Goal: Task Accomplishment & Management: Use online tool/utility

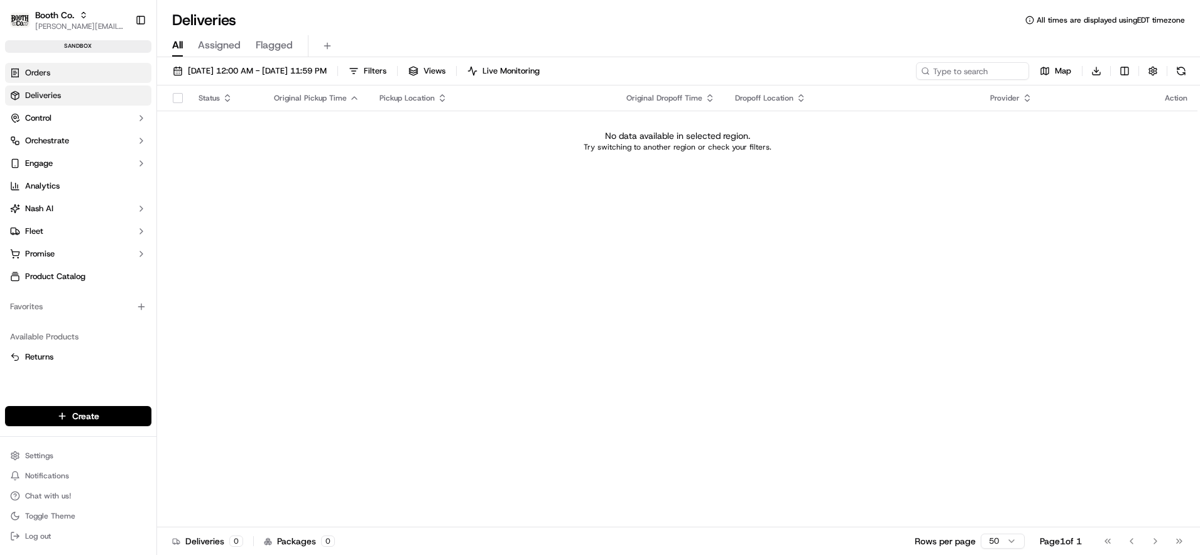
click at [38, 63] on link "Orders" at bounding box center [78, 73] width 146 height 20
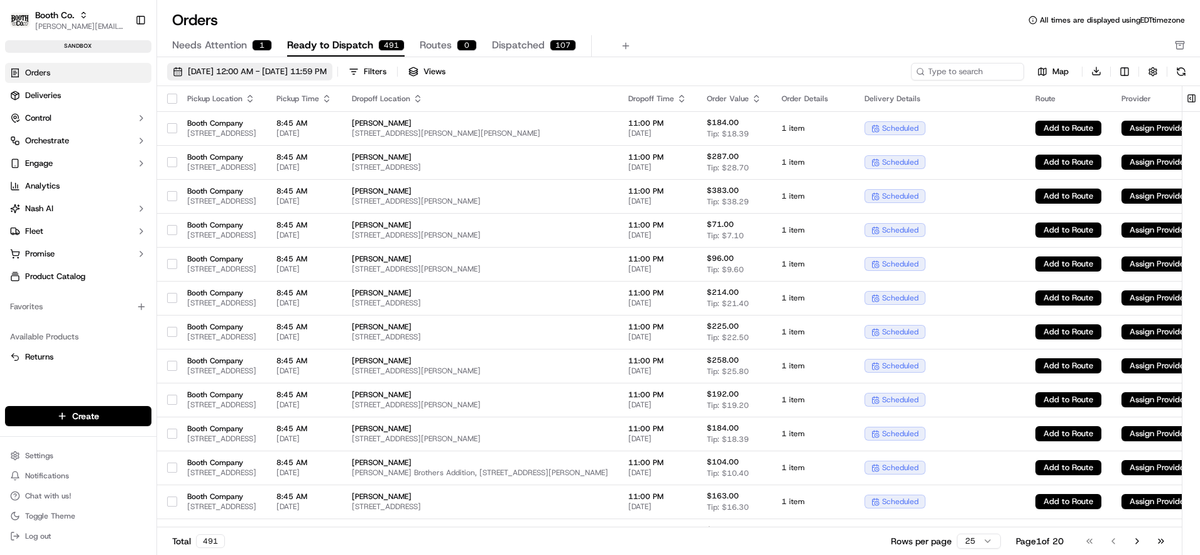
click at [268, 72] on span "[DATE] 12:00 AM - [DATE] 11:59 PM" at bounding box center [257, 71] width 139 height 11
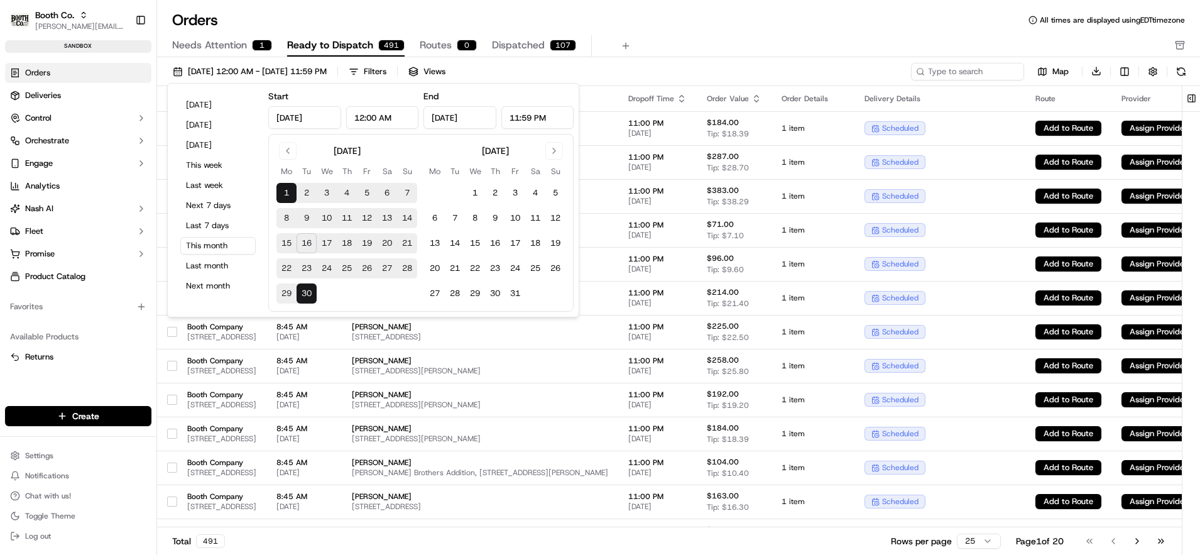
click at [329, 238] on button "17" at bounding box center [327, 243] width 20 height 20
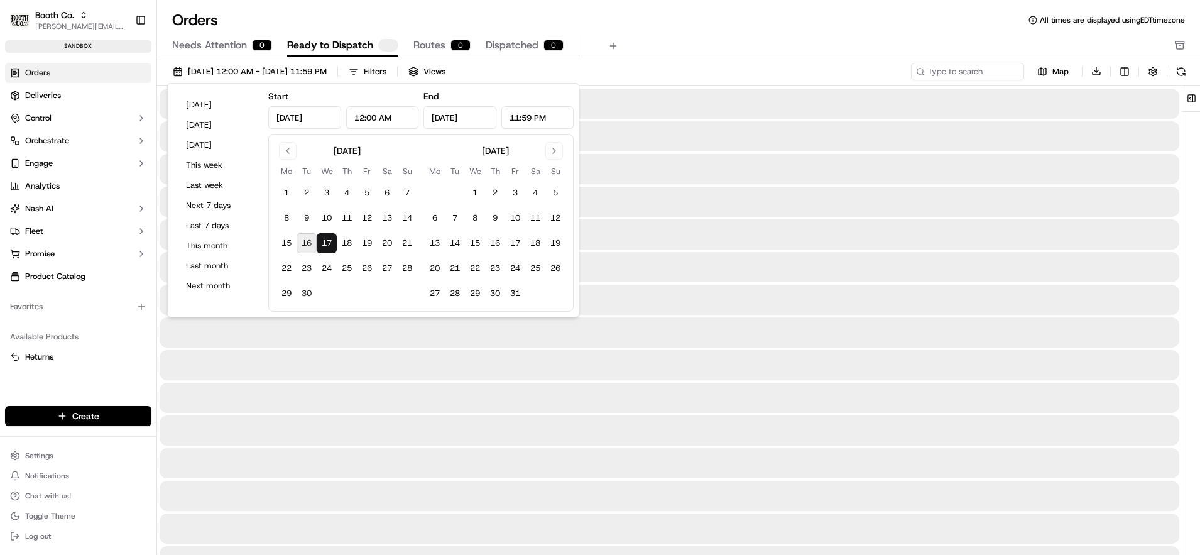
type input "[DATE]"
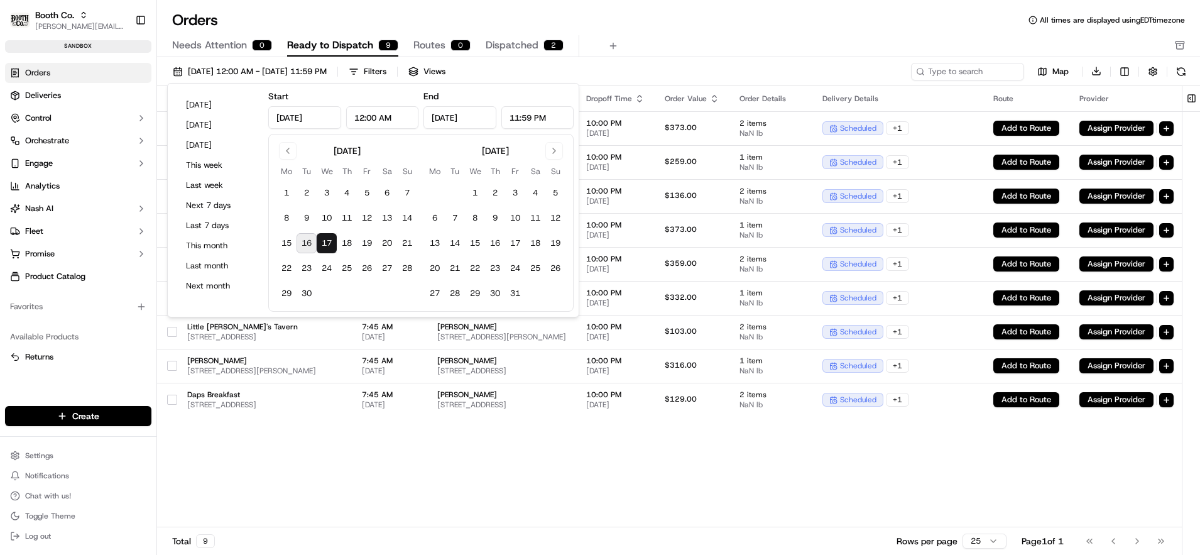
click at [690, 28] on div "Orders All times are displayed using EDT timezone" at bounding box center [678, 20] width 1043 height 20
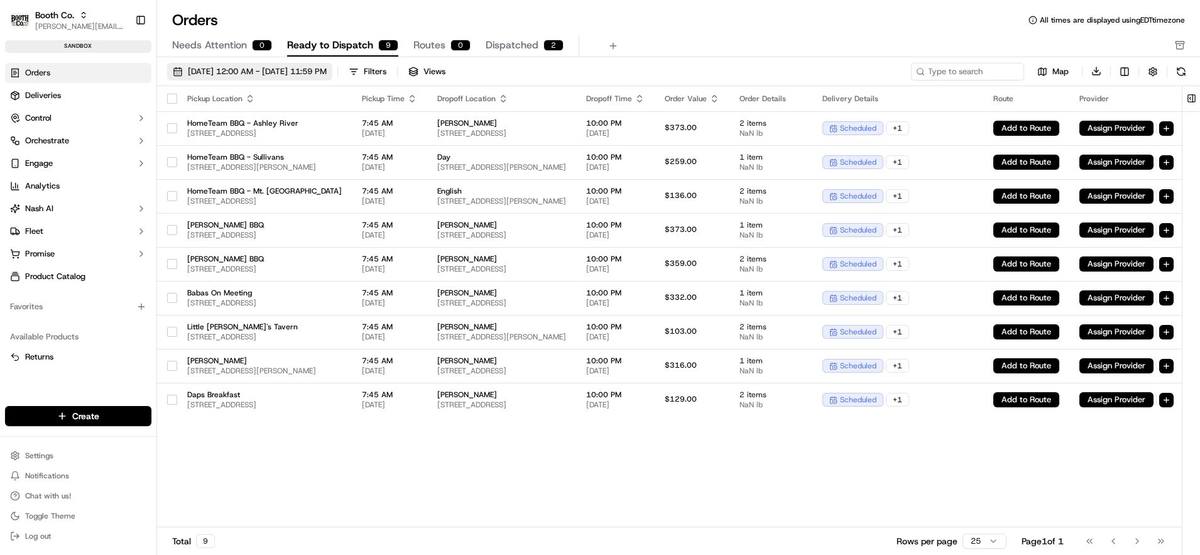
click at [248, 68] on span "[DATE] 12:00 AM - [DATE] 11:59 PM" at bounding box center [257, 71] width 139 height 11
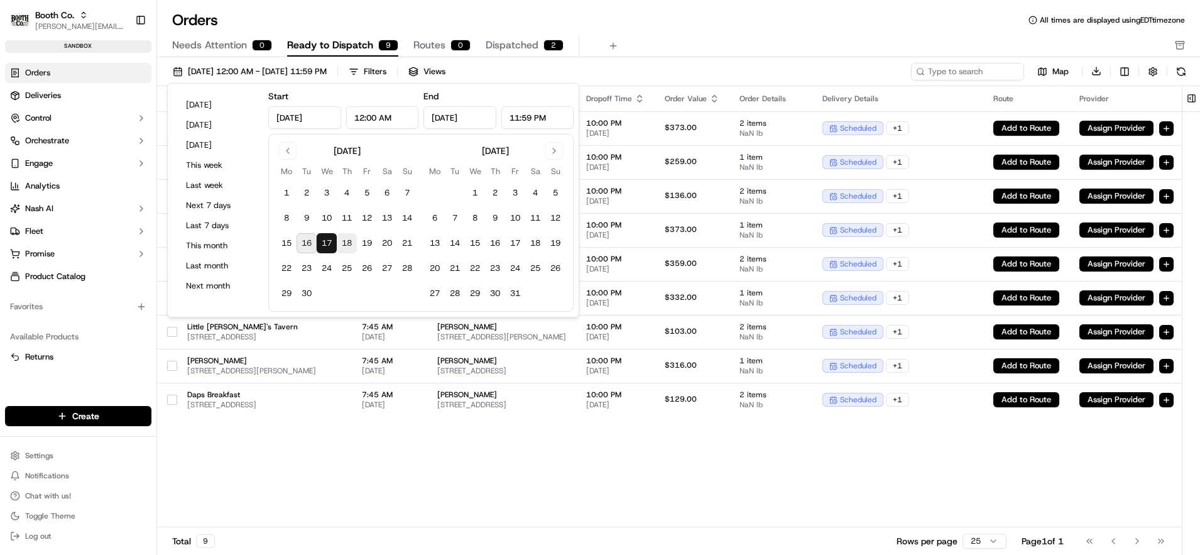
click at [348, 243] on button "18" at bounding box center [347, 243] width 20 height 20
type input "[DATE]"
click at [730, 32] on div "Orders All times are displayed using EDT timezone Needs Attention 0 Ready to Di…" at bounding box center [678, 33] width 1043 height 47
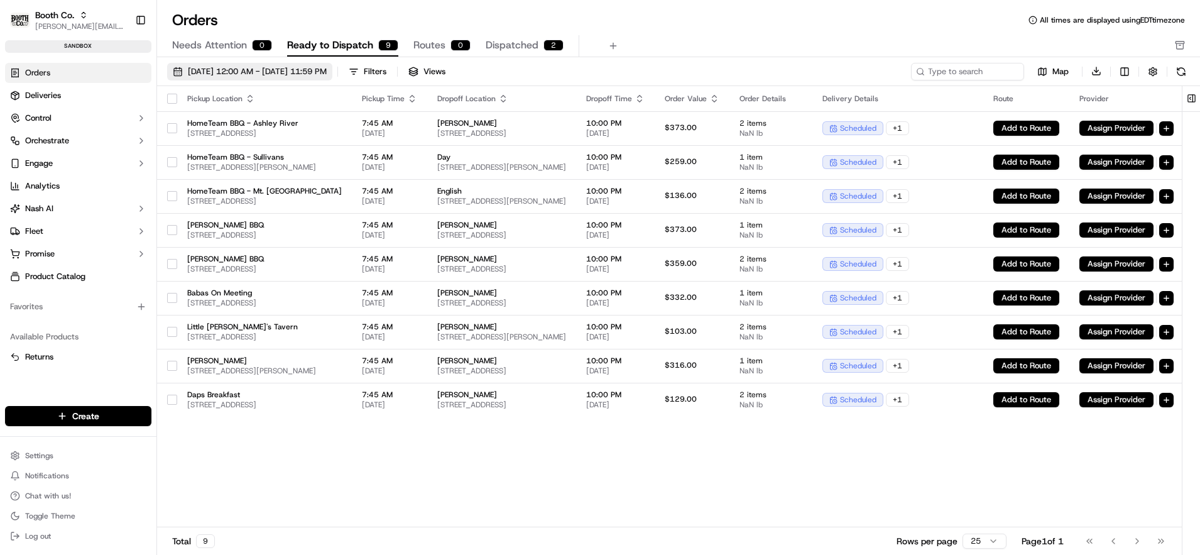
click at [294, 70] on span "[DATE] 12:00 AM - [DATE] 11:59 PM" at bounding box center [257, 71] width 139 height 11
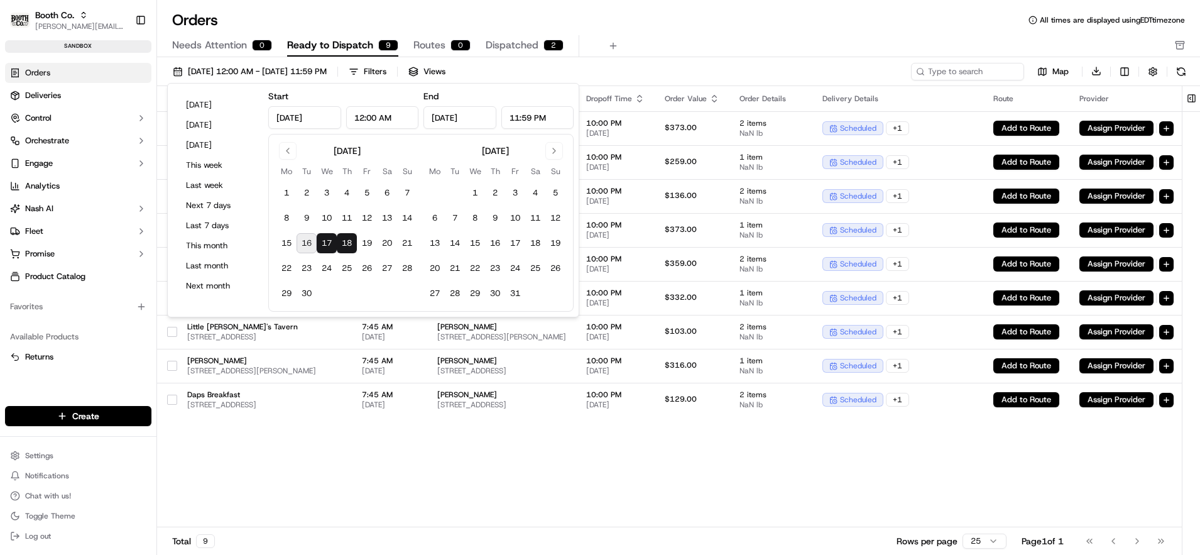
click at [349, 244] on button "18" at bounding box center [347, 243] width 20 height 20
type input "[DATE]"
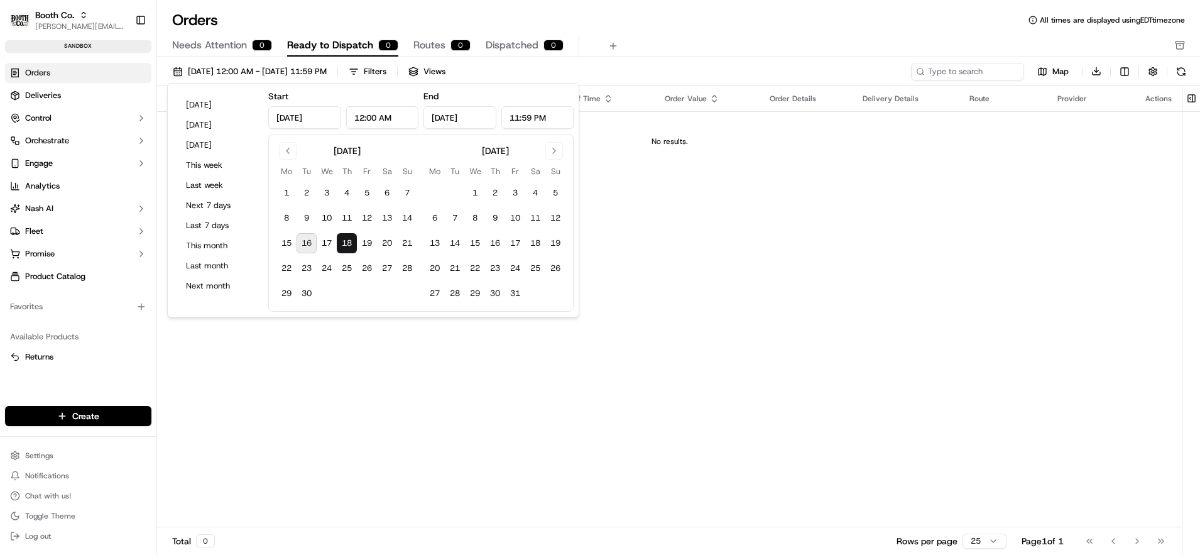
click at [690, 18] on div "Orders All times are displayed using EDT timezone" at bounding box center [678, 20] width 1043 height 20
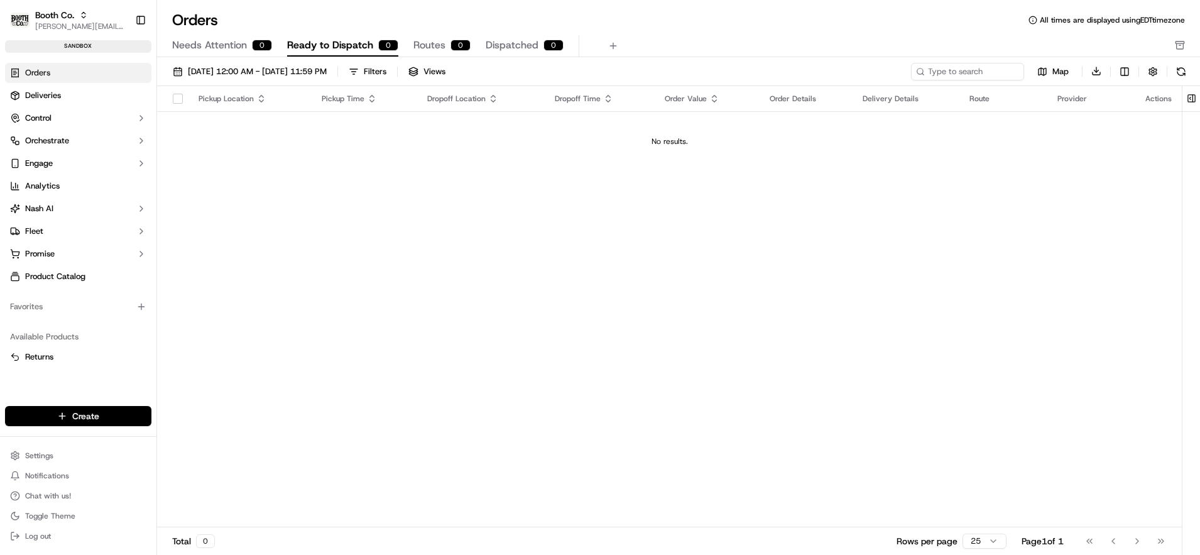
click at [92, 425] on html "Booth Co. [PERSON_NAME][EMAIL_ADDRESS][DOMAIN_NAME] Toggle Sidebar sandbox Orde…" at bounding box center [600, 277] width 1200 height 555
click at [207, 480] on link "CSV Upload" at bounding box center [227, 484] width 140 height 23
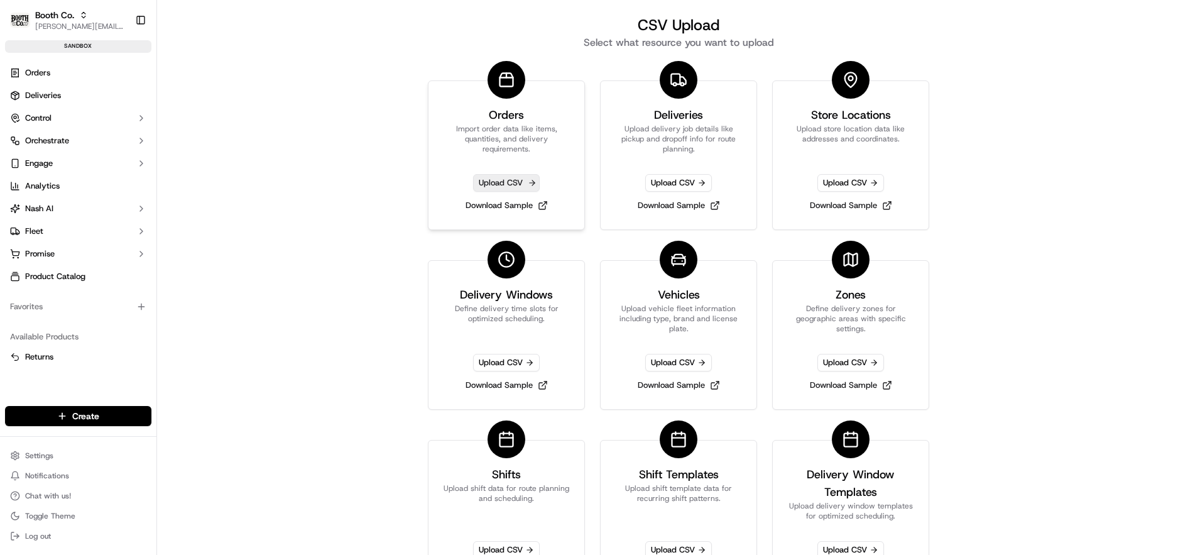
click at [504, 180] on span "Upload CSV" at bounding box center [506, 183] width 67 height 18
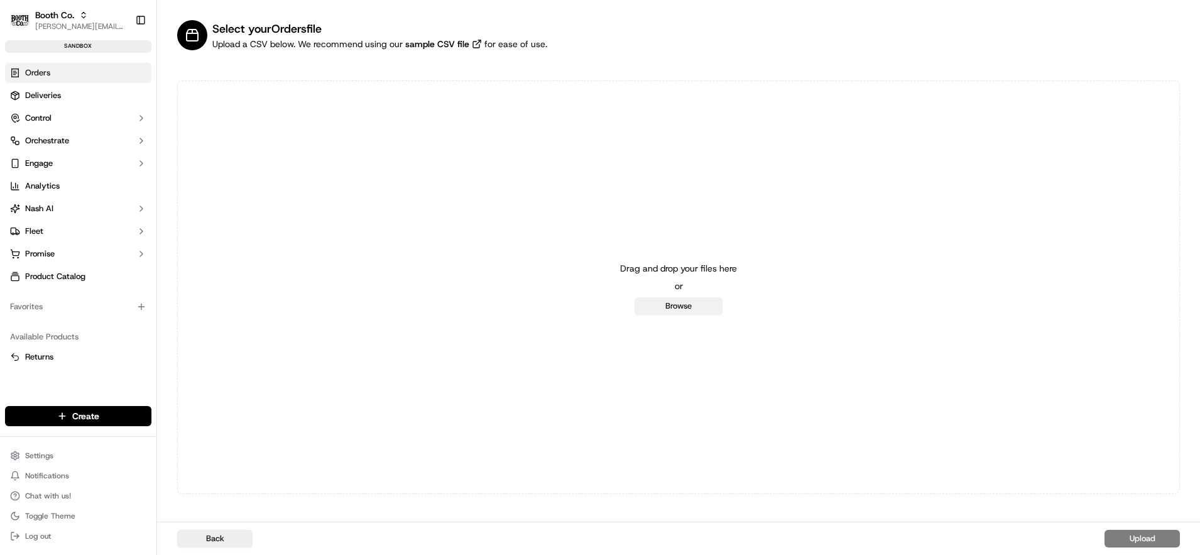
click at [673, 309] on button "Browse" at bounding box center [679, 306] width 88 height 18
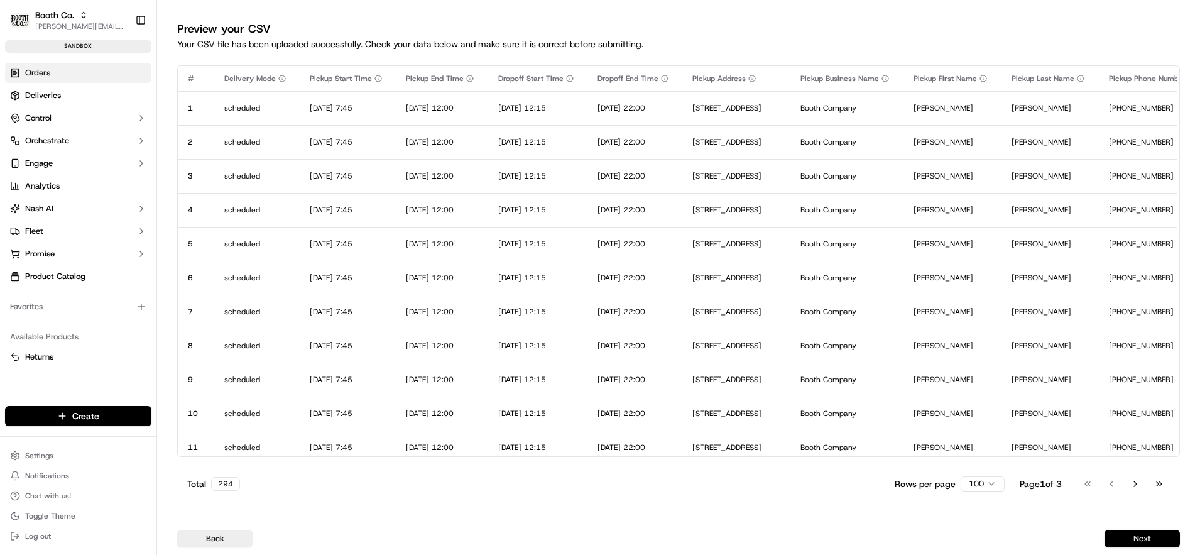
click at [1116, 532] on button "Next" at bounding box center [1141, 539] width 75 height 18
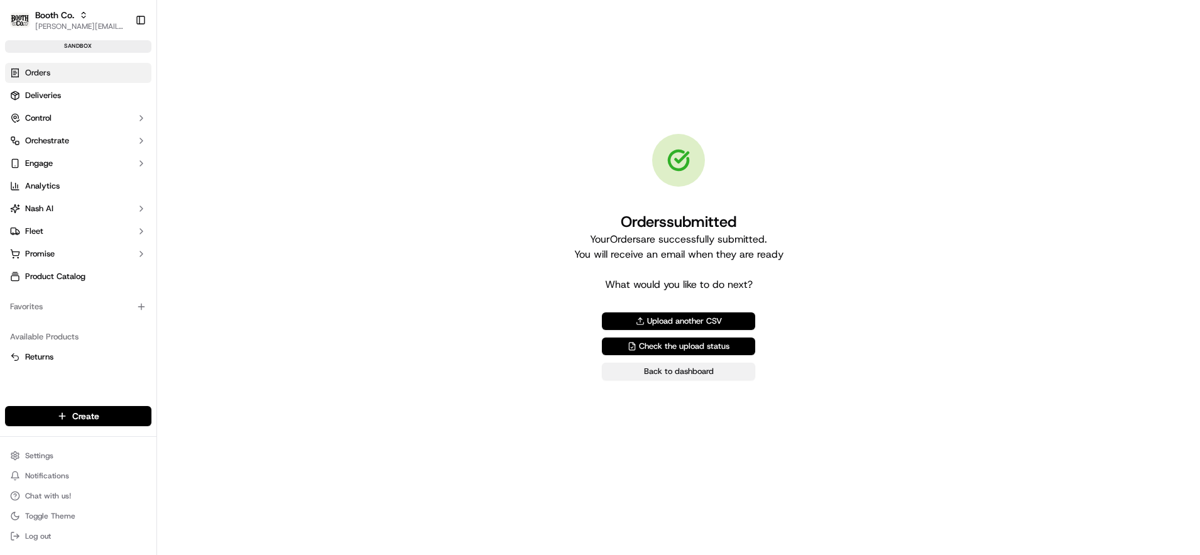
click at [672, 373] on link "Back to dashboard" at bounding box center [678, 372] width 153 height 18
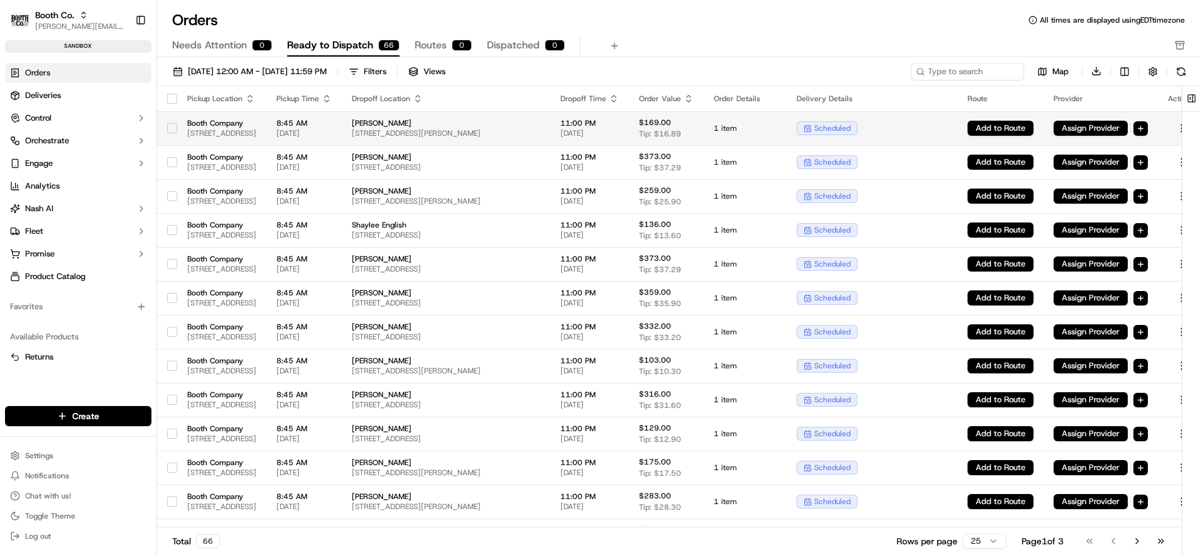
click at [174, 126] on button "button" at bounding box center [172, 128] width 10 height 10
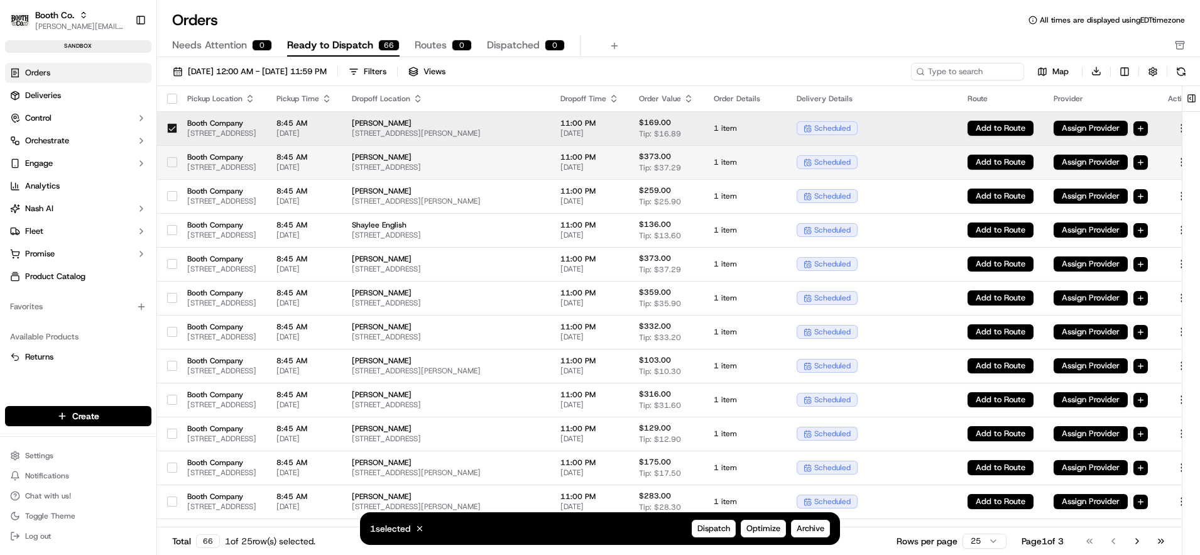
click at [174, 168] on div at bounding box center [172, 162] width 10 height 20
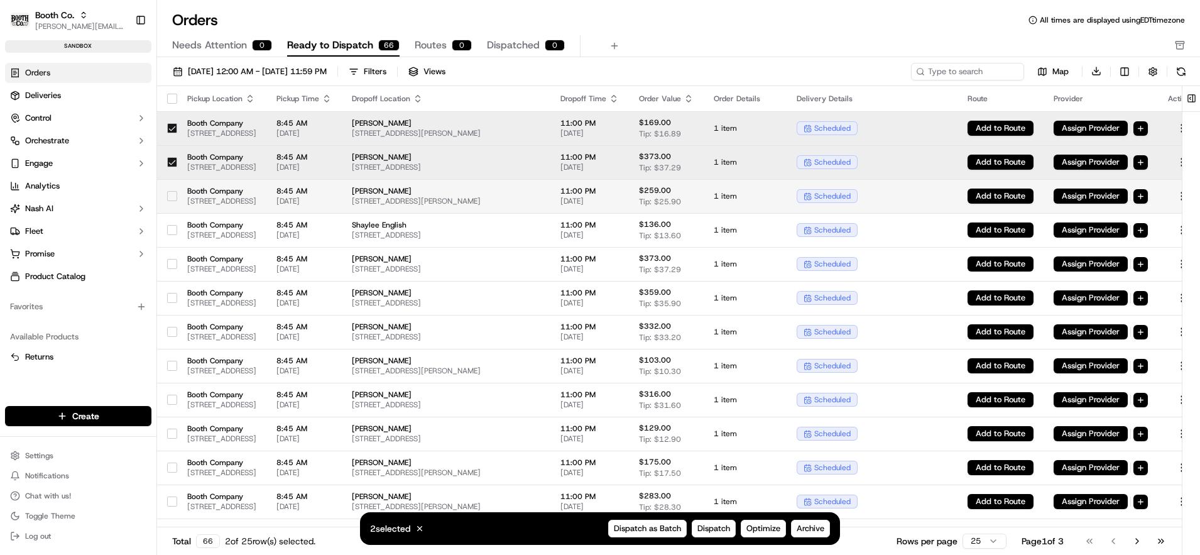
click at [173, 194] on button "button" at bounding box center [172, 196] width 10 height 10
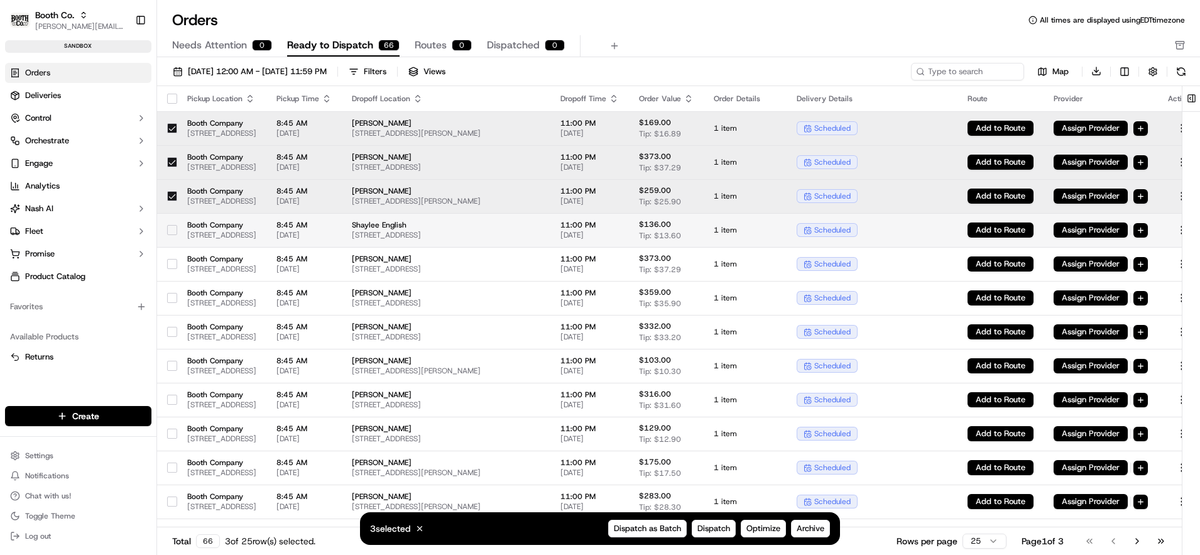
click at [171, 226] on button "button" at bounding box center [172, 230] width 10 height 10
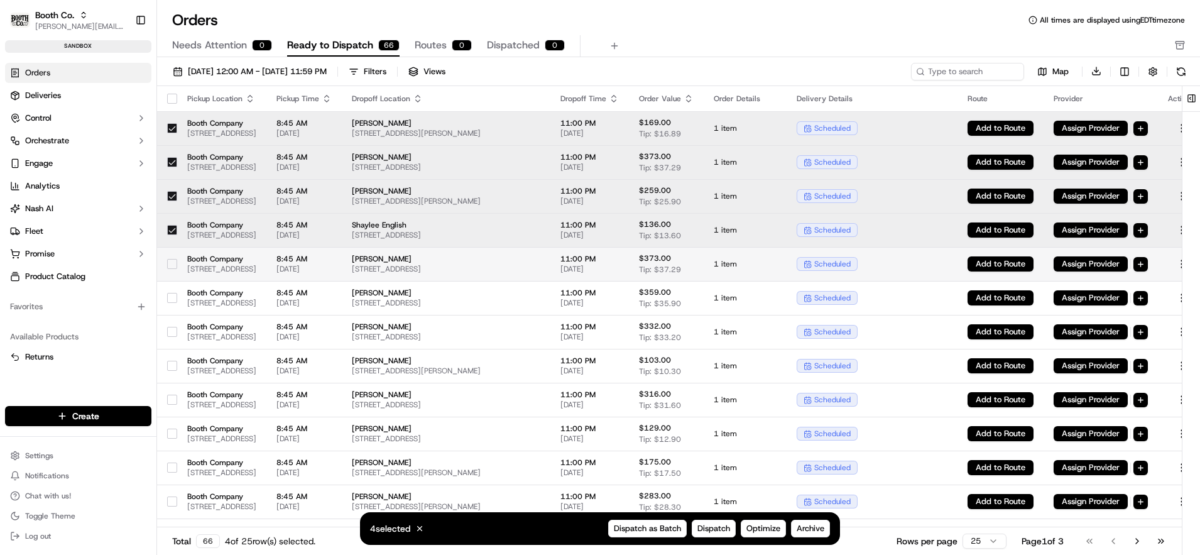
click at [169, 267] on button "button" at bounding box center [172, 264] width 10 height 10
click at [170, 293] on button "button" at bounding box center [172, 298] width 10 height 10
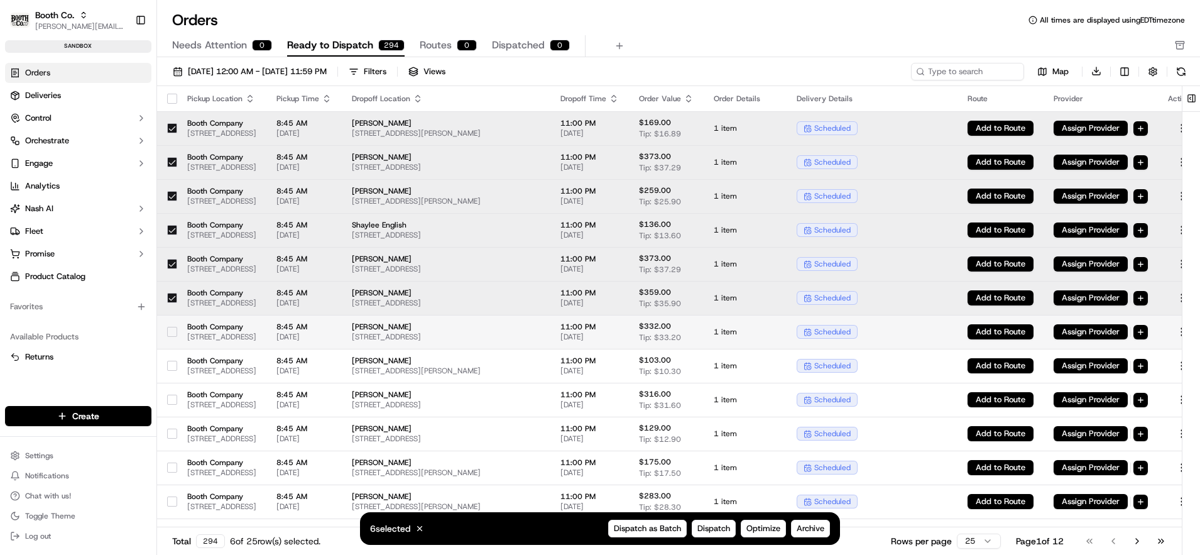
click at [171, 330] on button "button" at bounding box center [172, 332] width 10 height 10
click at [173, 358] on div at bounding box center [172, 366] width 10 height 20
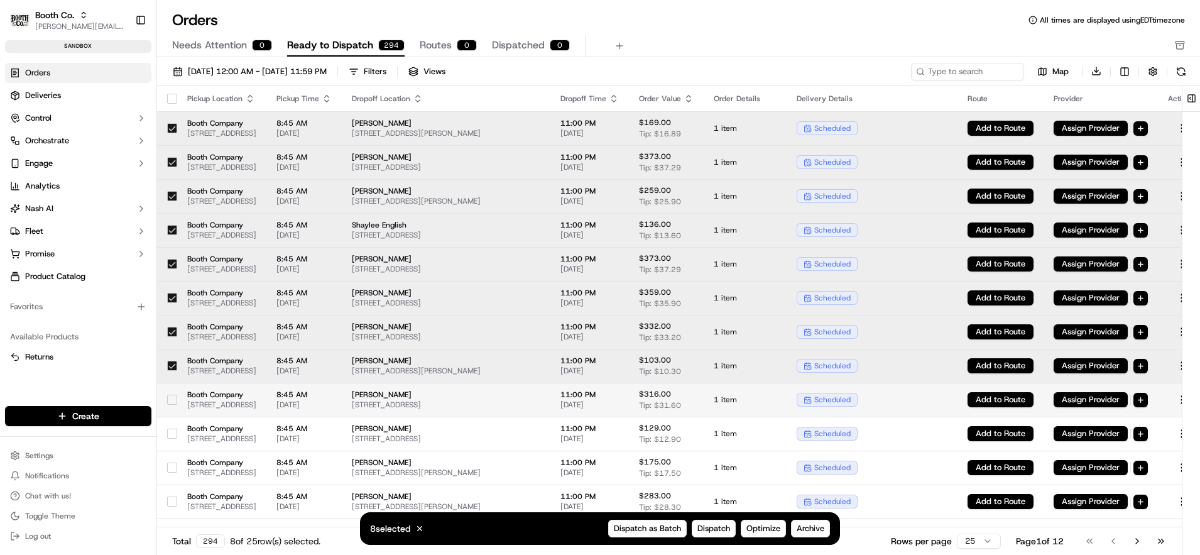
click at [172, 397] on button "button" at bounding box center [172, 400] width 10 height 10
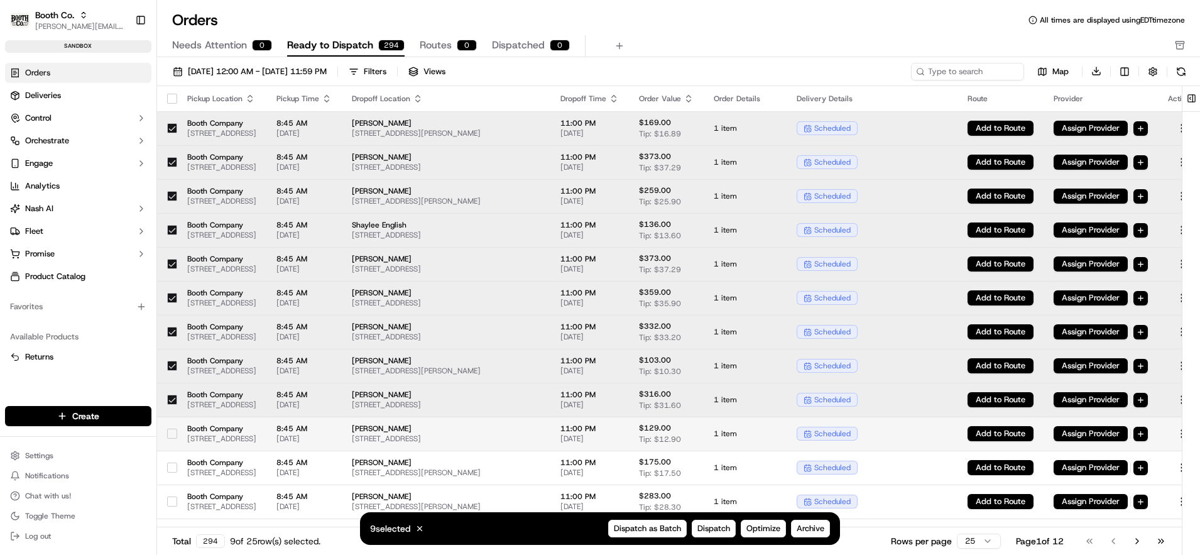
click at [170, 432] on button "button" at bounding box center [172, 433] width 10 height 10
click at [170, 467] on button "button" at bounding box center [172, 467] width 10 height 10
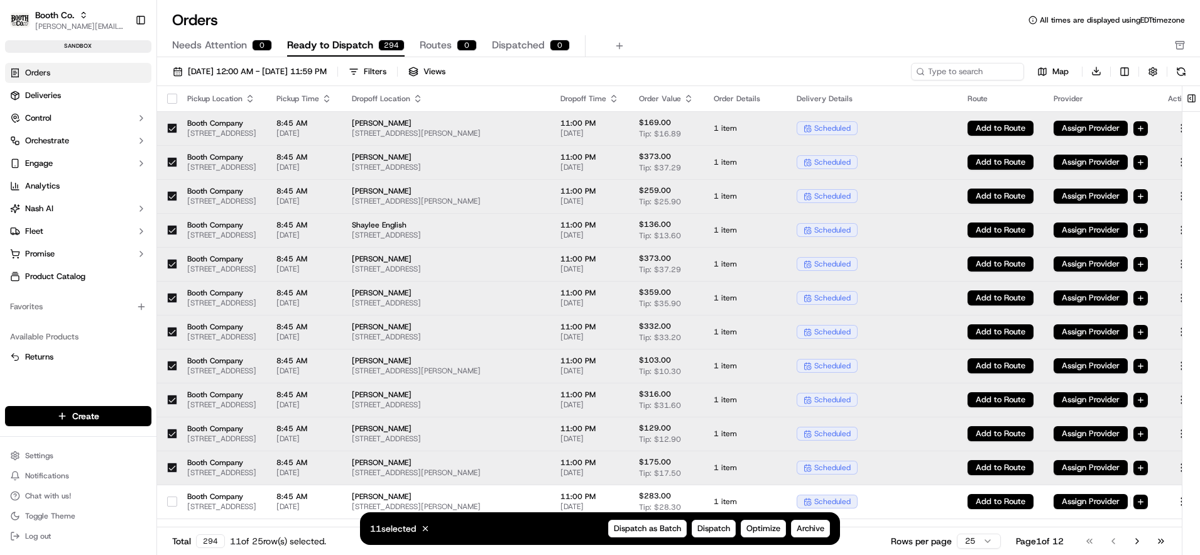
click at [709, 538] on div "11 selected Cancel Dispatch as Batch Dispatch Optimize Archive" at bounding box center [600, 528] width 480 height 33
click at [712, 532] on span "Dispatch" at bounding box center [713, 528] width 33 height 11
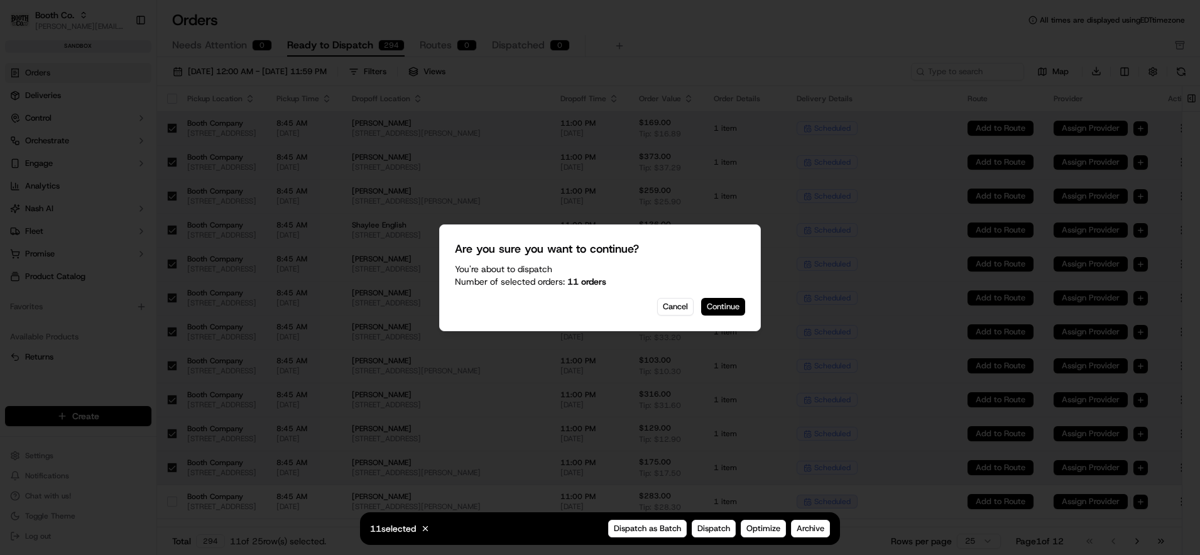
click at [728, 310] on button "Continue" at bounding box center [723, 307] width 44 height 18
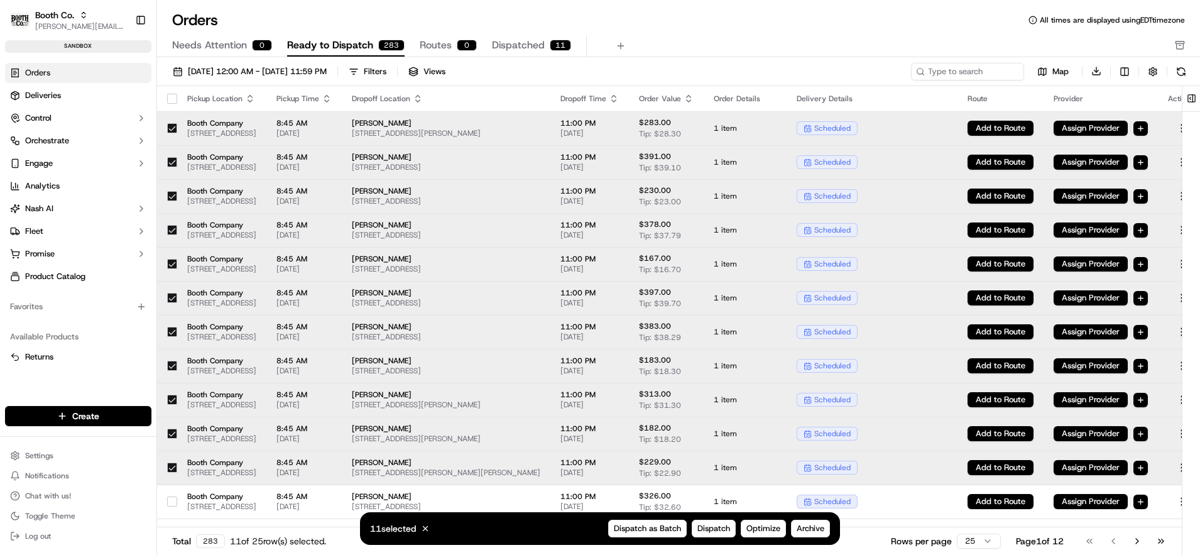
click at [173, 100] on button "button" at bounding box center [172, 99] width 10 height 10
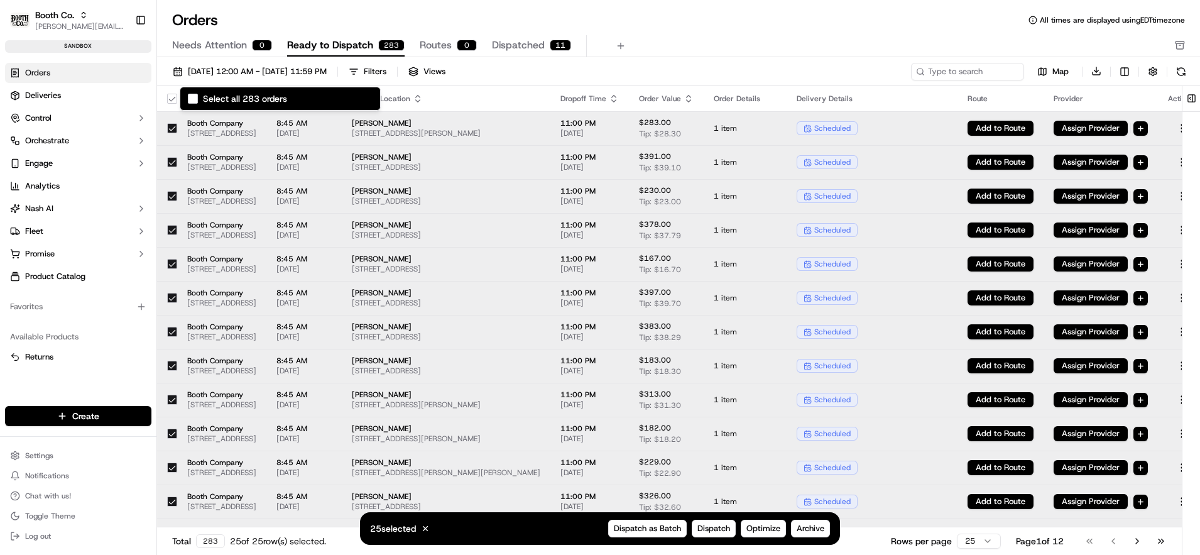
click at [173, 100] on button "Select all 283 orders" at bounding box center [172, 99] width 10 height 10
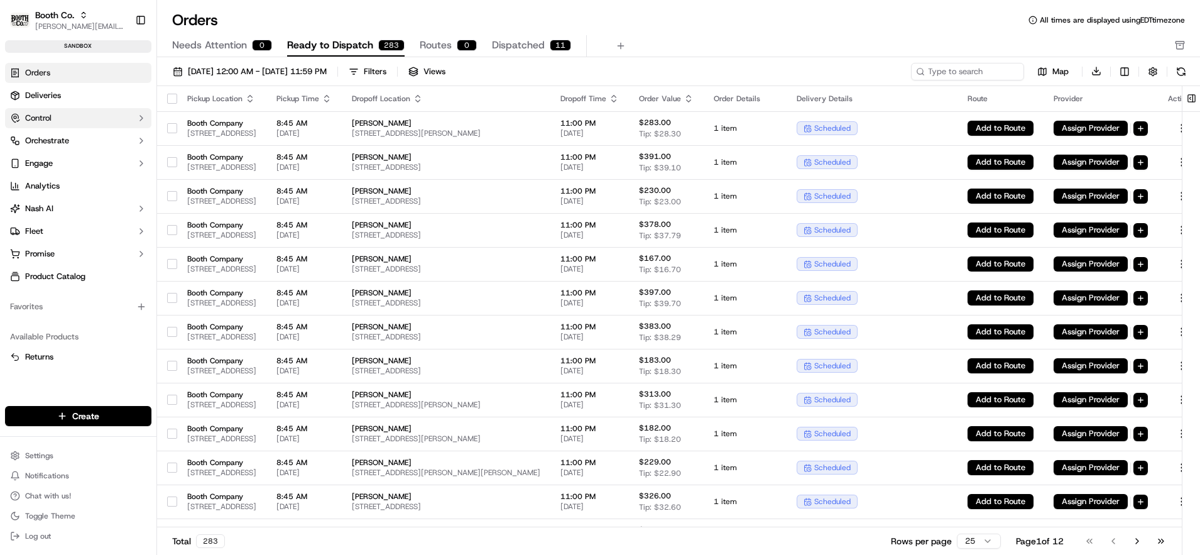
click at [50, 119] on span "Control" at bounding box center [38, 117] width 26 height 11
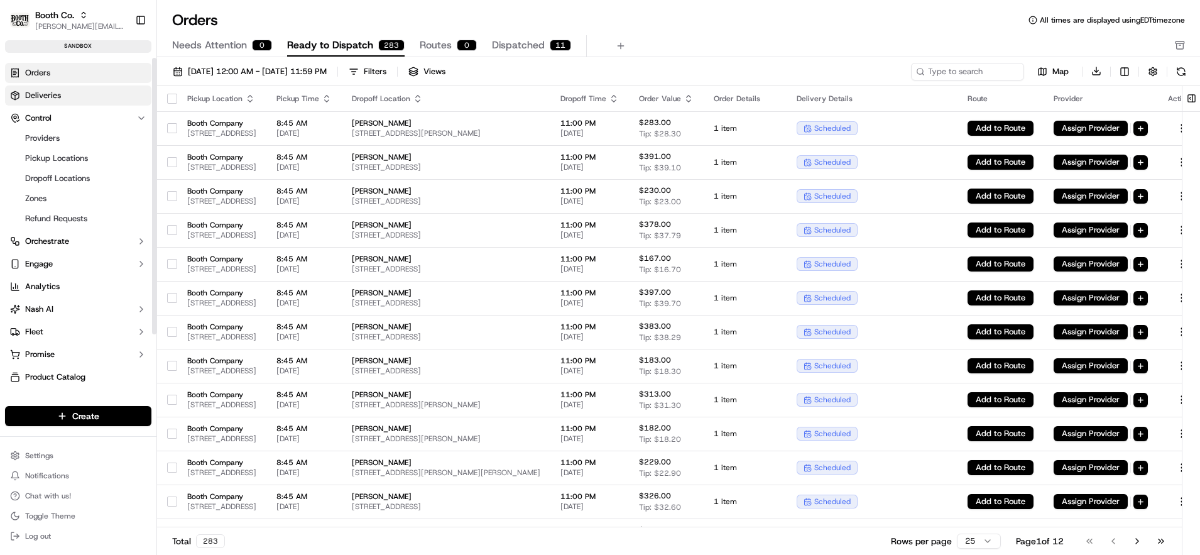
click at [58, 95] on span "Deliveries" at bounding box center [43, 95] width 36 height 11
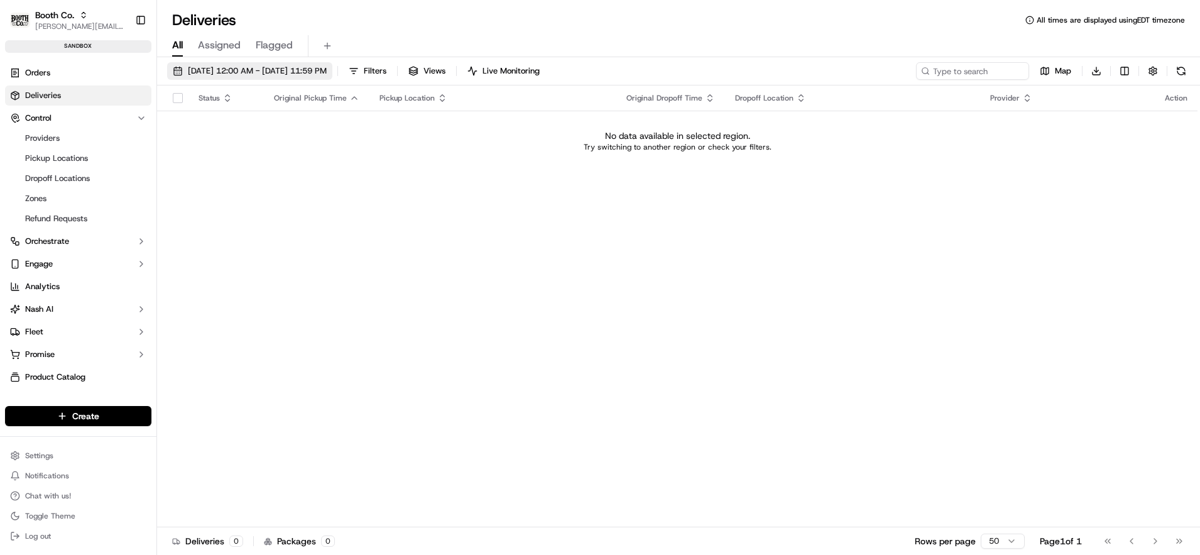
click at [253, 70] on span "[DATE] 12:00 AM - [DATE] 11:59 PM" at bounding box center [257, 70] width 139 height 11
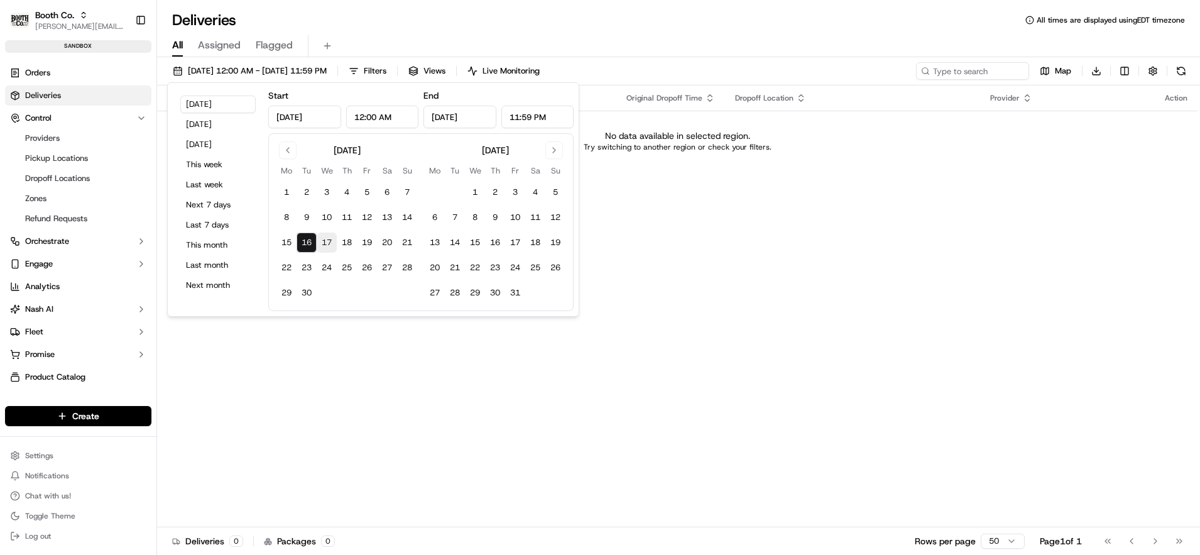
click at [321, 244] on button "17" at bounding box center [327, 242] width 20 height 20
type input "[DATE]"
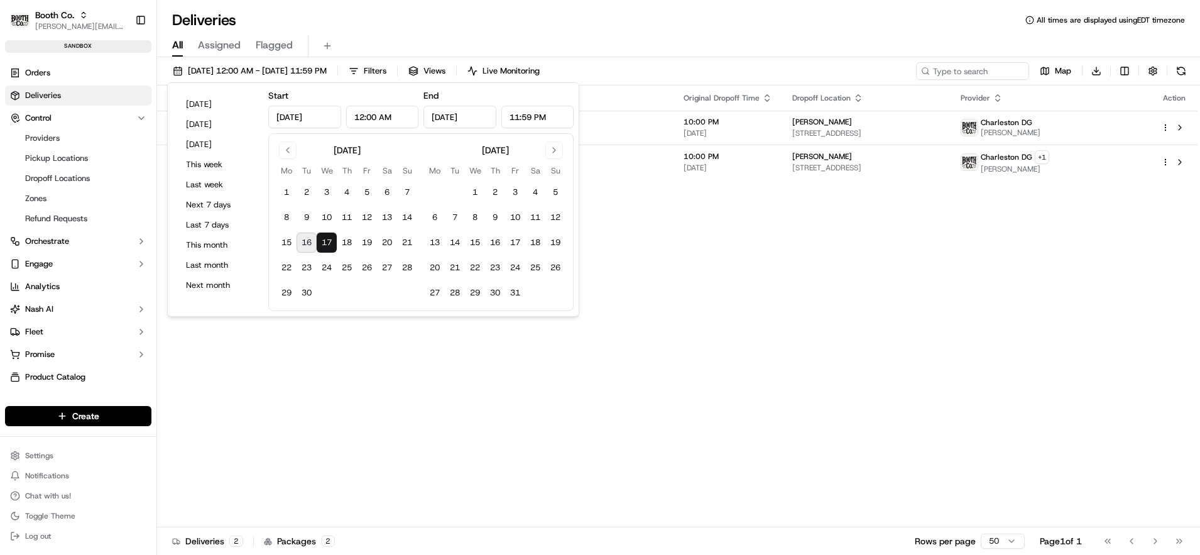
click at [308, 242] on button "16" at bounding box center [307, 242] width 20 height 20
type input "[DATE]"
click at [308, 242] on button "16" at bounding box center [307, 242] width 20 height 20
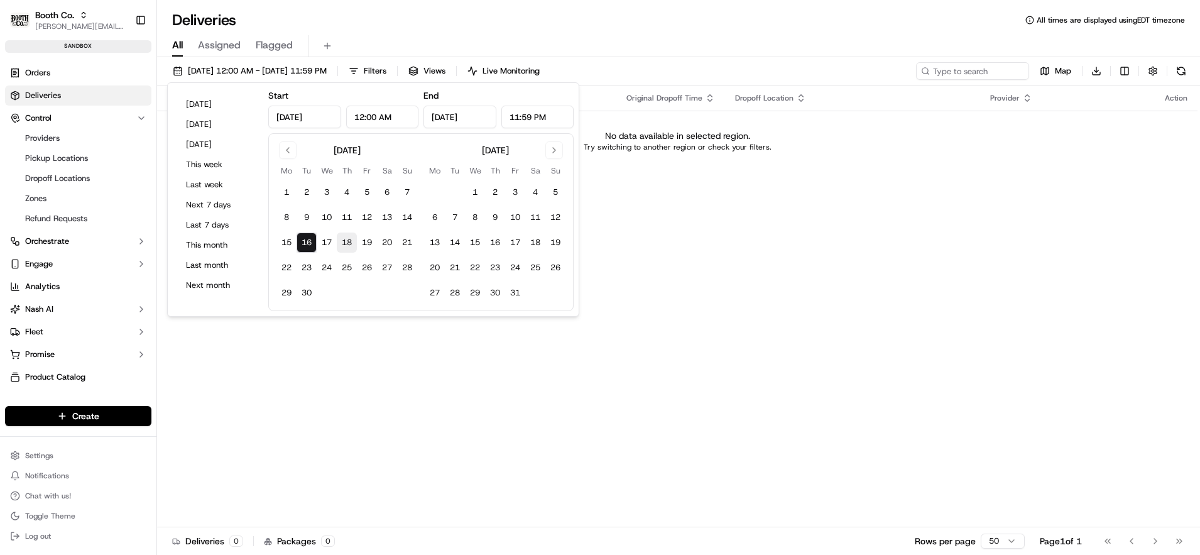
click at [351, 243] on button "18" at bounding box center [347, 242] width 20 height 20
type input "[DATE]"
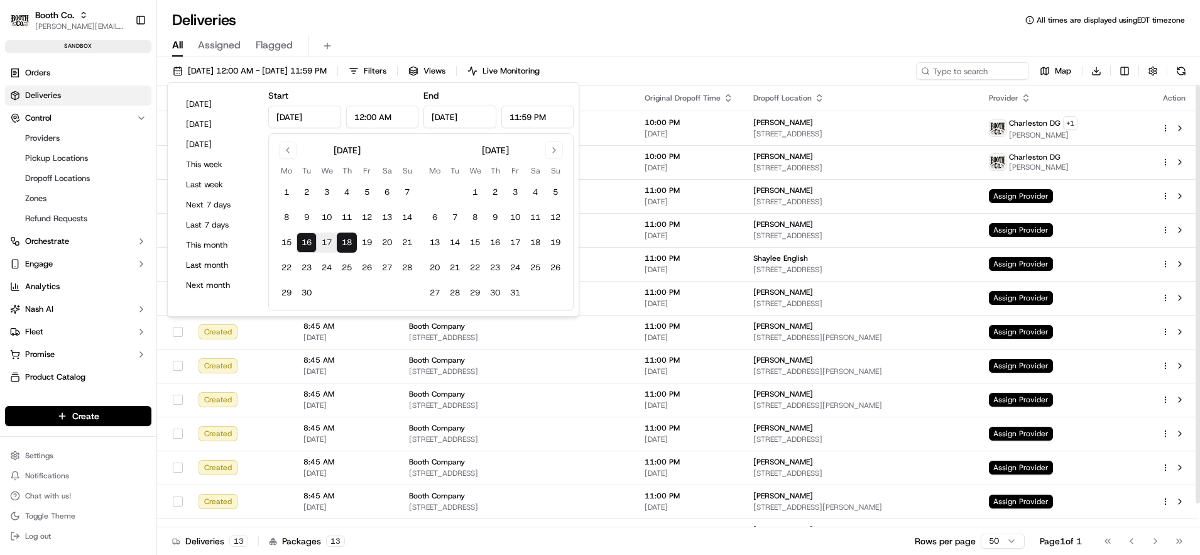
click at [756, 34] on div "All Assigned Flagged" at bounding box center [678, 43] width 1043 height 27
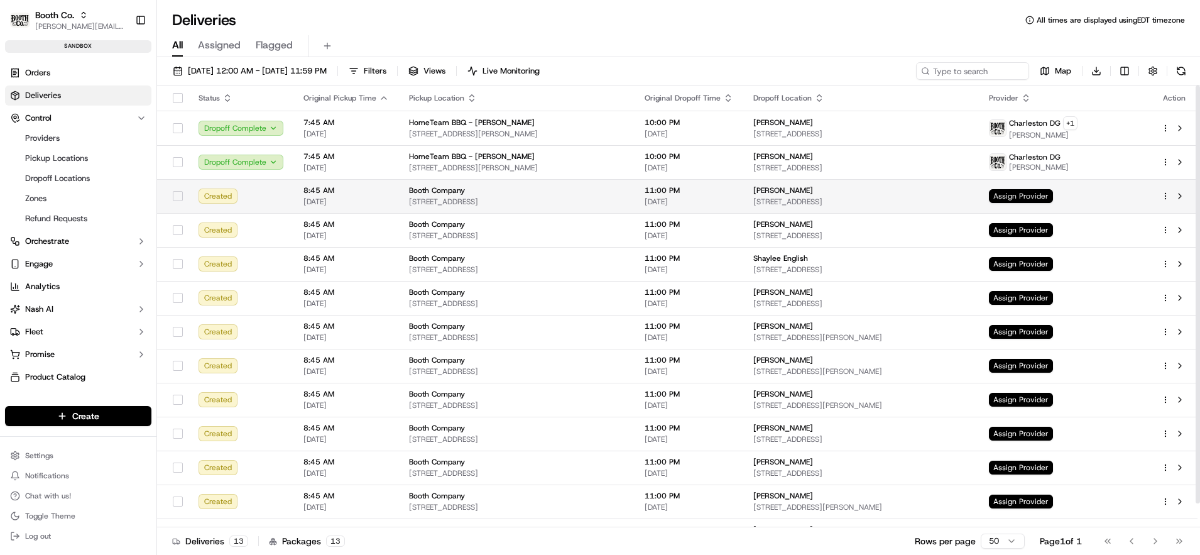
click at [1035, 190] on span "Assign Provider" at bounding box center [1021, 196] width 64 height 14
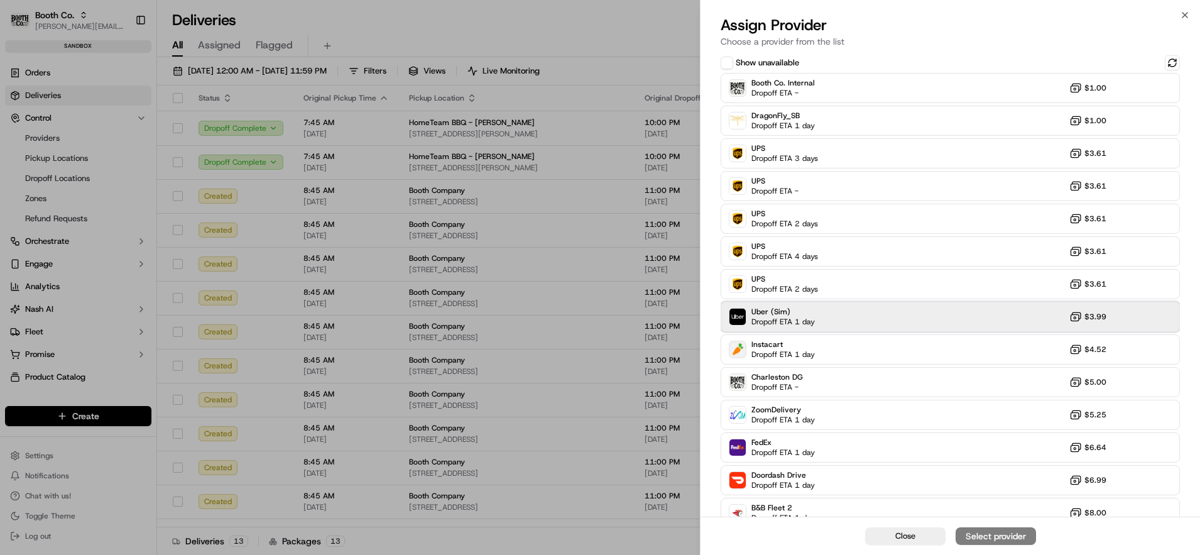
click at [809, 319] on span "Dropoff ETA 1 day" at bounding box center [782, 322] width 63 height 10
click at [986, 527] on button "Assign Provider" at bounding box center [996, 536] width 80 height 18
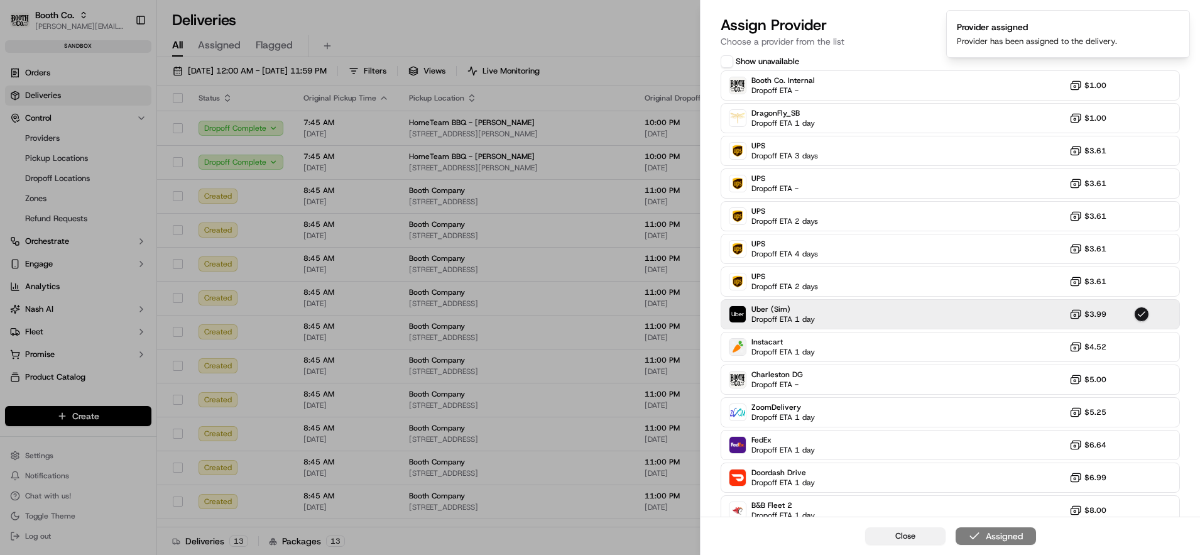
click at [907, 532] on span "Close" at bounding box center [905, 535] width 20 height 11
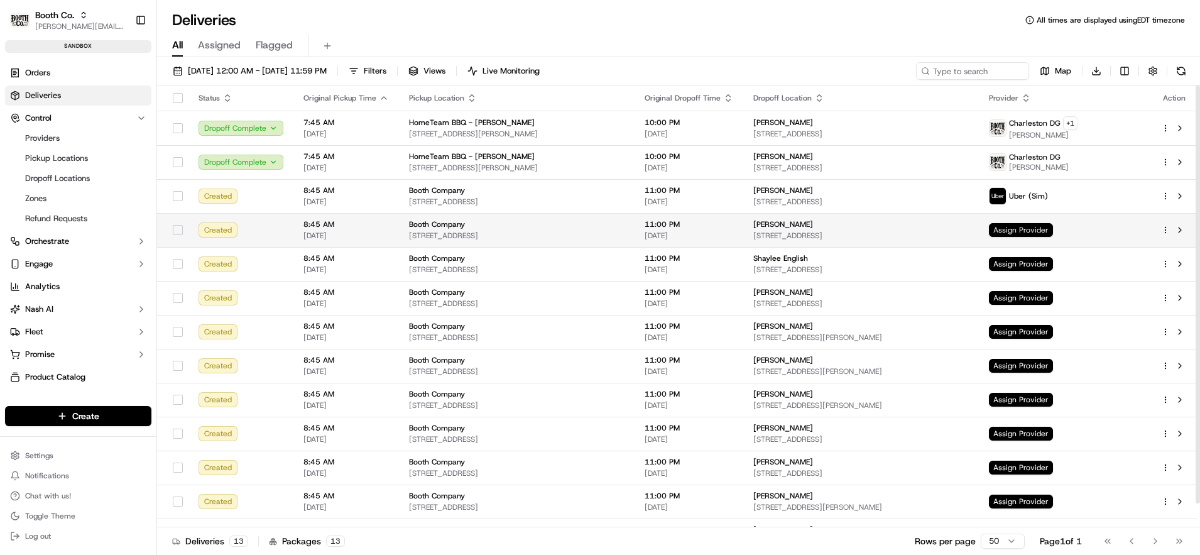
click at [1036, 230] on span "Assign Provider" at bounding box center [1021, 230] width 64 height 14
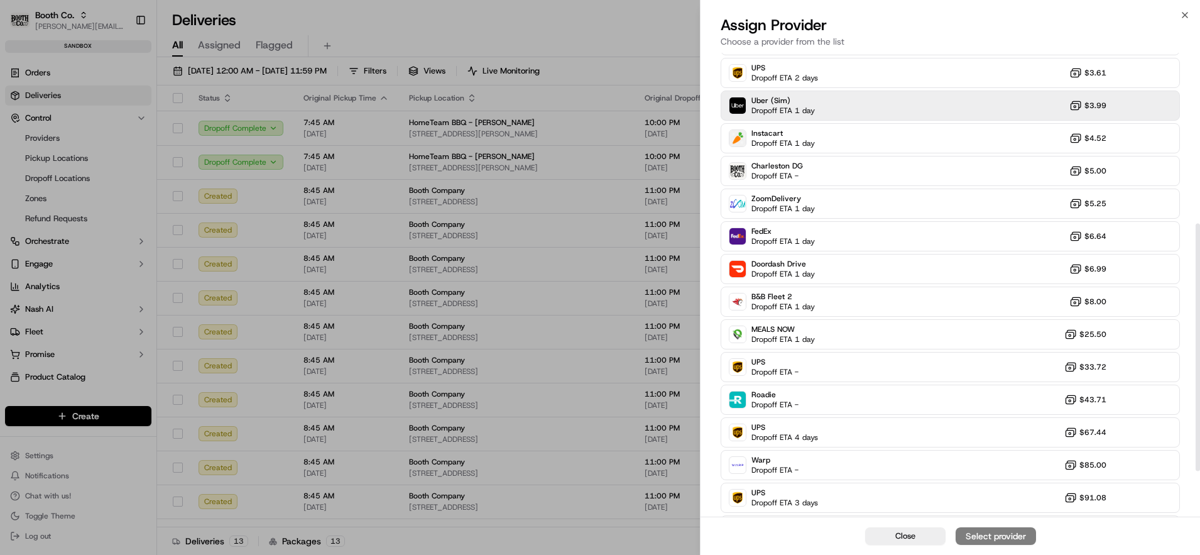
scroll to position [333, 0]
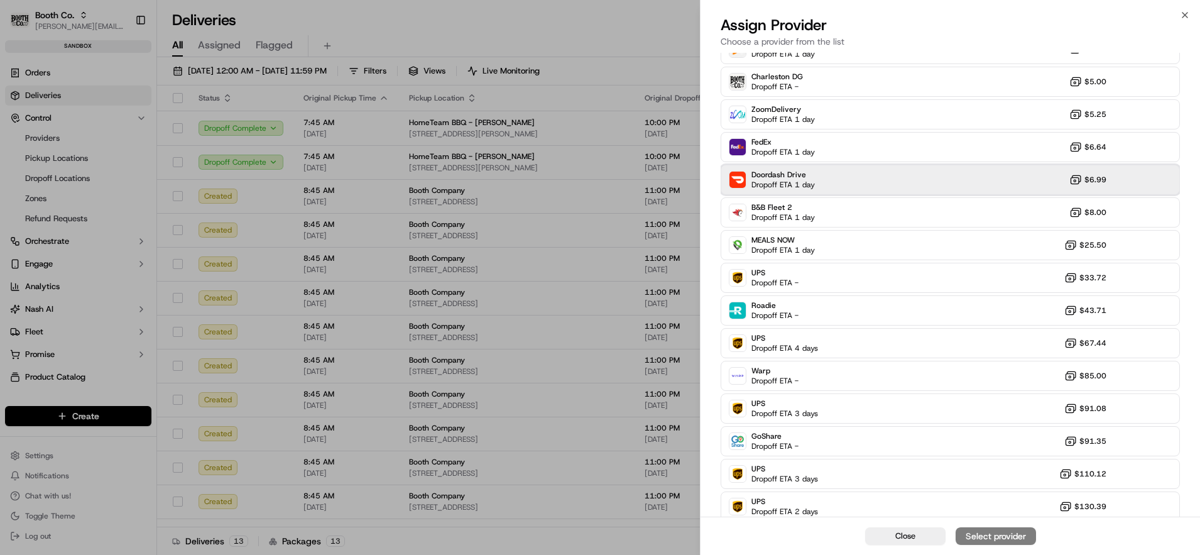
click at [839, 178] on div "Doordash Drive Dropoff ETA 1 day $6.99" at bounding box center [950, 180] width 459 height 30
click at [987, 532] on div "Assign Provider" at bounding box center [996, 536] width 62 height 13
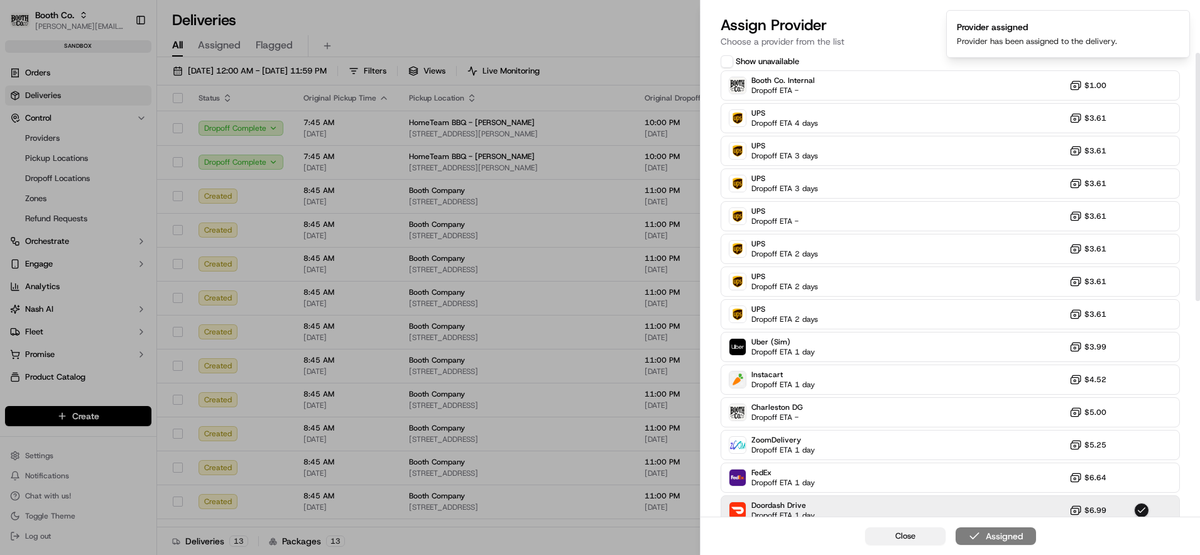
click at [930, 534] on button "Close" at bounding box center [905, 536] width 80 height 18
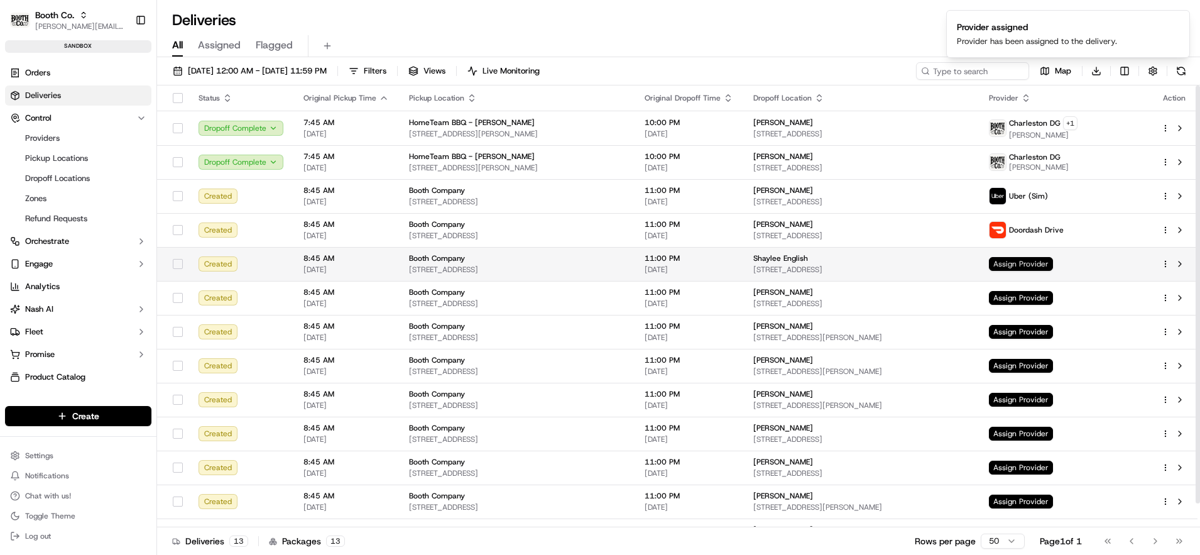
click at [1038, 262] on span "Assign Provider" at bounding box center [1021, 264] width 64 height 14
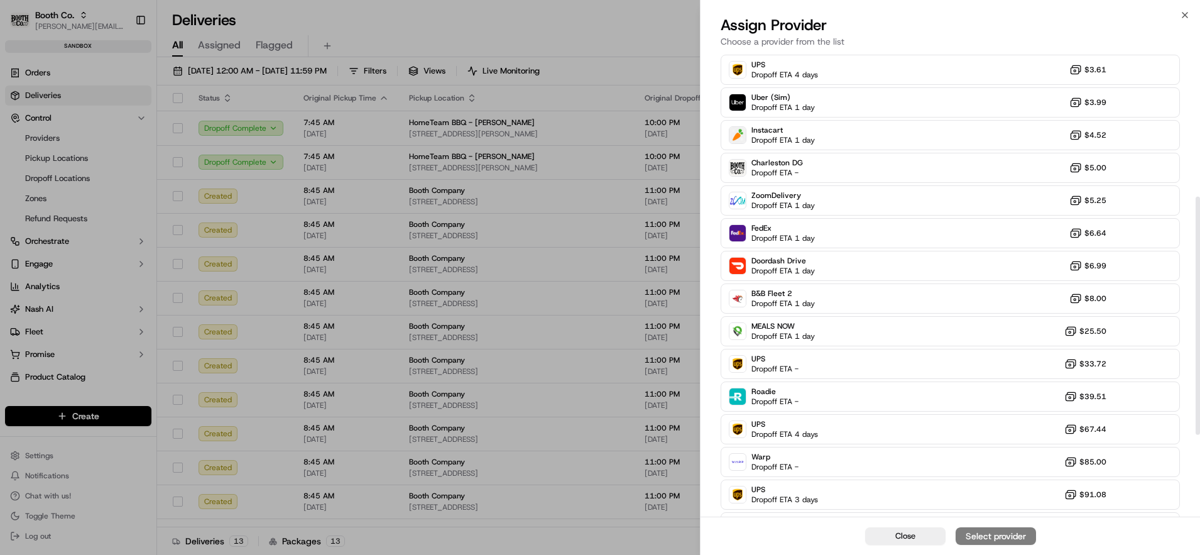
scroll to position [290, 0]
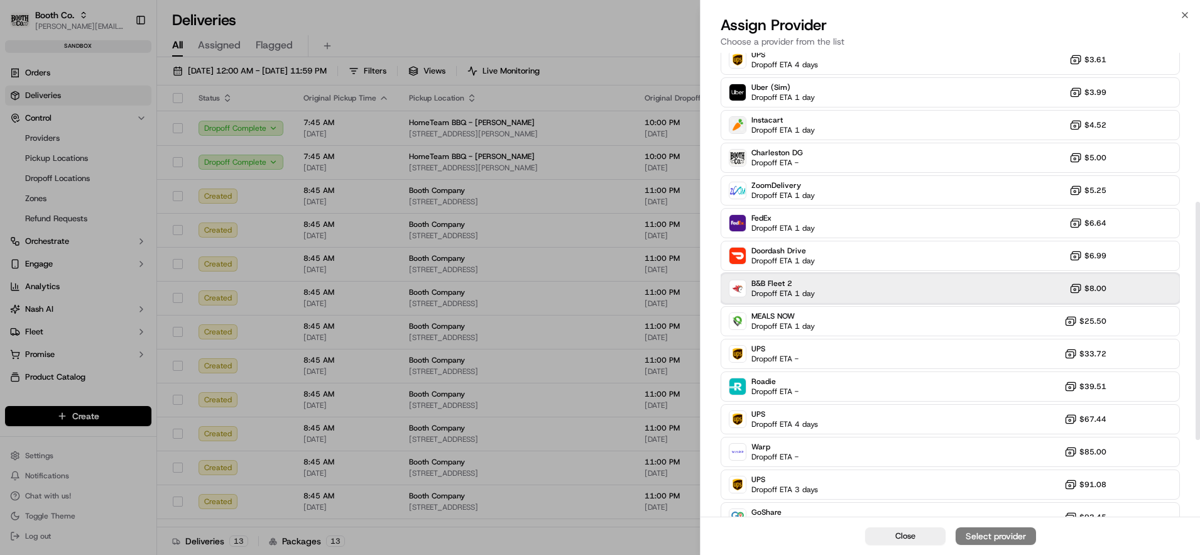
click at [819, 292] on div "B&B Fleet 2 Dropoff ETA 1 day $8.00" at bounding box center [950, 288] width 459 height 30
click at [966, 532] on div "Assign Provider" at bounding box center [996, 536] width 62 height 13
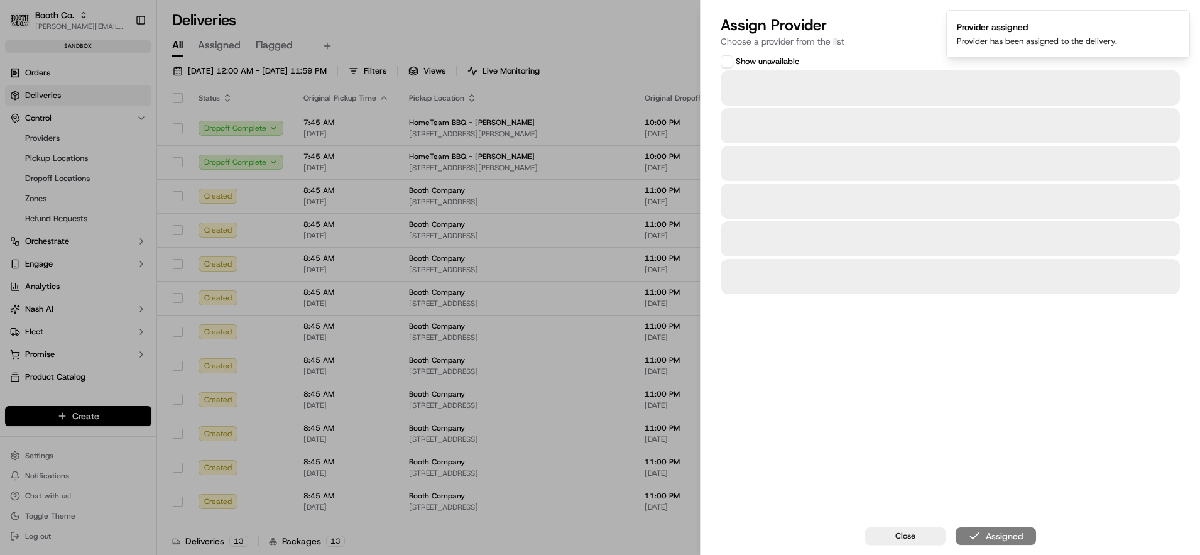
scroll to position [0, 0]
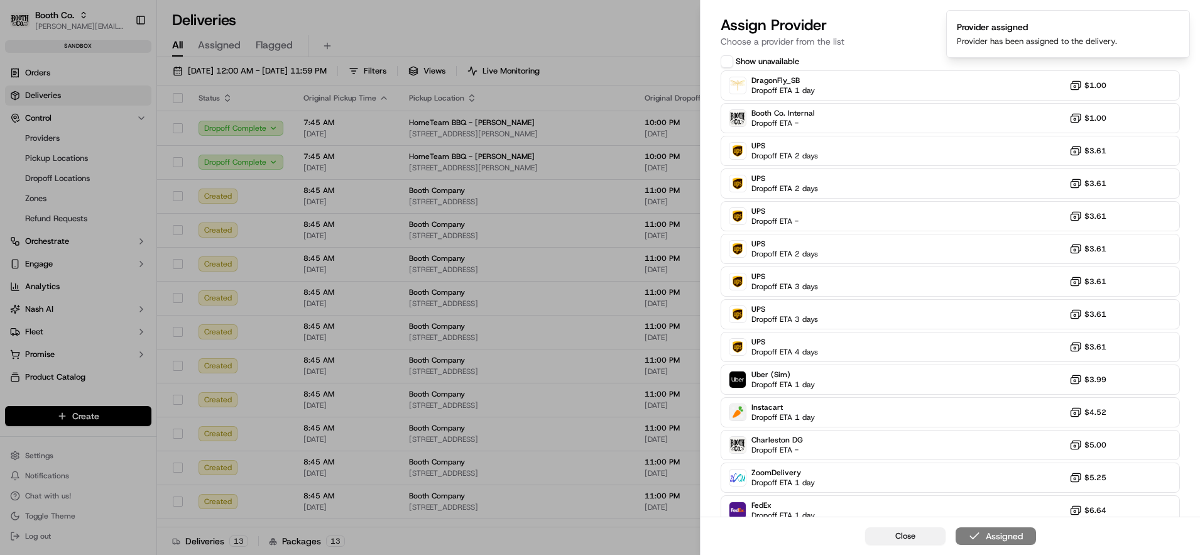
click at [898, 533] on span "Close" at bounding box center [905, 535] width 20 height 11
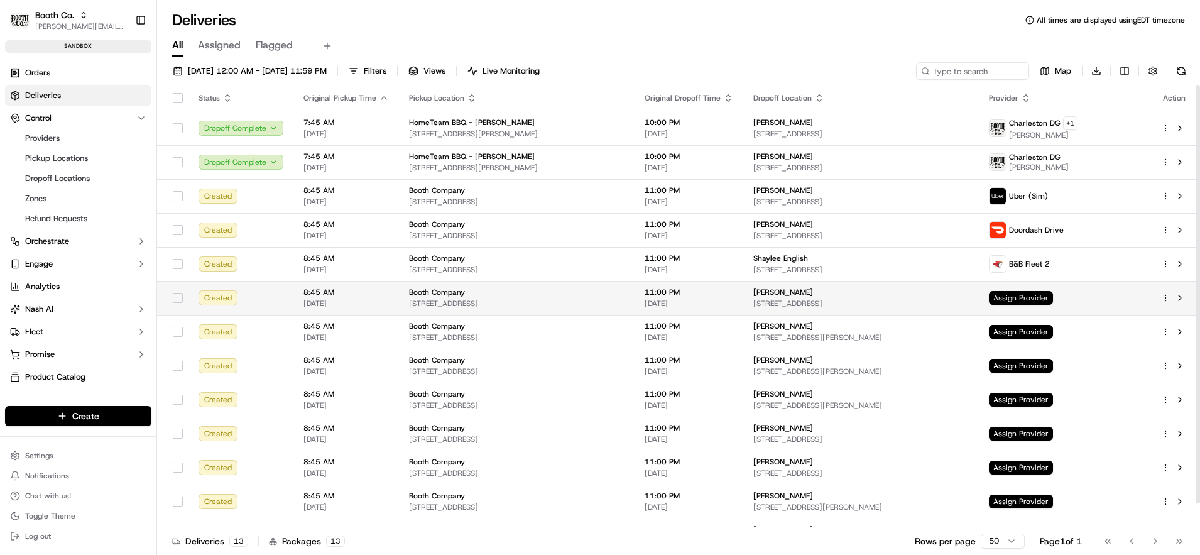
click at [1022, 302] on span "Assign Provider" at bounding box center [1021, 298] width 64 height 14
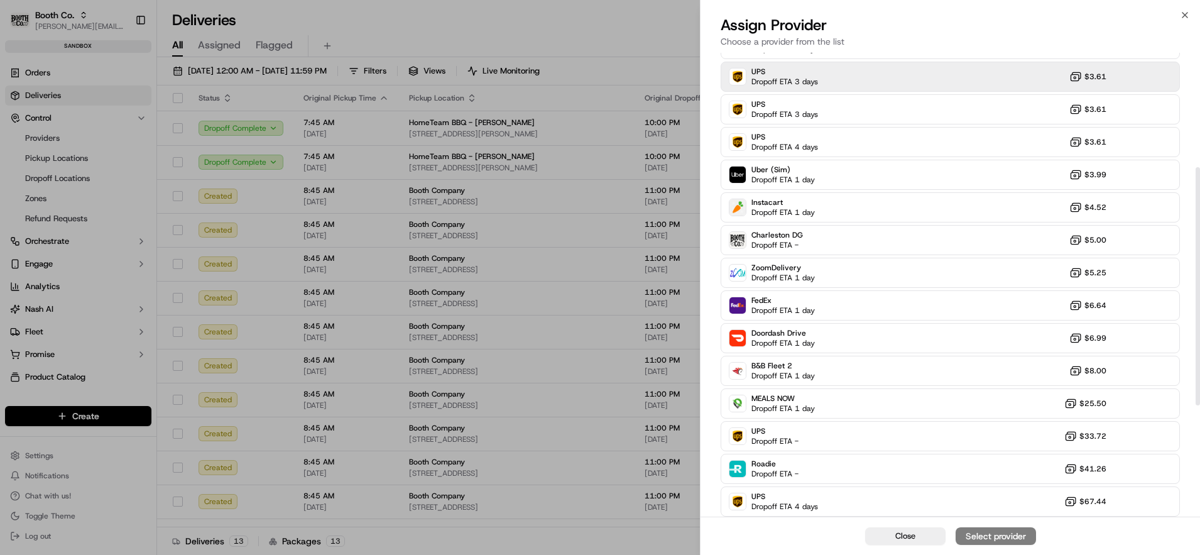
scroll to position [222, 0]
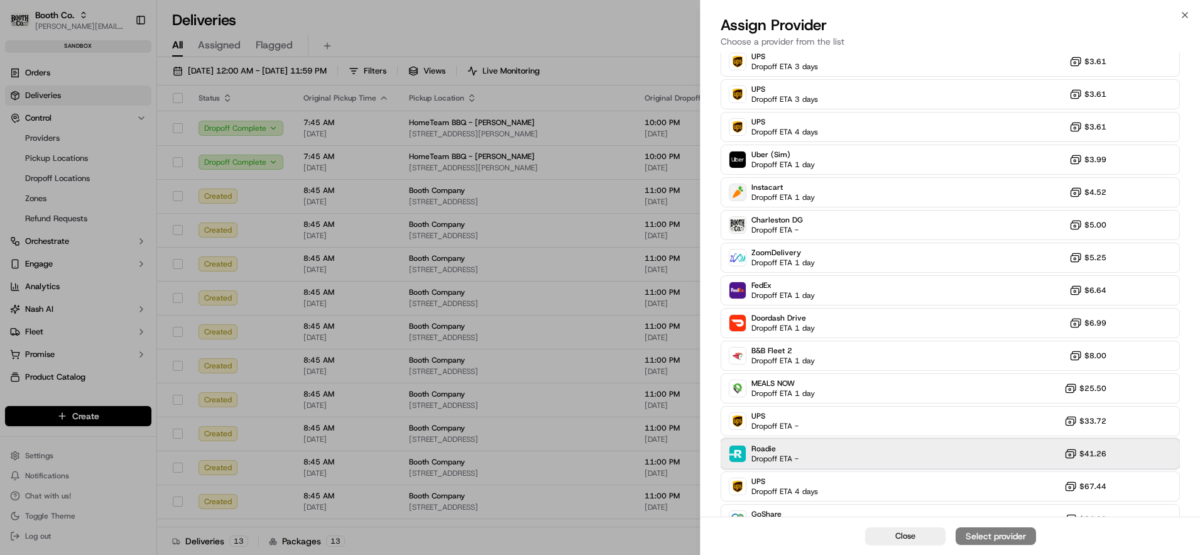
click at [813, 457] on div "Roadie Dropoff ETA - $41.26" at bounding box center [950, 454] width 459 height 30
click at [982, 530] on div "Assign Provider" at bounding box center [996, 536] width 62 height 13
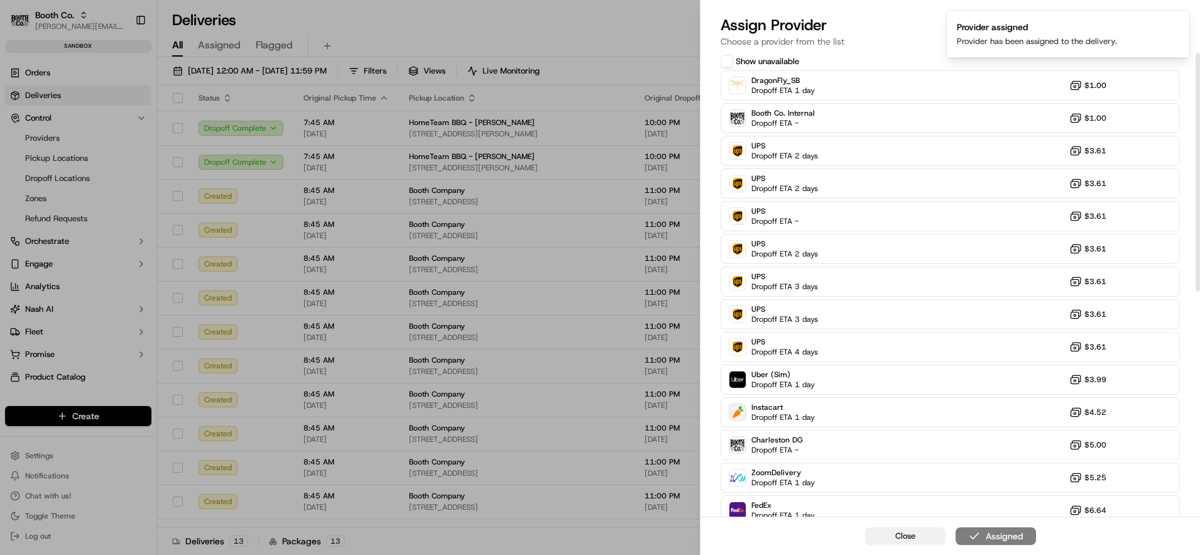
click at [918, 535] on button "Close" at bounding box center [905, 536] width 80 height 18
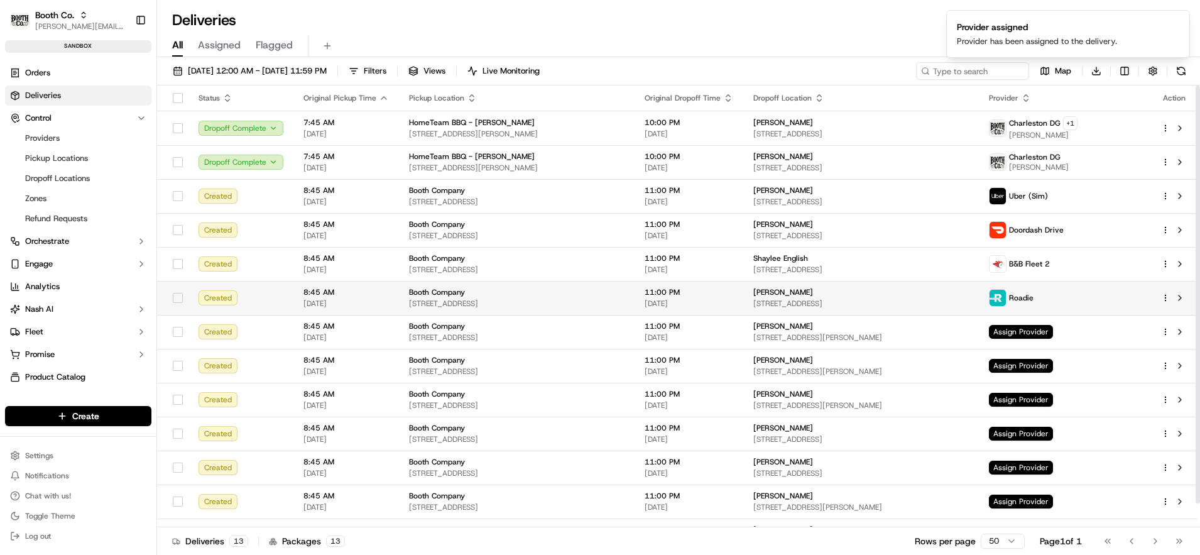
scroll to position [25, 0]
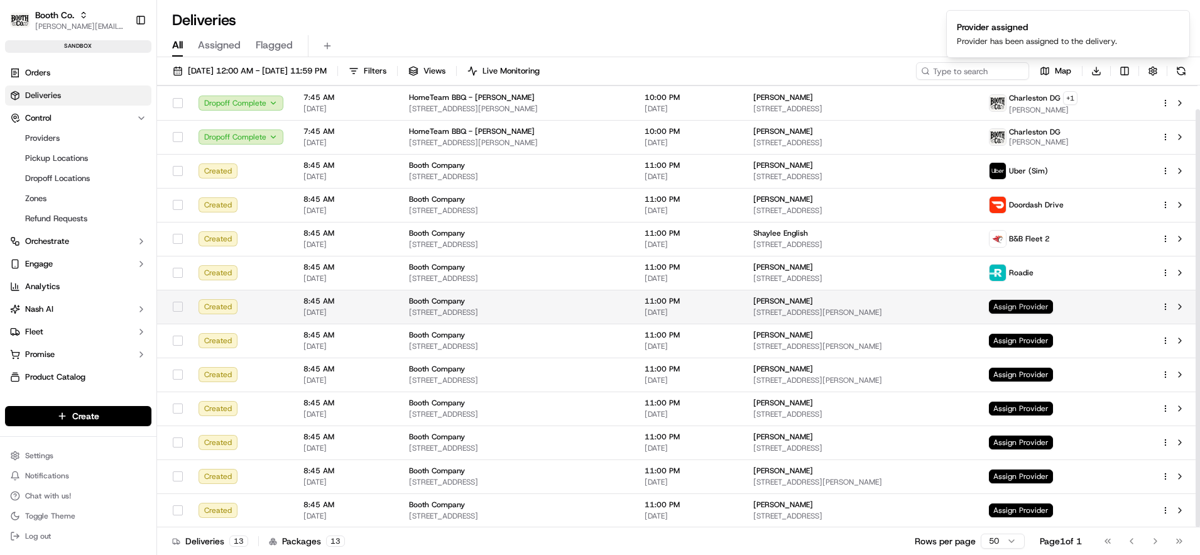
click at [1047, 307] on span "Assign Provider" at bounding box center [1021, 307] width 64 height 14
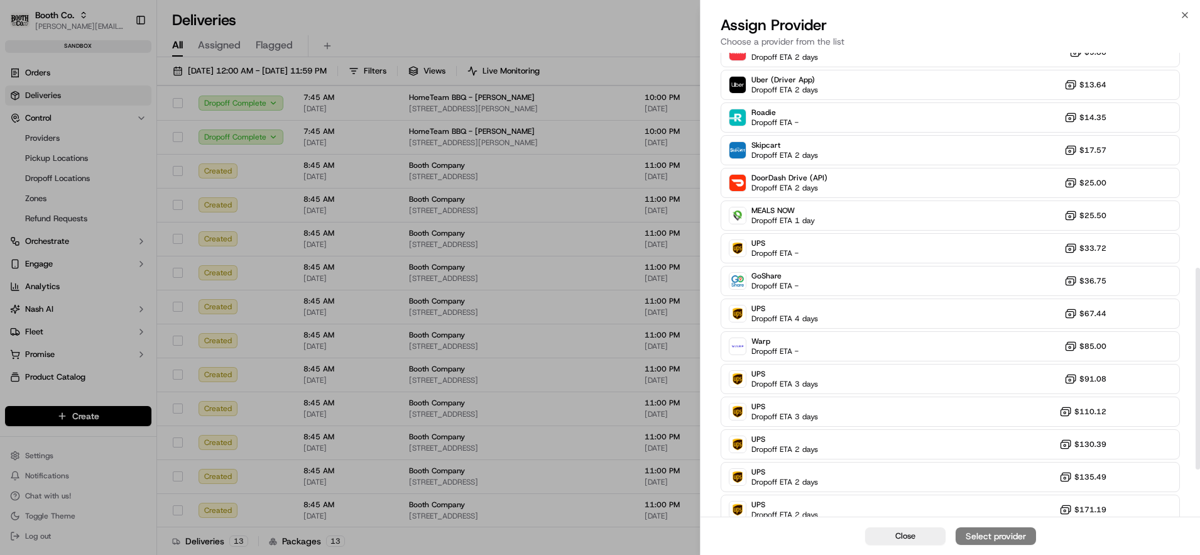
scroll to position [602, 0]
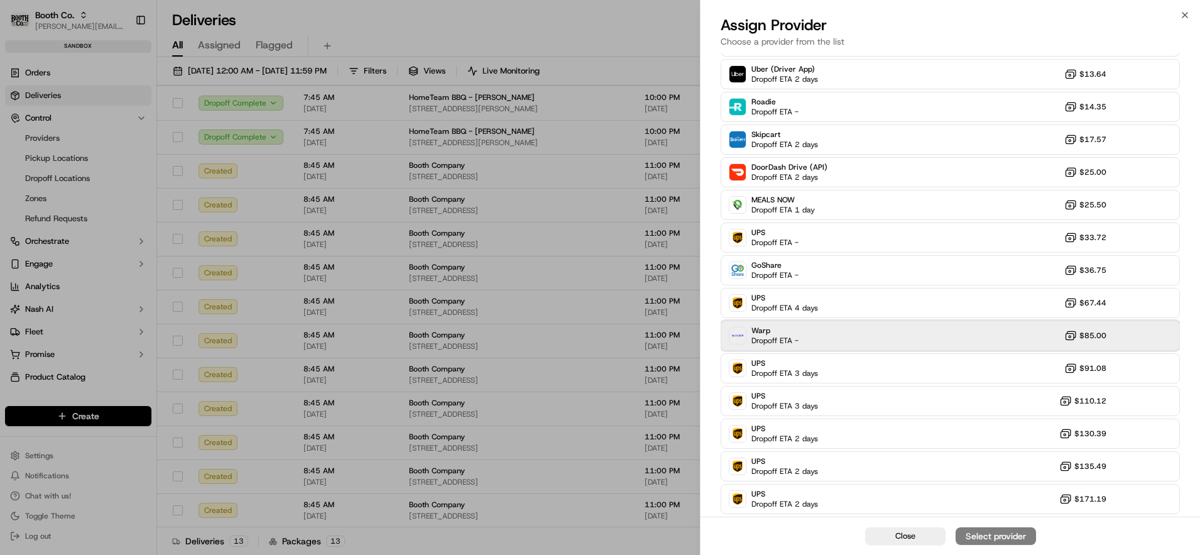
click at [843, 328] on div "Warp Dropoff ETA - $85.00" at bounding box center [950, 335] width 459 height 30
click at [1015, 533] on div "Assign Provider" at bounding box center [996, 536] width 62 height 13
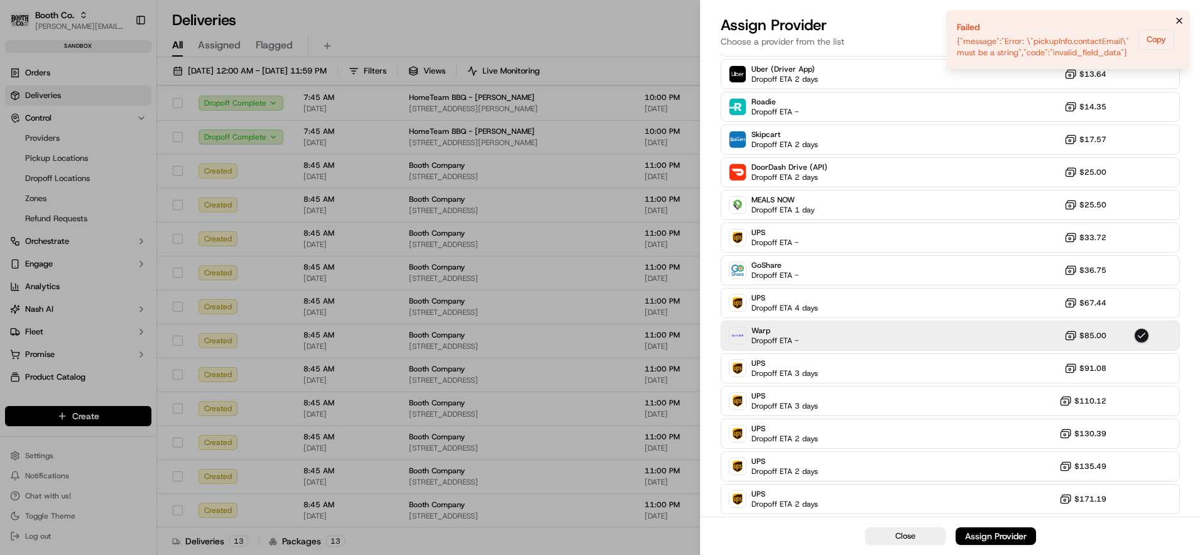
click at [1178, 22] on icon "Notifications (F8)" at bounding box center [1179, 20] width 5 height 5
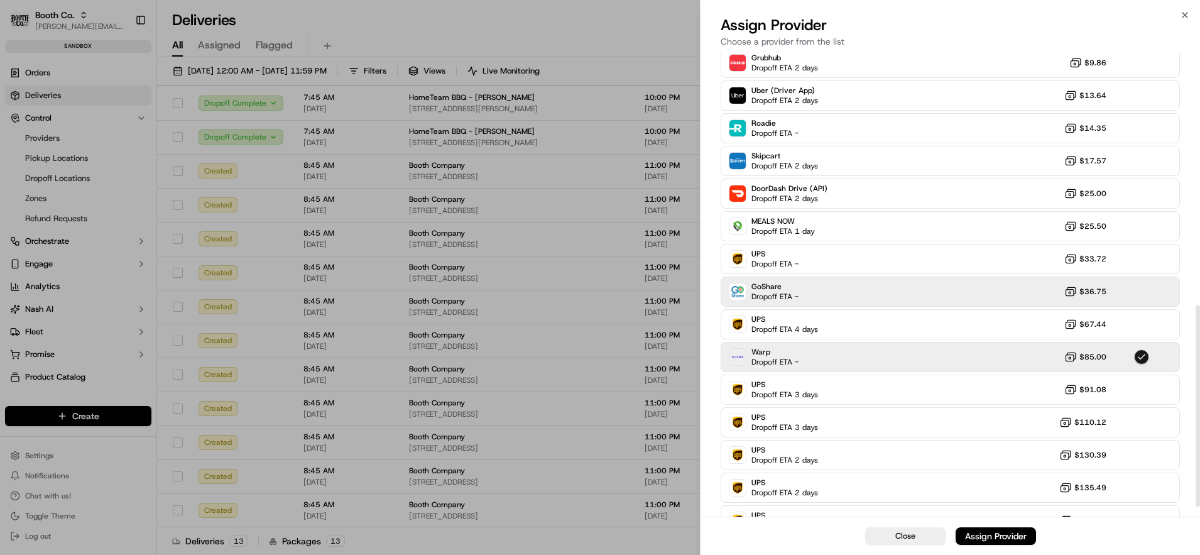
scroll to position [579, 0]
click at [892, 294] on div "GoShare Dropoff ETA - $36.75" at bounding box center [950, 293] width 459 height 30
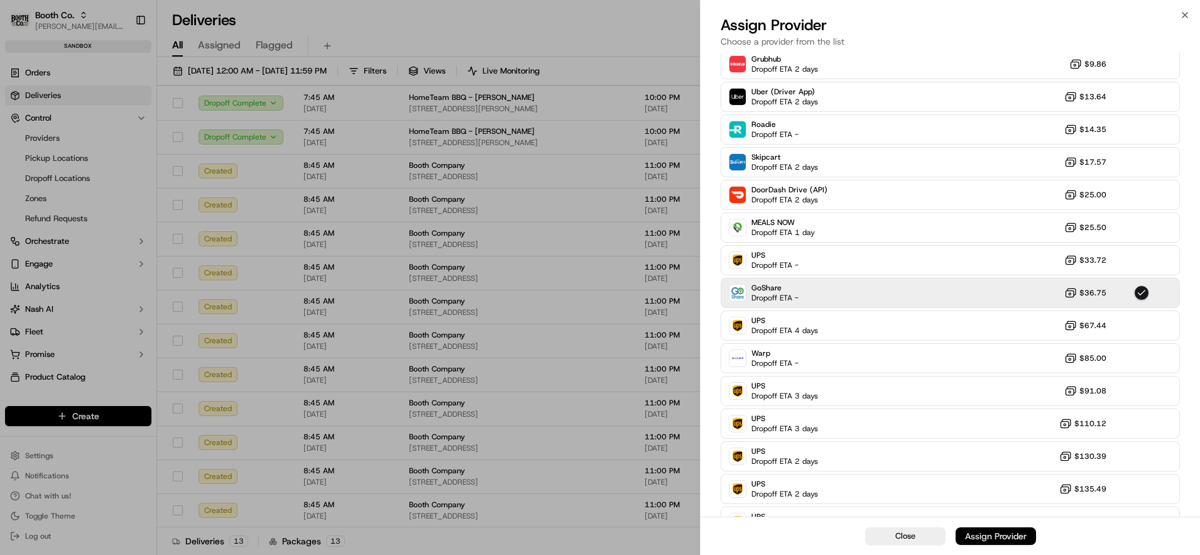
click at [1000, 541] on div "Assign Provider" at bounding box center [996, 536] width 62 height 13
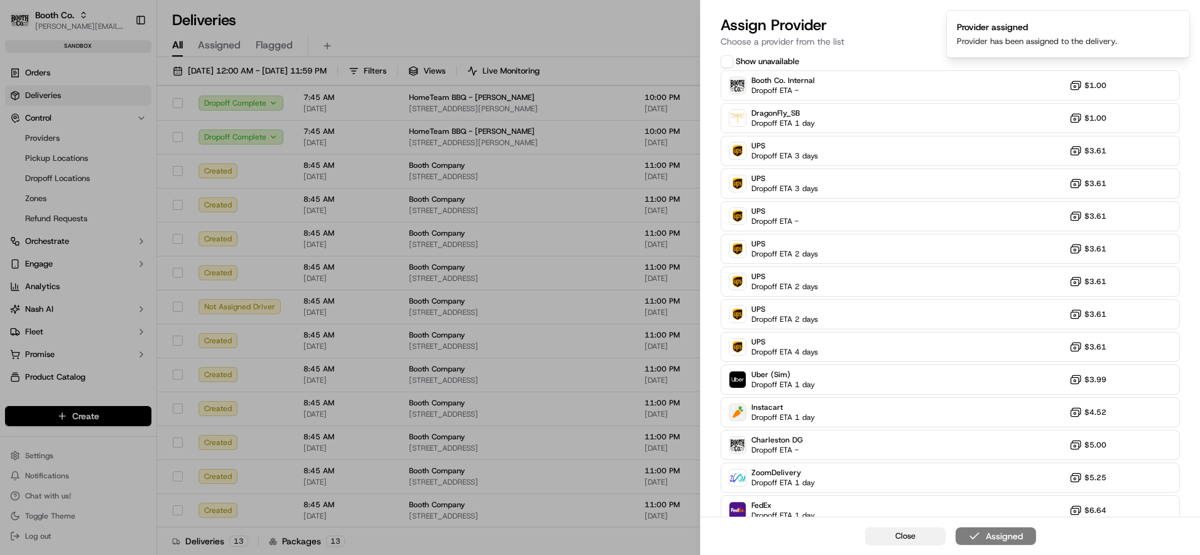
click at [916, 535] on button "Close" at bounding box center [905, 536] width 80 height 18
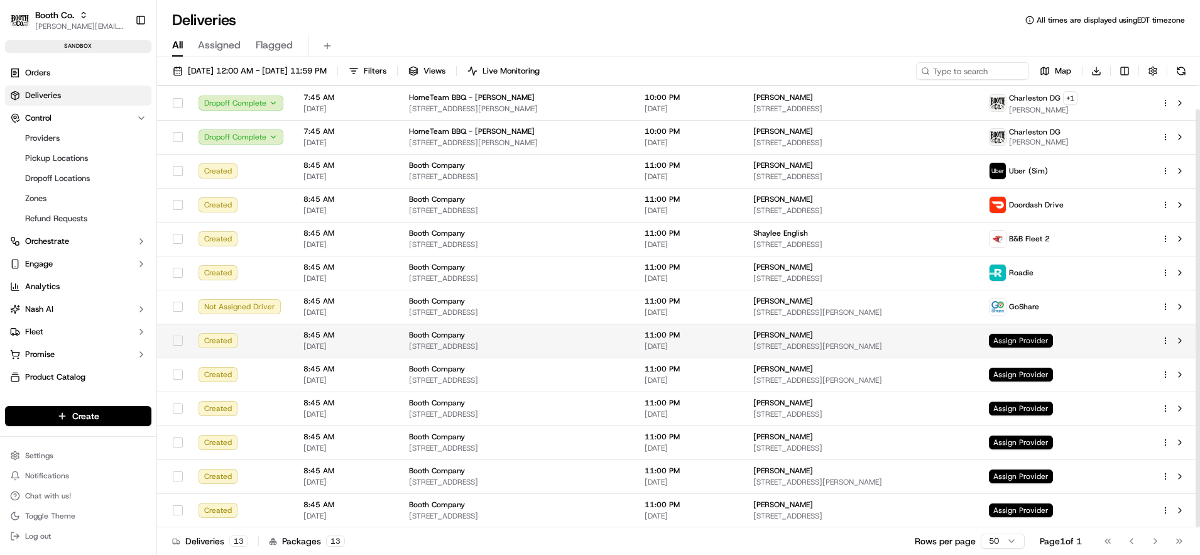
click at [1047, 335] on span "Assign Provider" at bounding box center [1021, 341] width 64 height 14
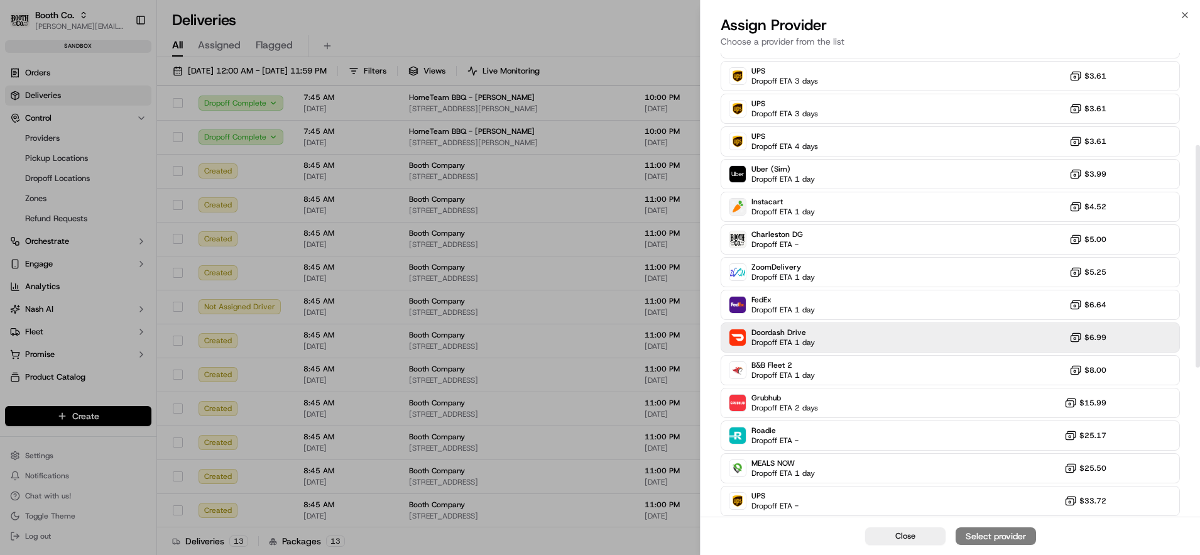
scroll to position [230, 0]
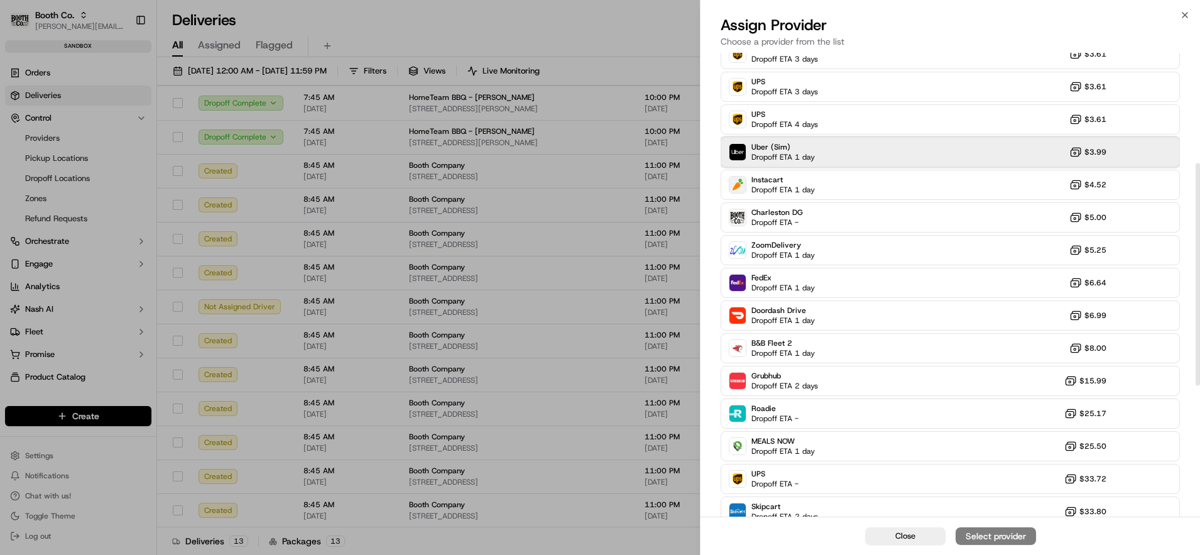
click at [830, 158] on div "Uber (Sim) Dropoff ETA 1 day $3.99" at bounding box center [950, 152] width 459 height 30
click at [1007, 532] on div "Assign Provider" at bounding box center [996, 536] width 62 height 13
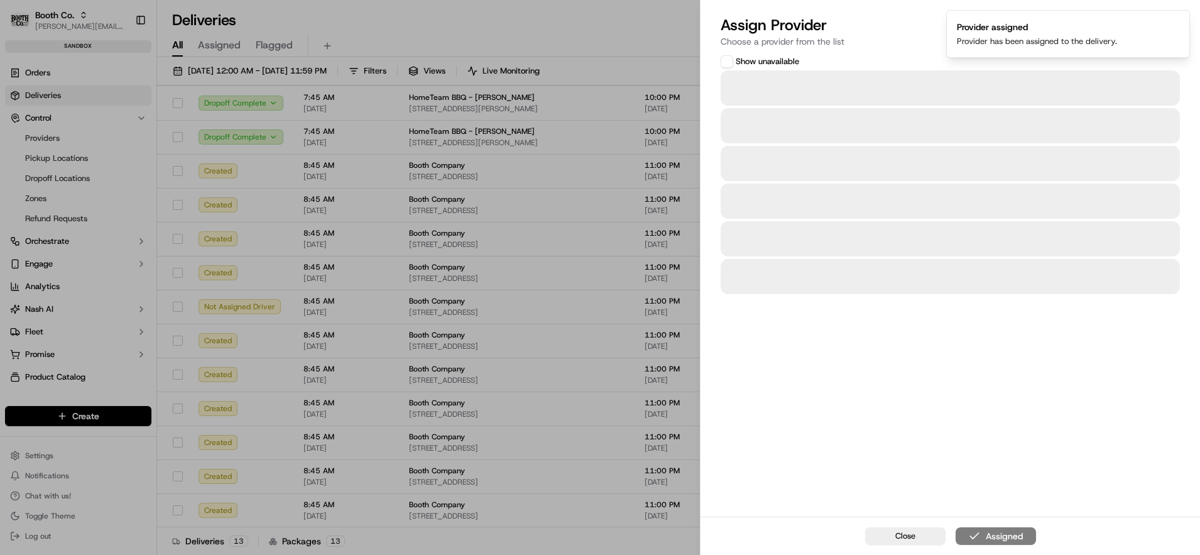
scroll to position [0, 0]
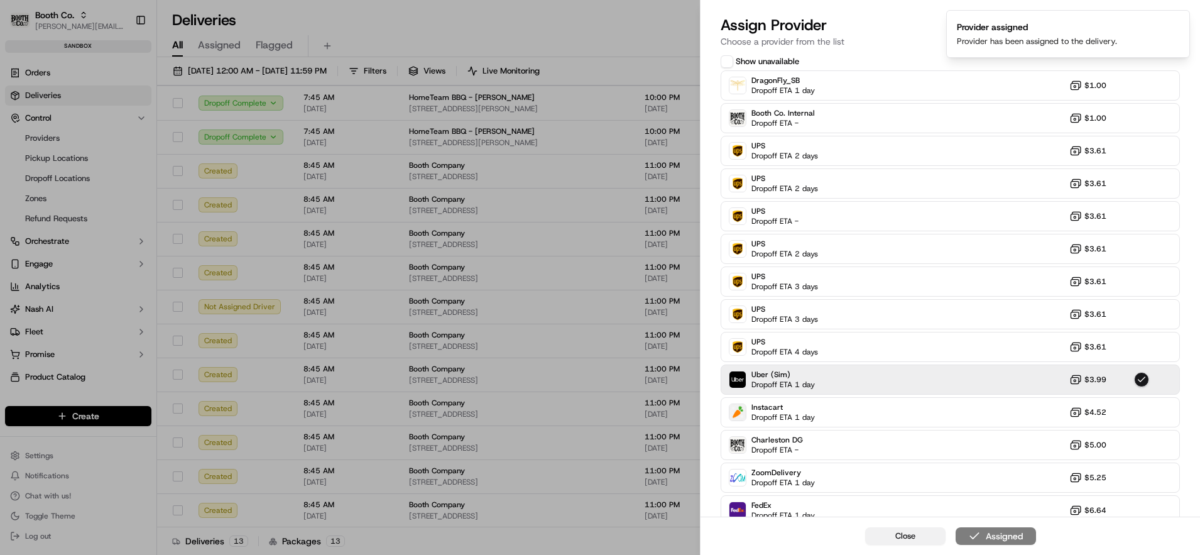
click at [888, 533] on button "Close" at bounding box center [905, 536] width 80 height 18
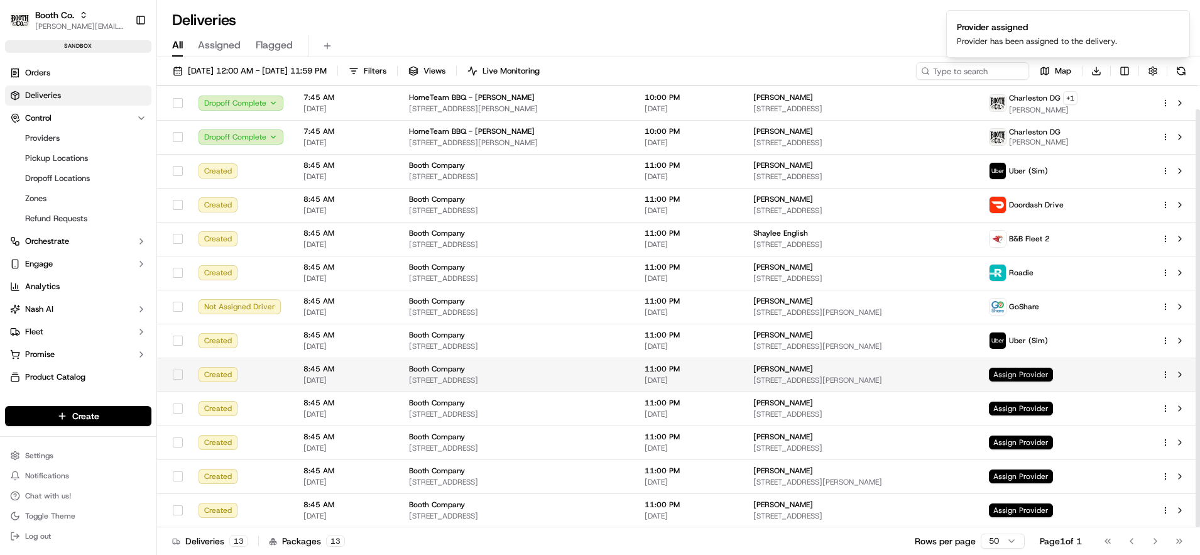
click at [1035, 381] on span "Assign Provider" at bounding box center [1021, 375] width 64 height 14
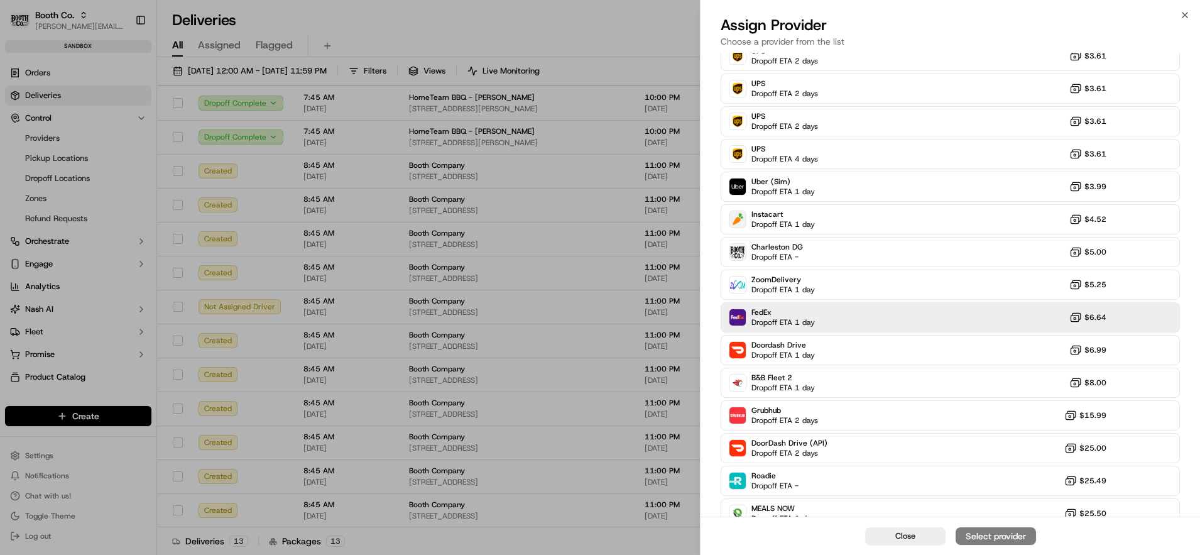
scroll to position [323, 0]
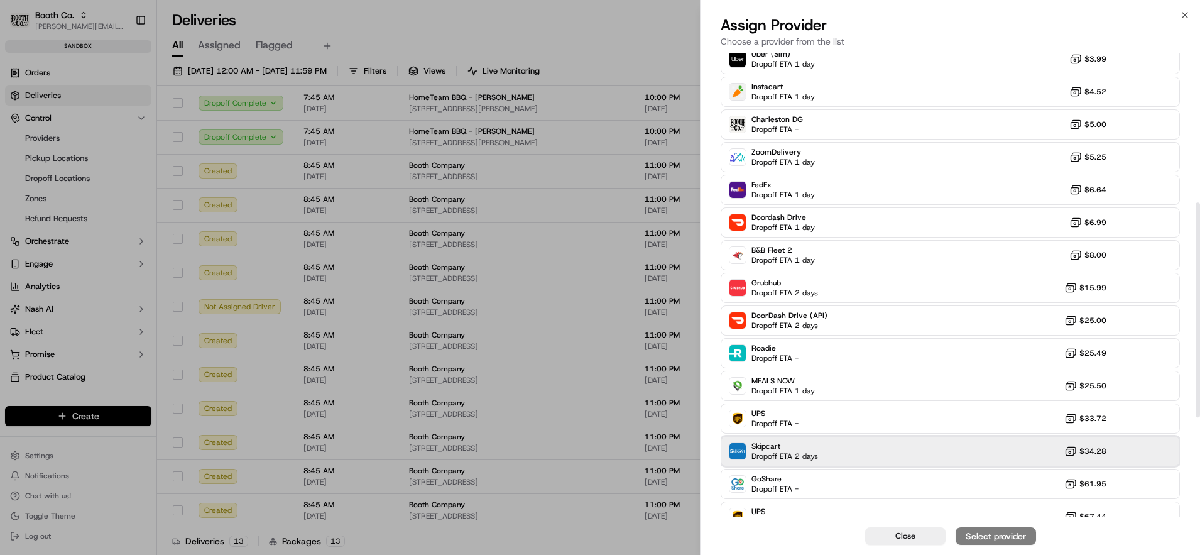
click at [799, 442] on span "Skipcart" at bounding box center [784, 446] width 67 height 10
click at [981, 530] on div "Assign Provider" at bounding box center [996, 536] width 62 height 13
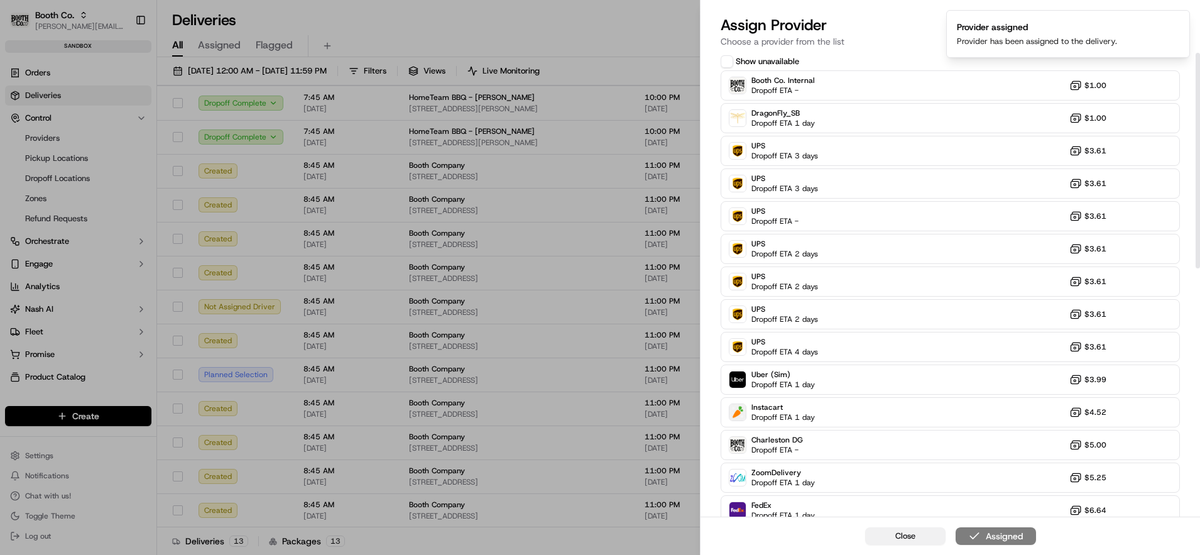
click at [913, 532] on span "Close" at bounding box center [905, 535] width 20 height 11
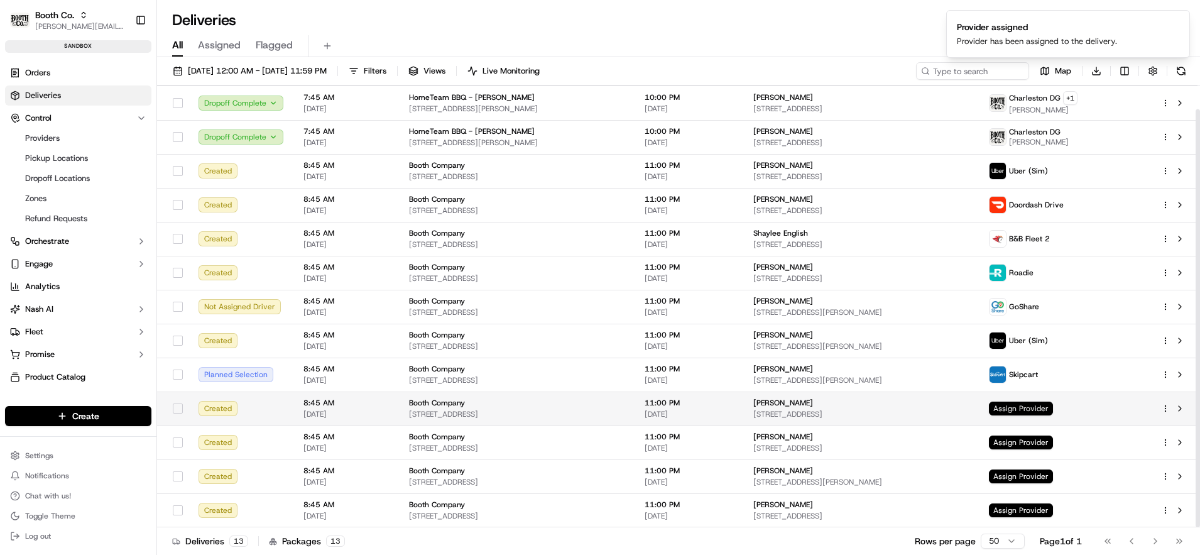
click at [1053, 401] on span "Assign Provider" at bounding box center [1021, 408] width 64 height 14
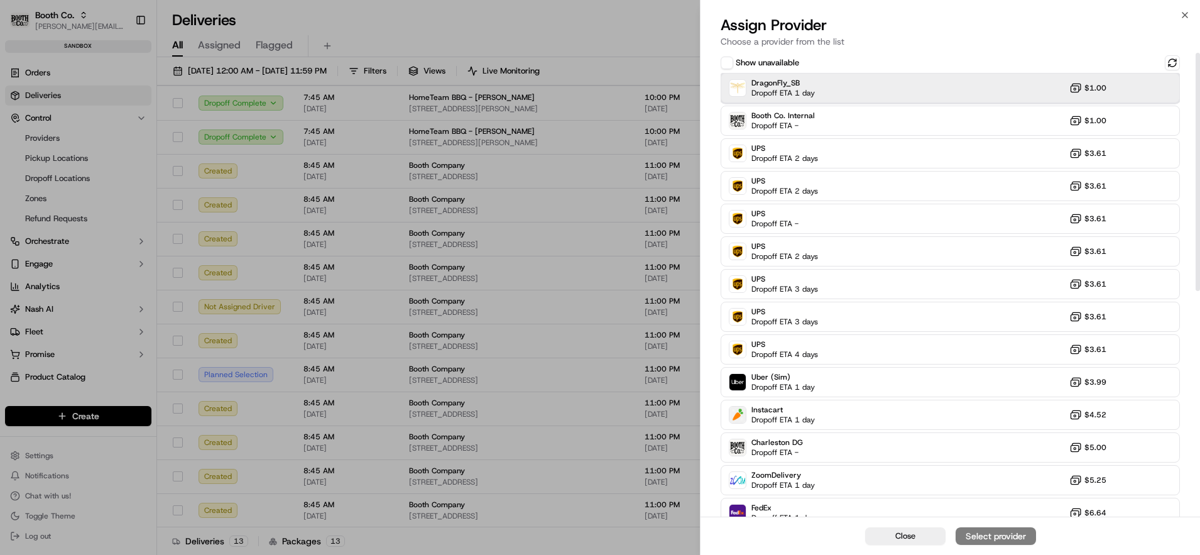
click at [827, 89] on div "DragonFly_SB Dropoff ETA 1 day $1.00" at bounding box center [950, 88] width 459 height 30
click at [989, 537] on div "Assign Provider" at bounding box center [996, 536] width 62 height 13
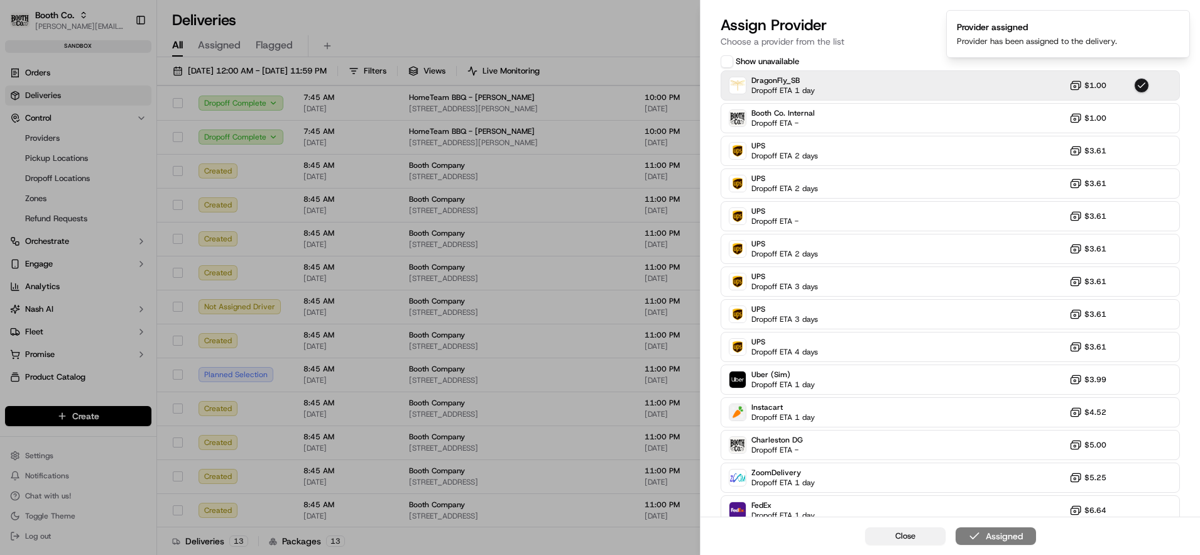
click at [922, 536] on button "Close" at bounding box center [905, 536] width 80 height 18
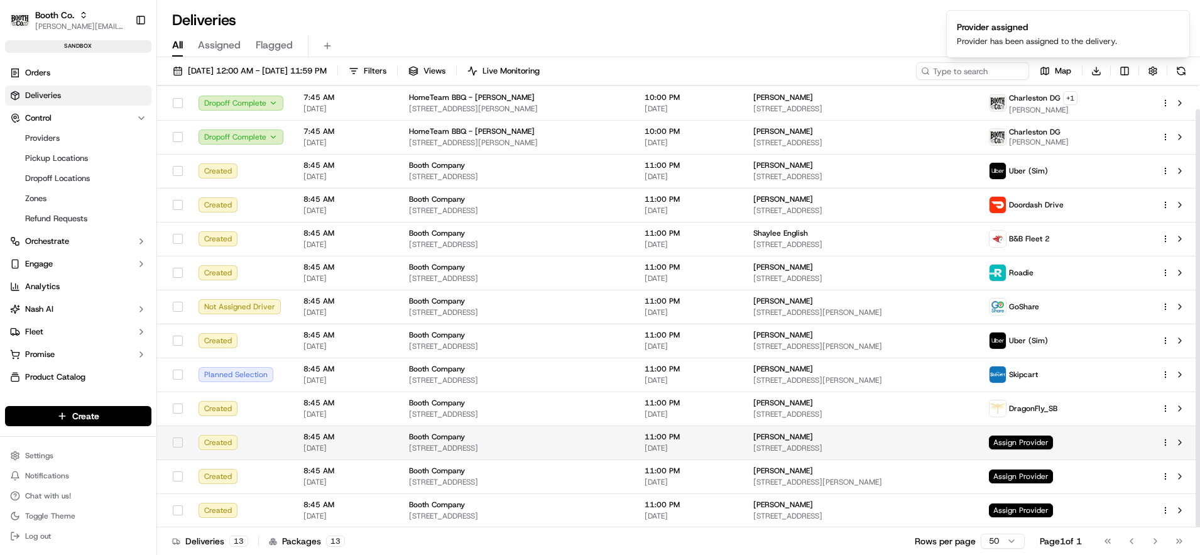
click at [1037, 449] on td "Assign Provider" at bounding box center [1065, 442] width 172 height 34
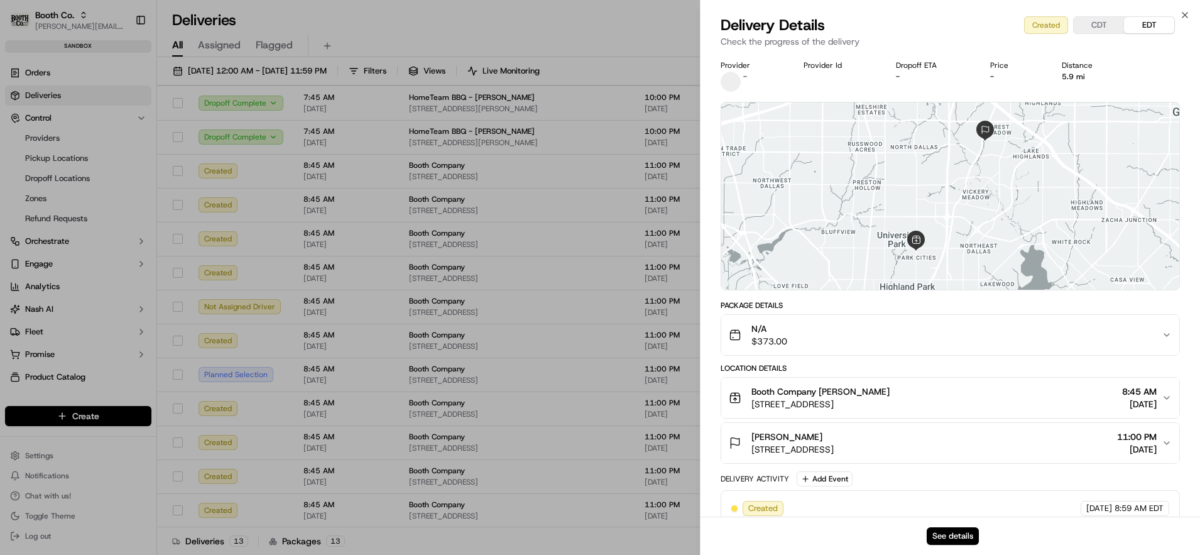
scroll to position [18, 0]
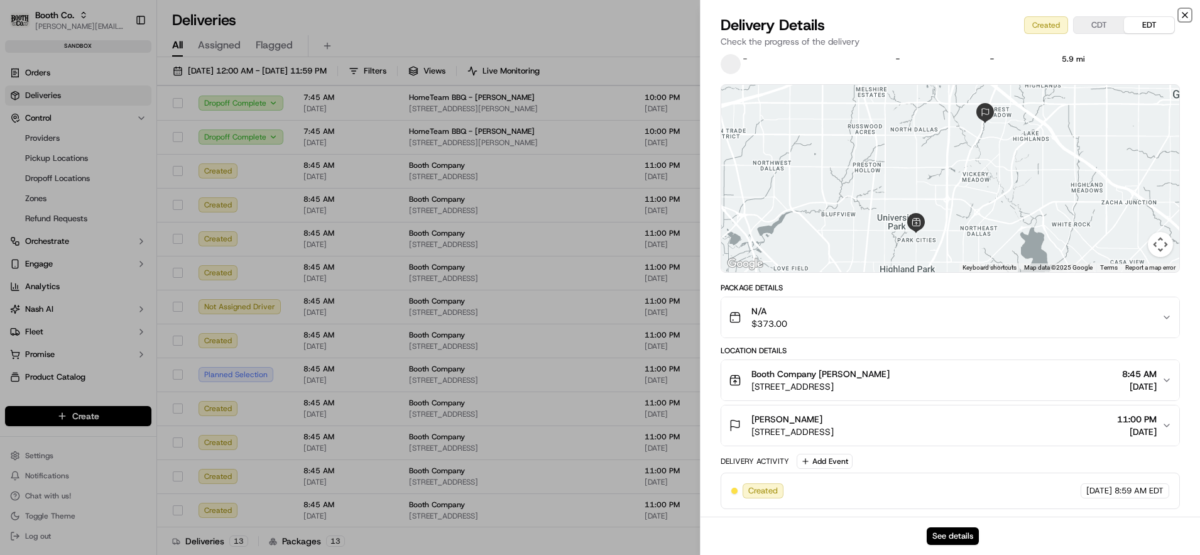
click at [1185, 14] on icon "button" at bounding box center [1184, 15] width 5 height 5
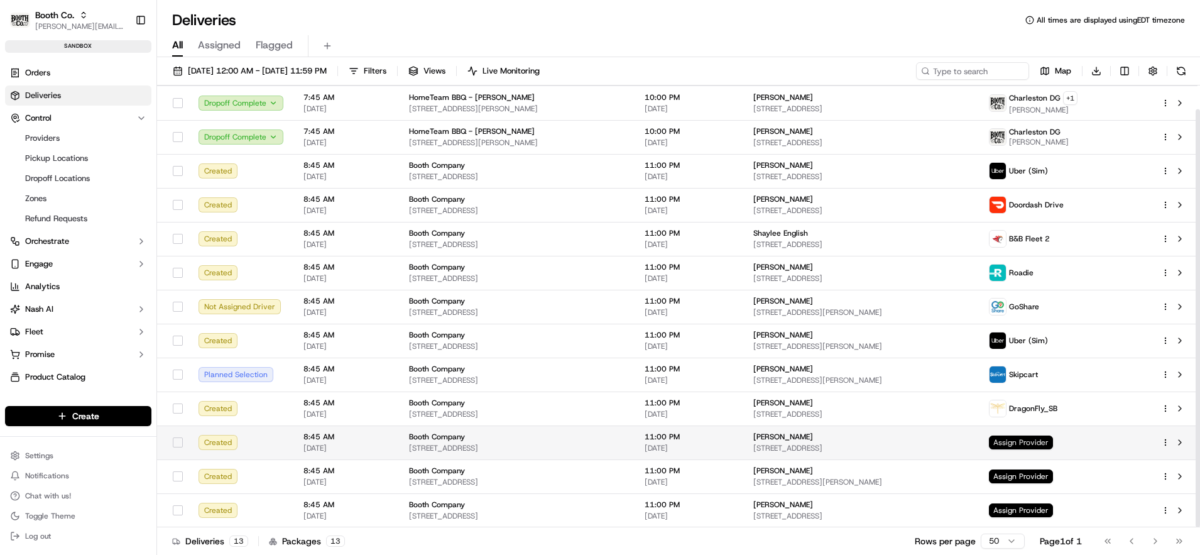
click at [1045, 436] on span "Assign Provider" at bounding box center [1021, 442] width 64 height 14
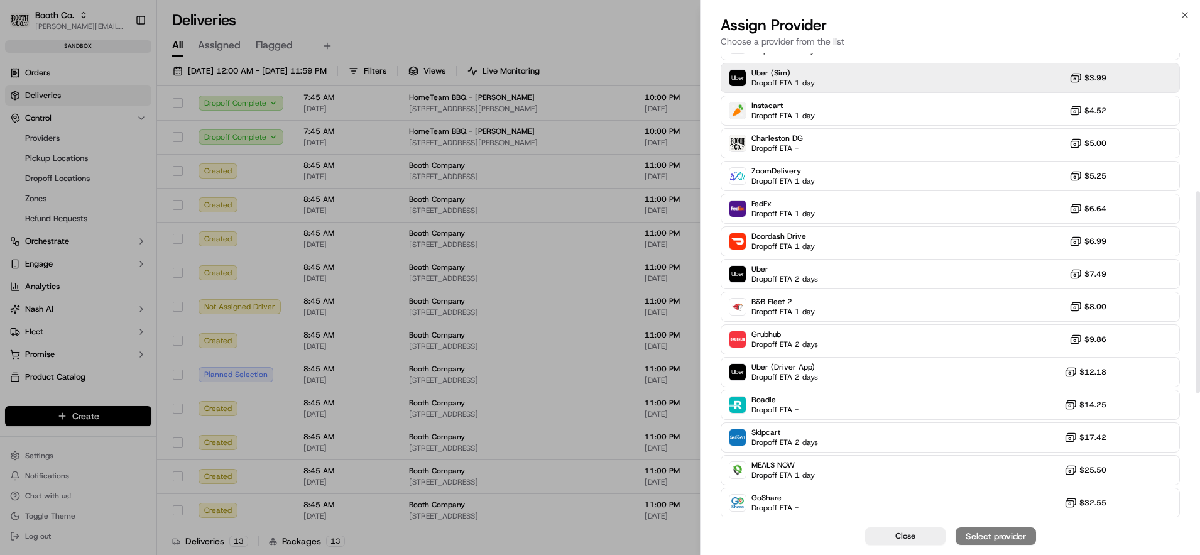
scroll to position [324, 0]
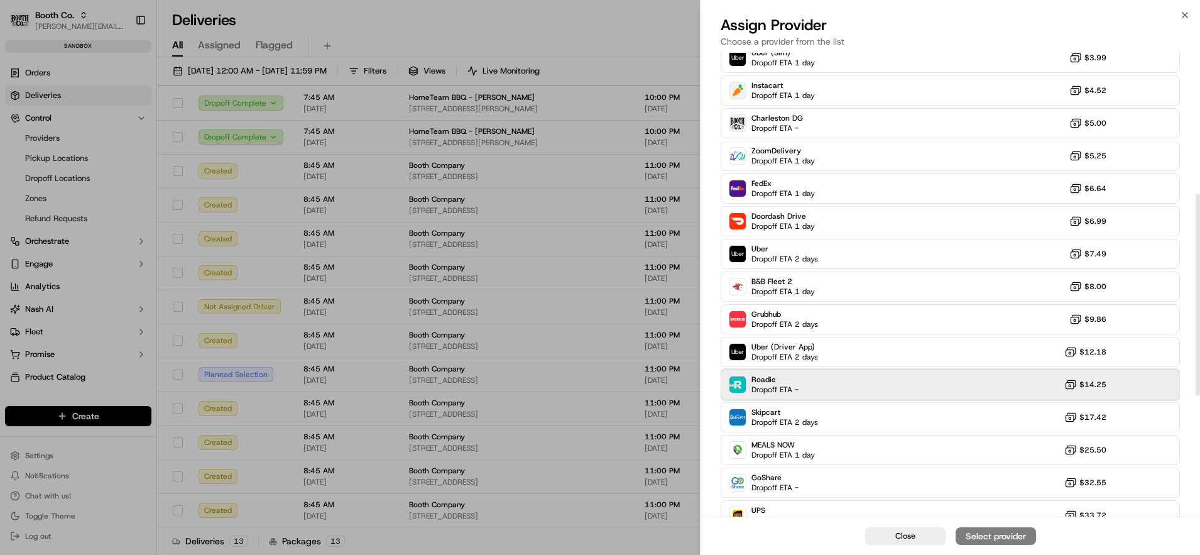
click at [855, 392] on div "Roadie Dropoff ETA - $14.25" at bounding box center [950, 384] width 459 height 30
click at [1010, 535] on div "Assign Provider" at bounding box center [996, 536] width 62 height 13
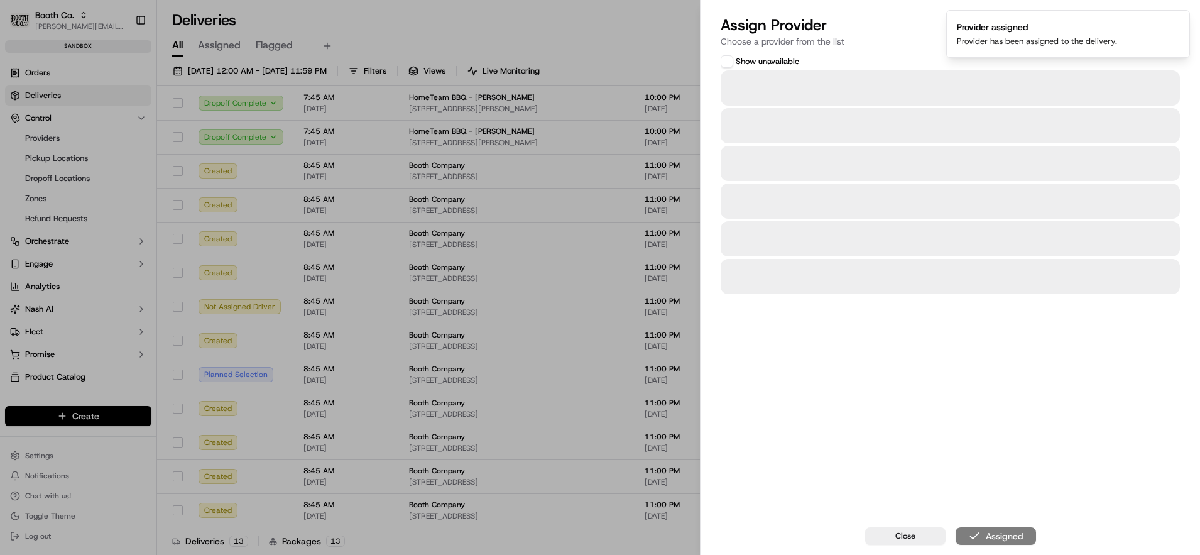
scroll to position [0, 0]
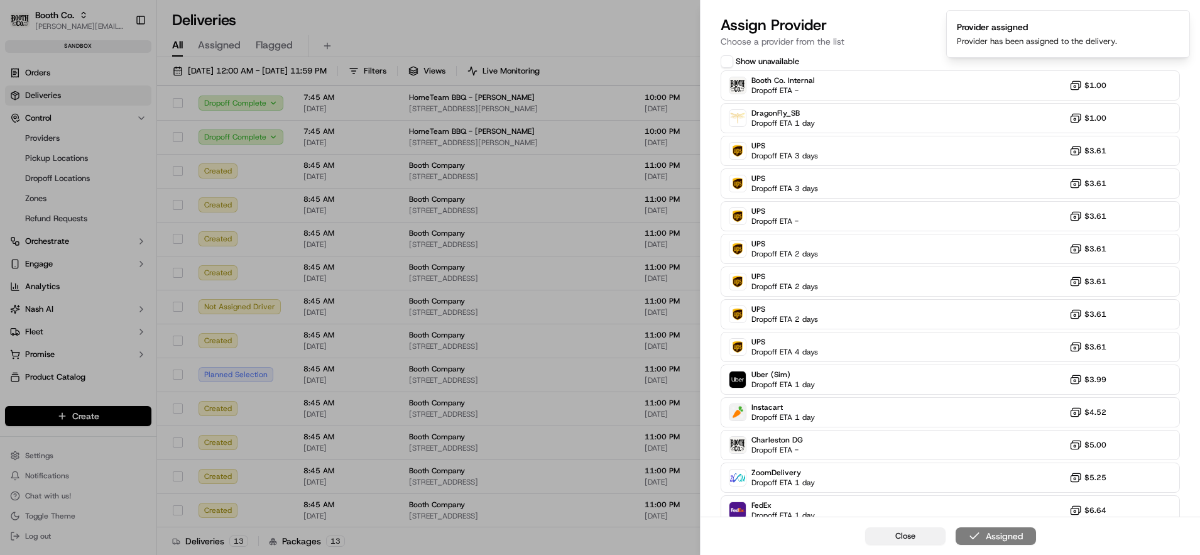
click at [937, 538] on button "Close" at bounding box center [905, 536] width 80 height 18
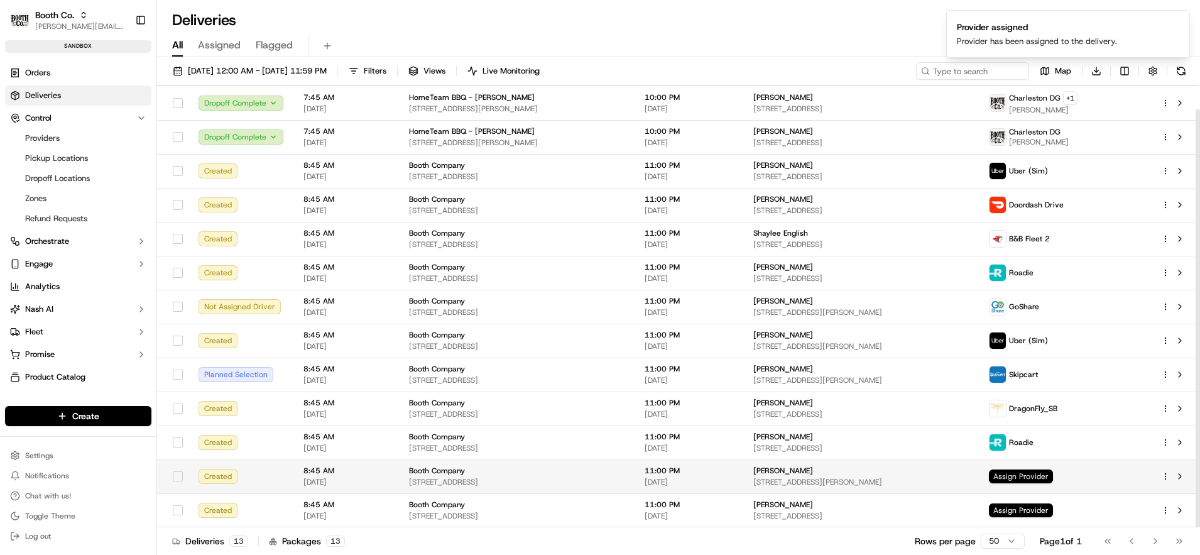
click at [1042, 482] on span "Assign Provider" at bounding box center [1021, 476] width 64 height 14
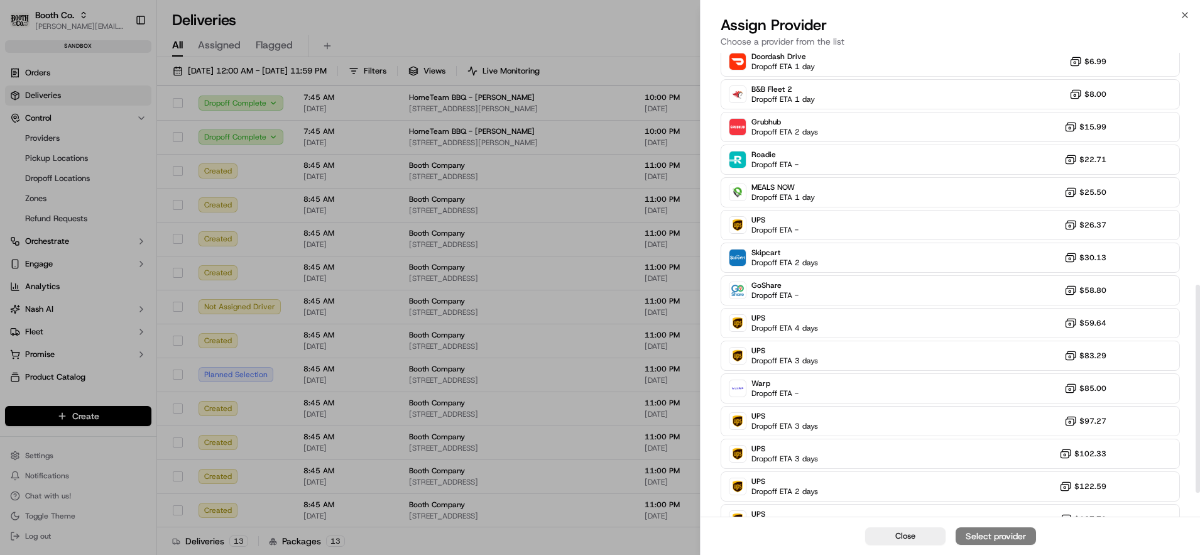
scroll to position [517, 0]
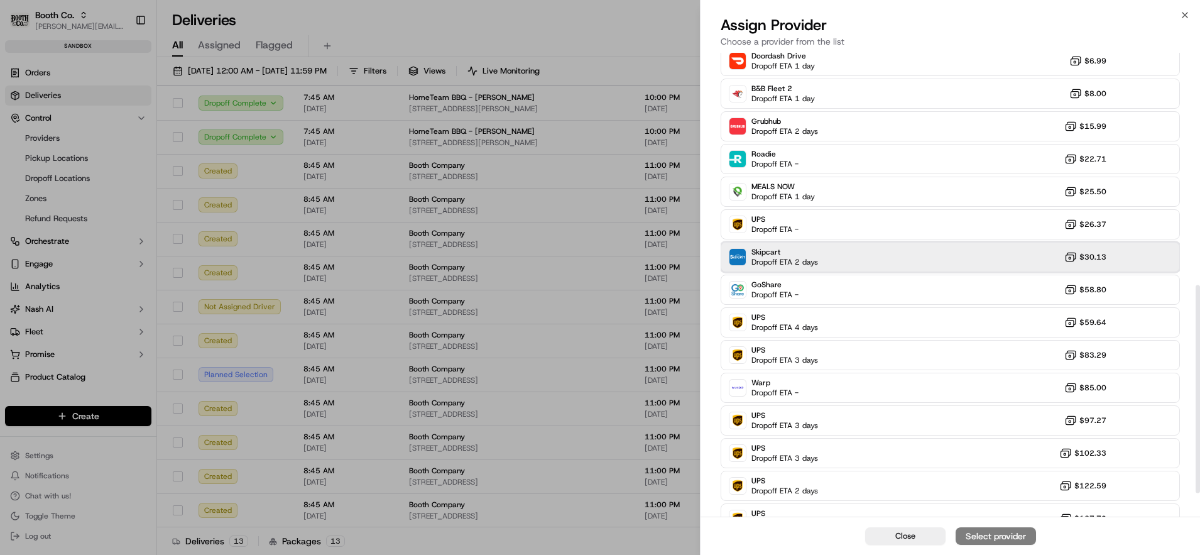
click at [803, 268] on div "Skipcart Dropoff ETA 2 days $30.13" at bounding box center [950, 257] width 459 height 30
click at [994, 531] on div "Assign Provider" at bounding box center [996, 536] width 62 height 13
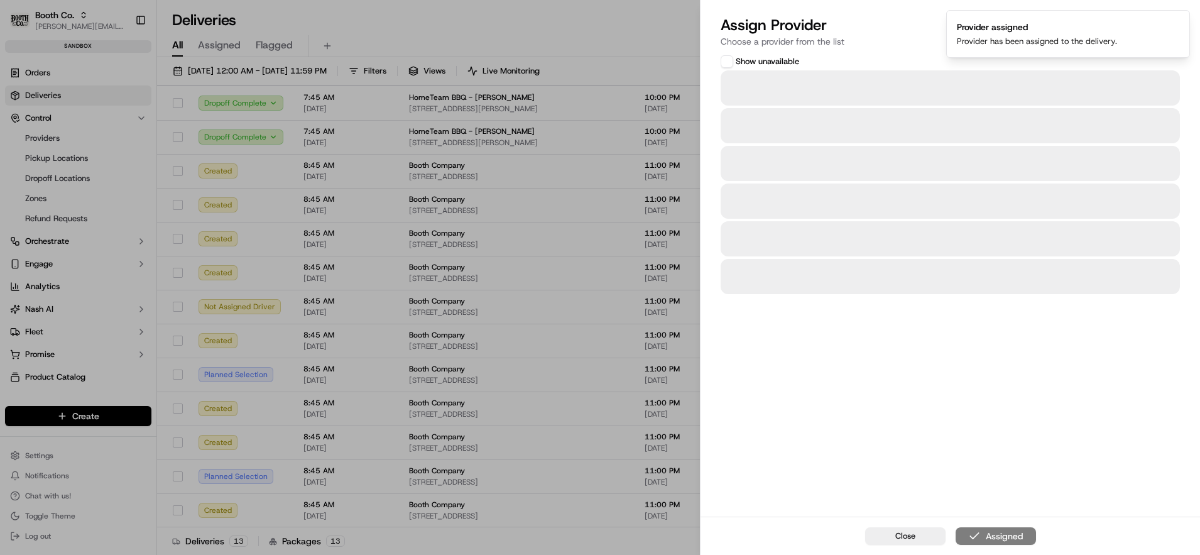
scroll to position [0, 0]
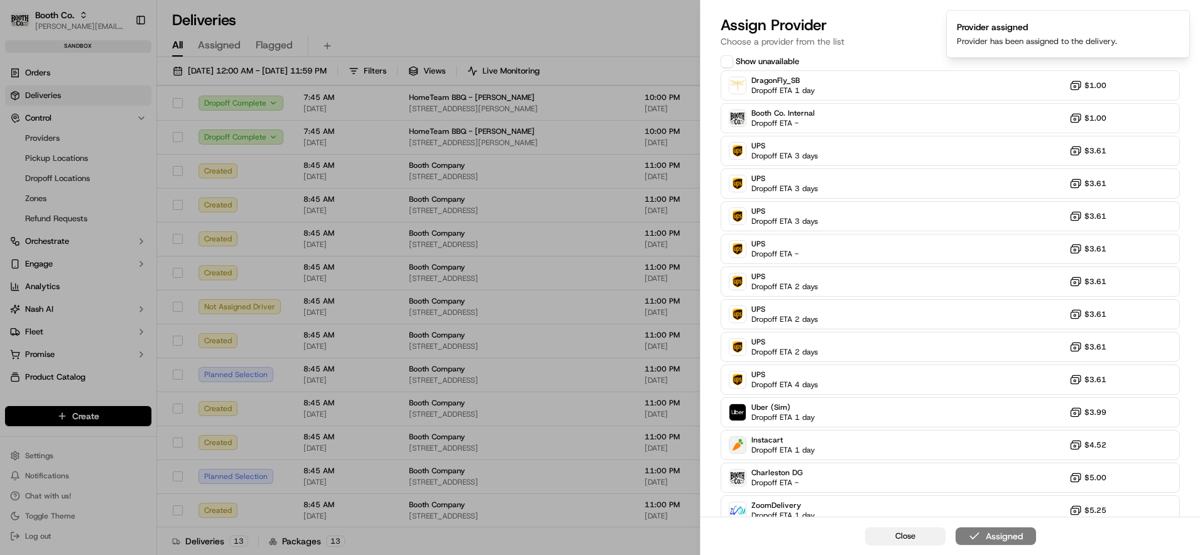
click at [899, 527] on button "Close" at bounding box center [905, 536] width 80 height 18
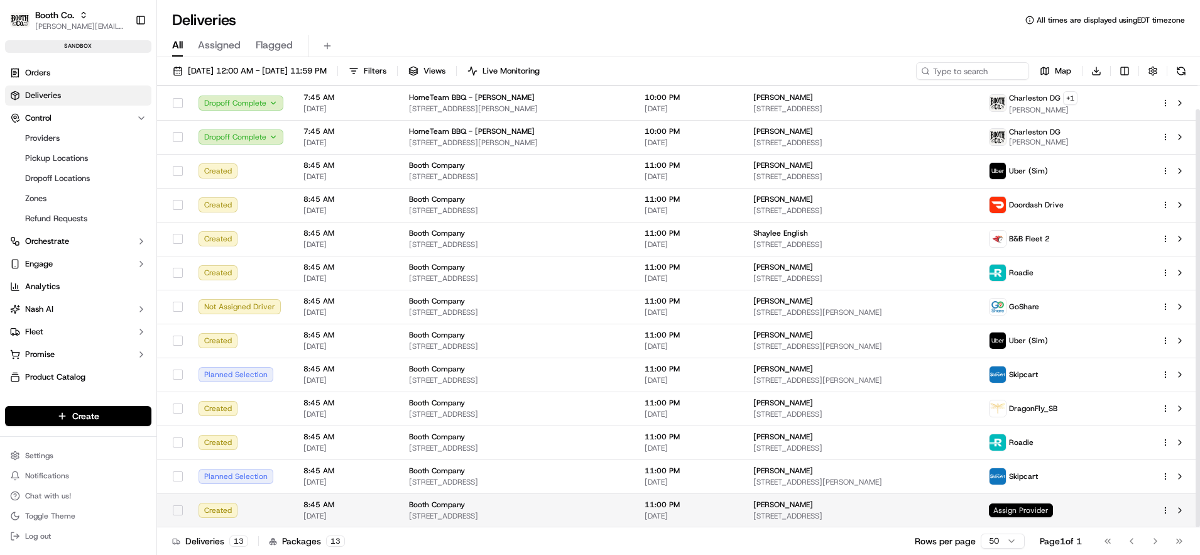
click at [1053, 508] on span "Assign Provider" at bounding box center [1021, 510] width 64 height 14
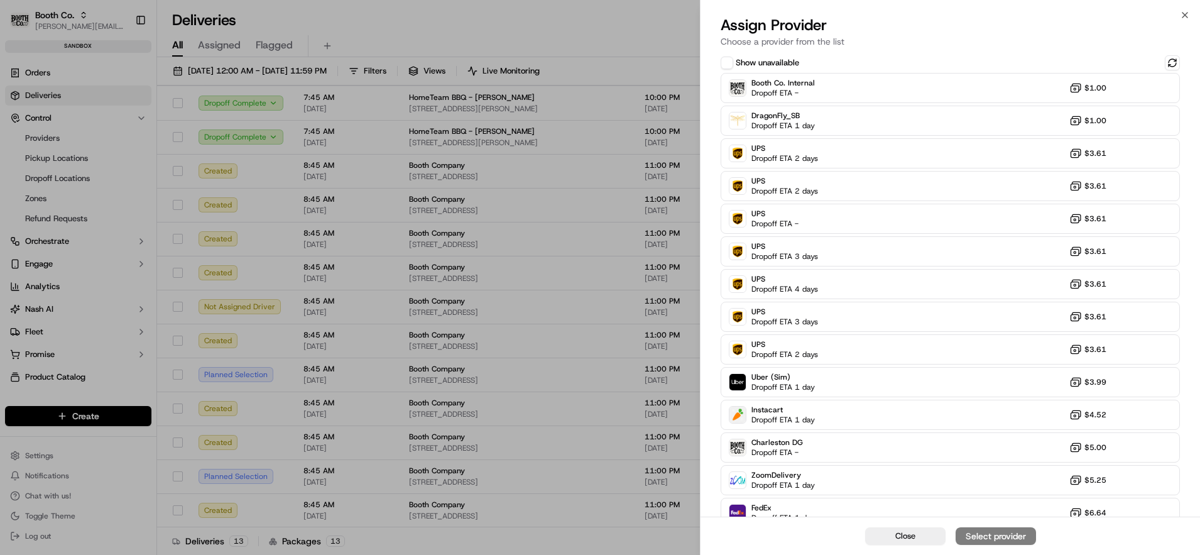
click at [885, 104] on div "Booth Co. Internal Dropoff ETA - $1.00 DragonFly_SB Dropoff ETA 1 day $1.00 UPS…" at bounding box center [950, 496] width 459 height 847
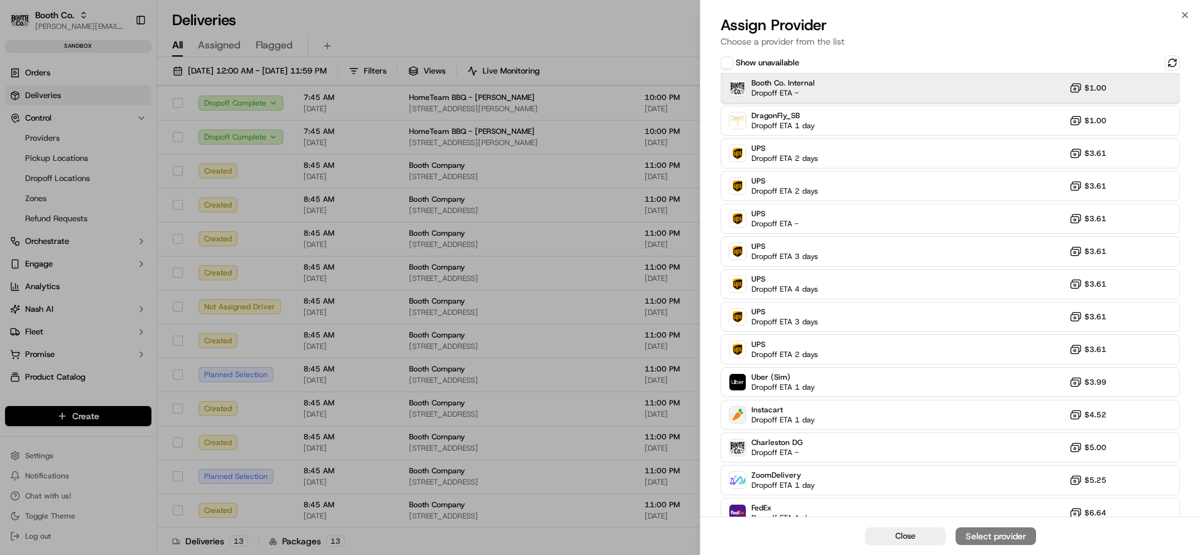
click at [893, 75] on div "Booth Co. Internal Dropoff ETA - $1.00" at bounding box center [950, 88] width 459 height 30
click at [990, 538] on div "Assign Provider" at bounding box center [996, 536] width 62 height 13
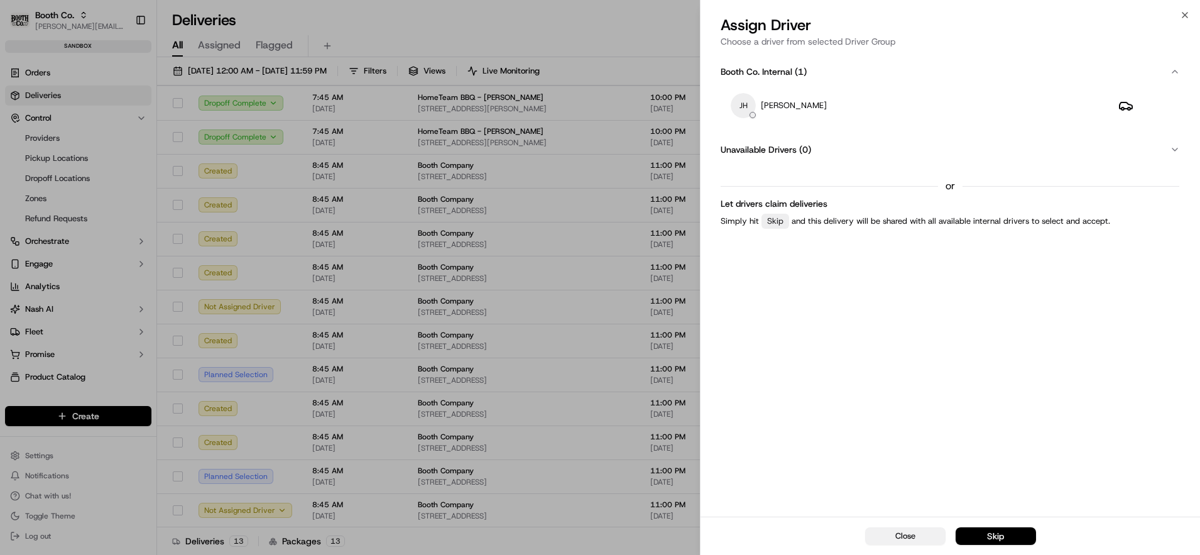
click at [927, 538] on button "Close" at bounding box center [905, 536] width 80 height 18
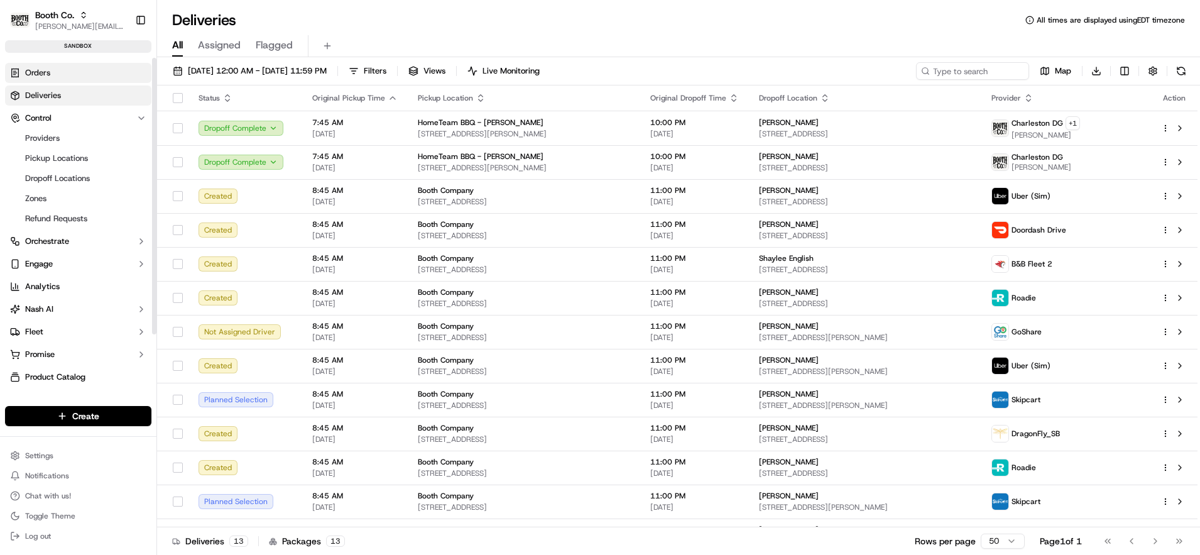
click at [43, 79] on link "Orders" at bounding box center [78, 73] width 146 height 20
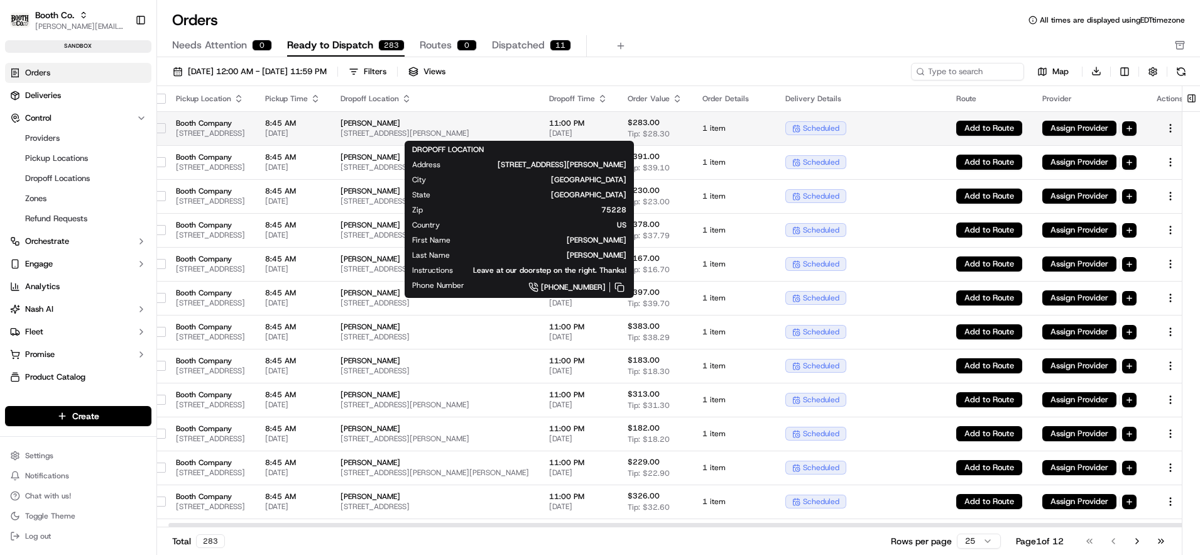
scroll to position [0, 14]
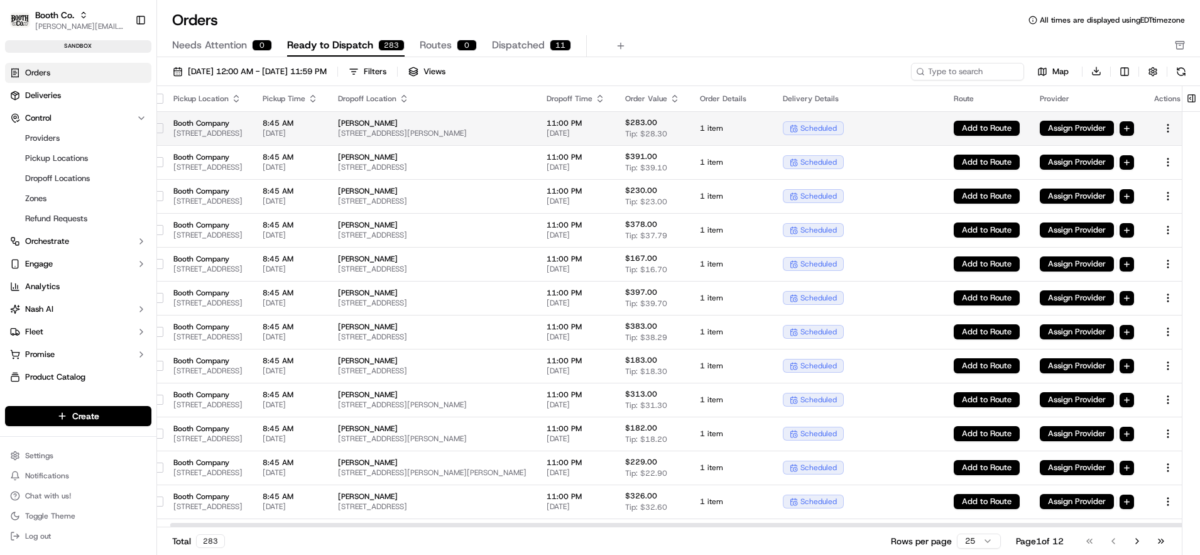
click at [526, 123] on span "[PERSON_NAME]" at bounding box center [432, 123] width 188 height 10
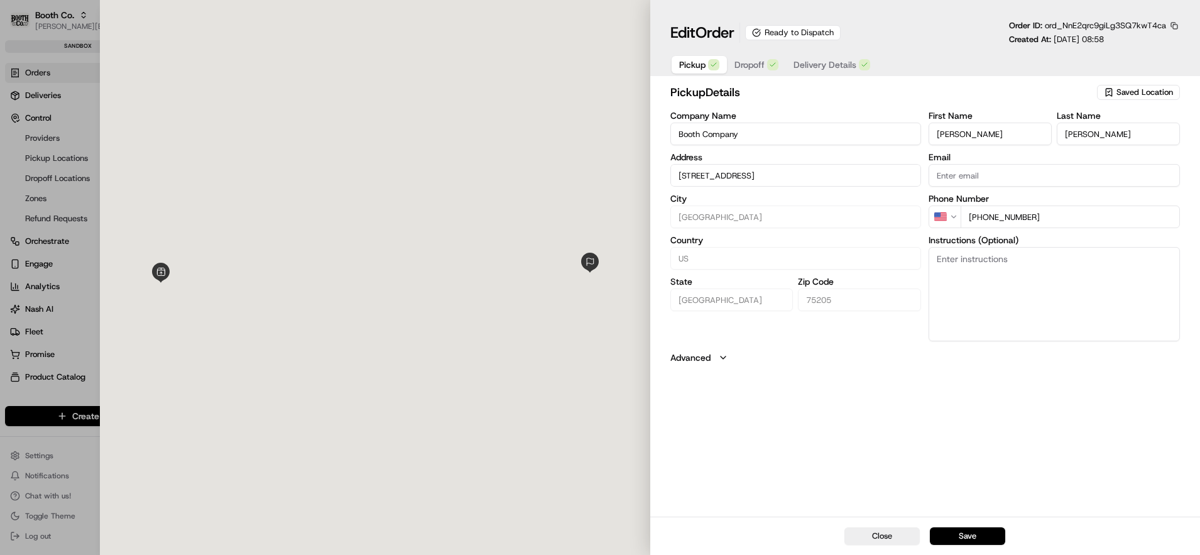
click at [805, 66] on span "Delivery Details" at bounding box center [825, 64] width 63 height 13
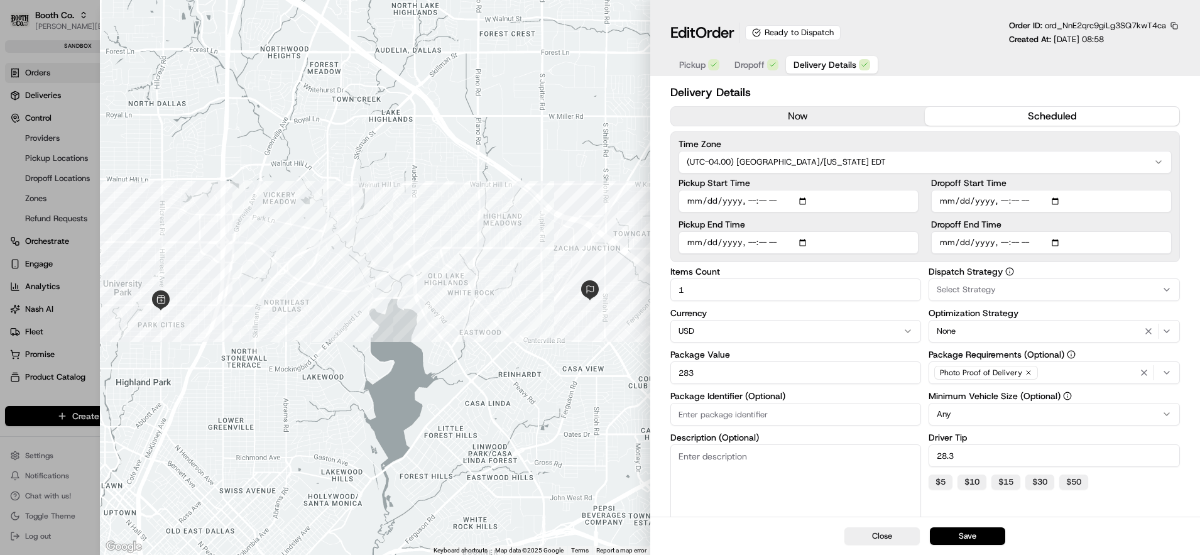
click at [774, 116] on button "now" at bounding box center [798, 116] width 254 height 19
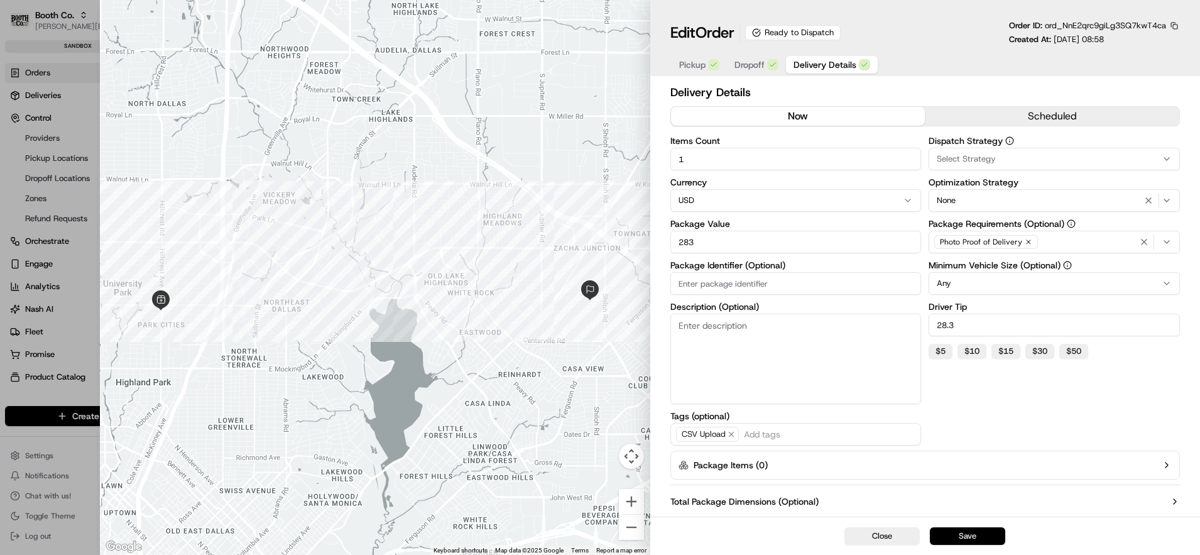
click at [951, 532] on button "Save" at bounding box center [967, 536] width 75 height 18
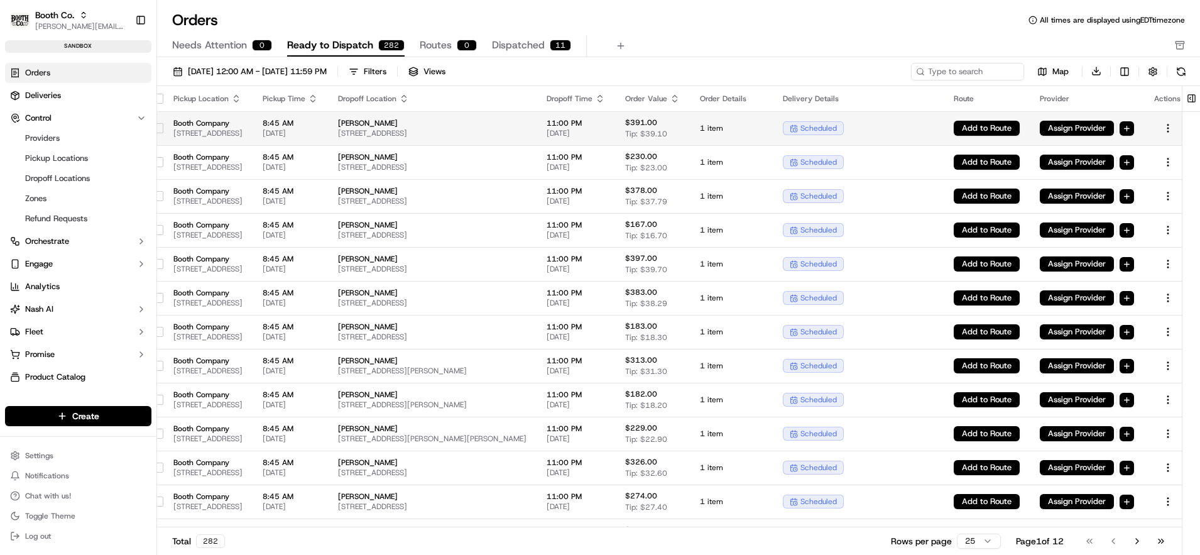
click at [481, 138] on span "[STREET_ADDRESS]" at bounding box center [432, 133] width 188 height 10
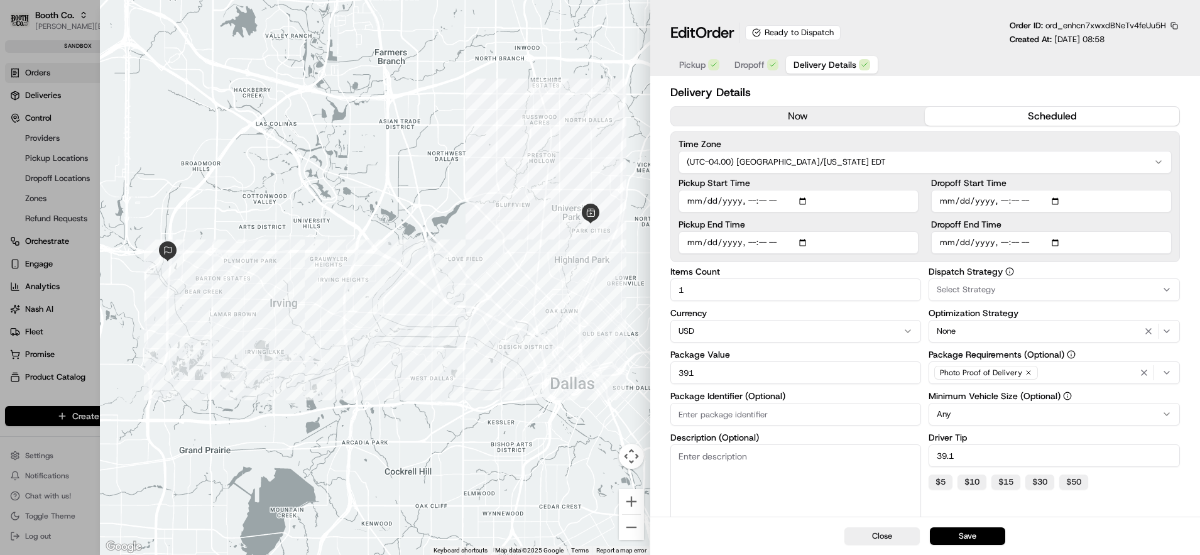
click at [864, 123] on button "now" at bounding box center [798, 116] width 254 height 19
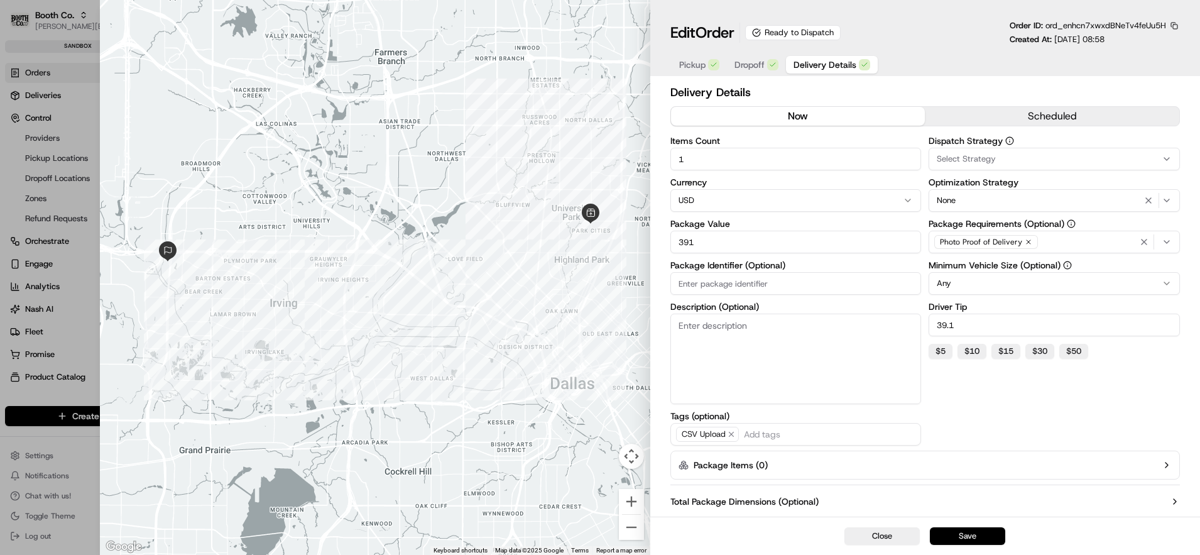
click at [961, 535] on button "Save" at bounding box center [967, 536] width 75 height 18
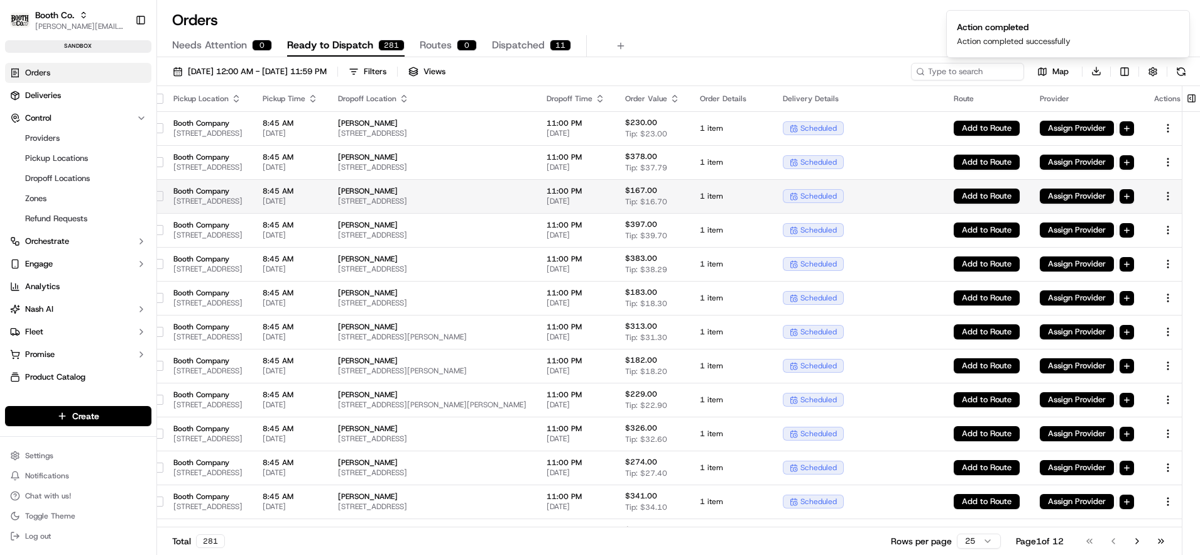
scroll to position [0, 0]
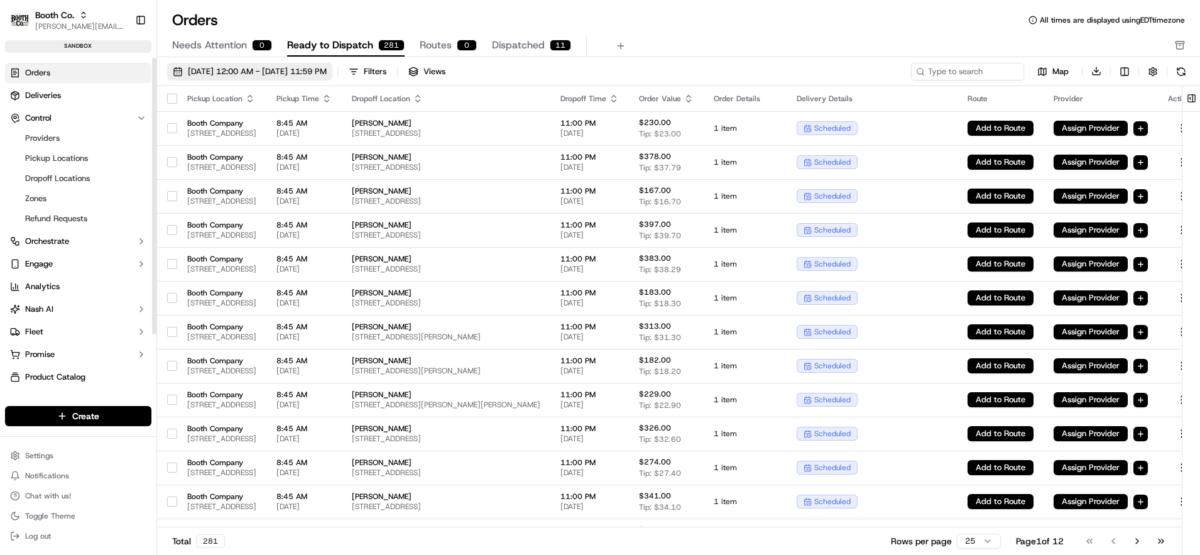
click at [214, 75] on span "[DATE] 12:00 AM - [DATE] 11:59 PM" at bounding box center [257, 71] width 139 height 11
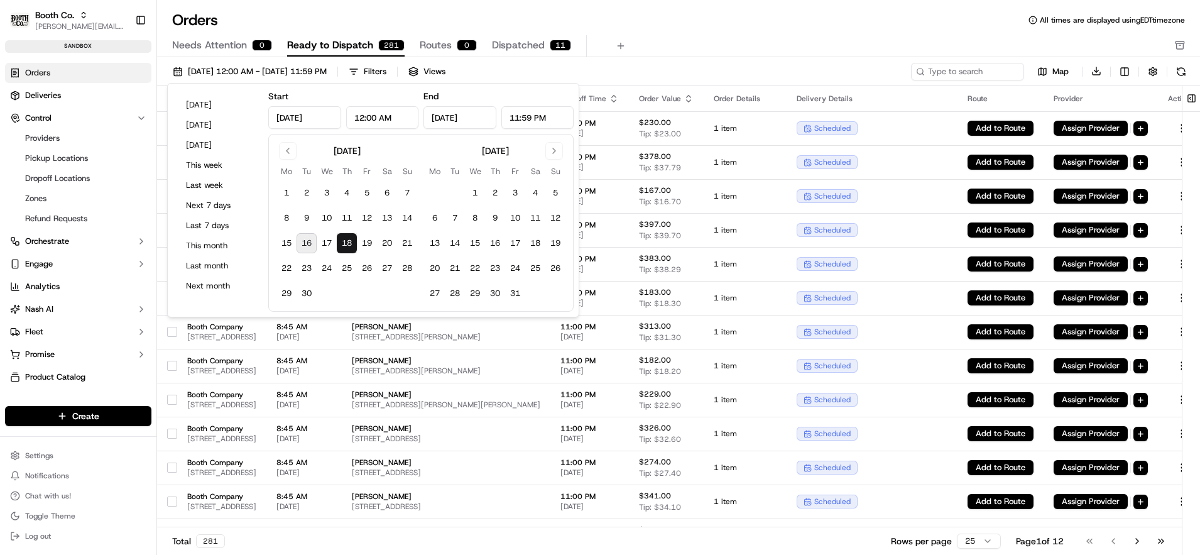
click at [307, 251] on button "16" at bounding box center [307, 243] width 20 height 20
type input "[DATE]"
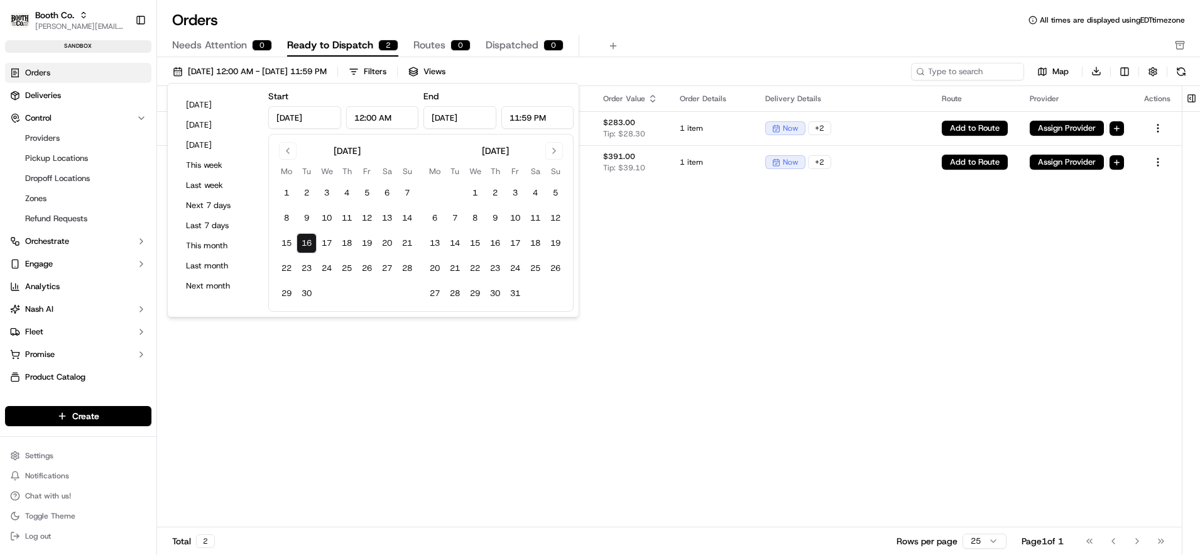
click at [307, 251] on button "16" at bounding box center [307, 243] width 20 height 20
click at [674, 15] on div "Orders All times are displayed using EDT timezone" at bounding box center [678, 20] width 1043 height 20
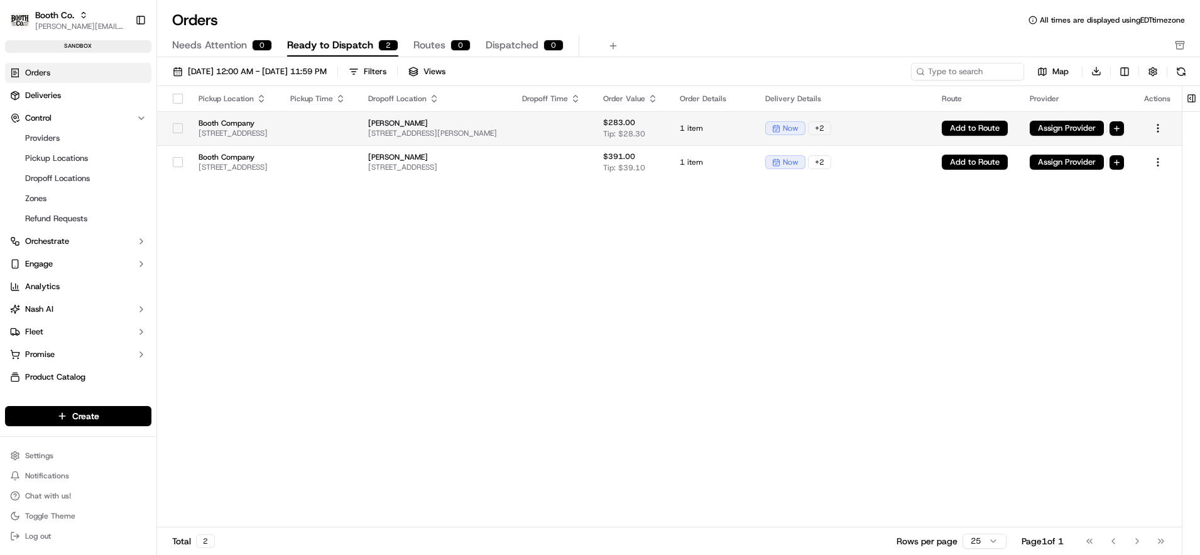
click at [188, 126] on td "Booth Company [STREET_ADDRESS]" at bounding box center [234, 128] width 92 height 34
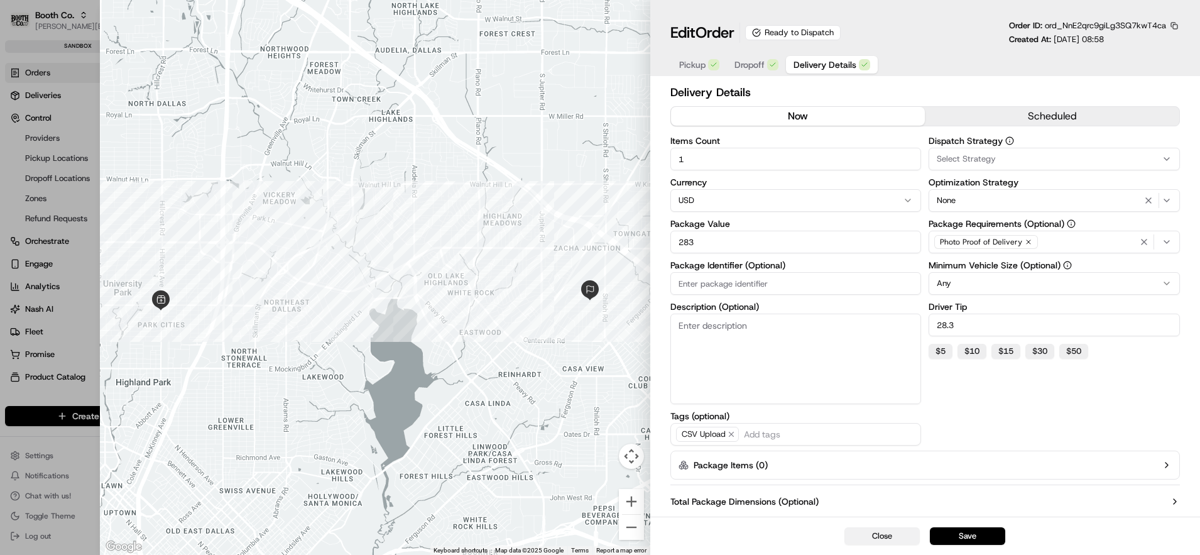
click at [870, 539] on button "Close" at bounding box center [881, 536] width 75 height 18
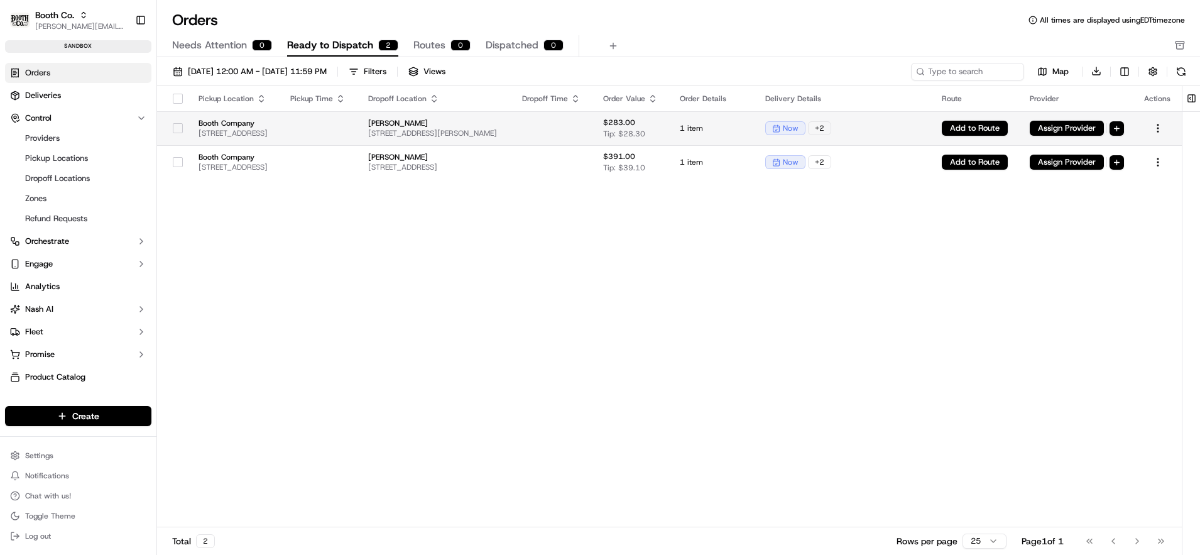
click at [173, 126] on button "button" at bounding box center [178, 128] width 10 height 10
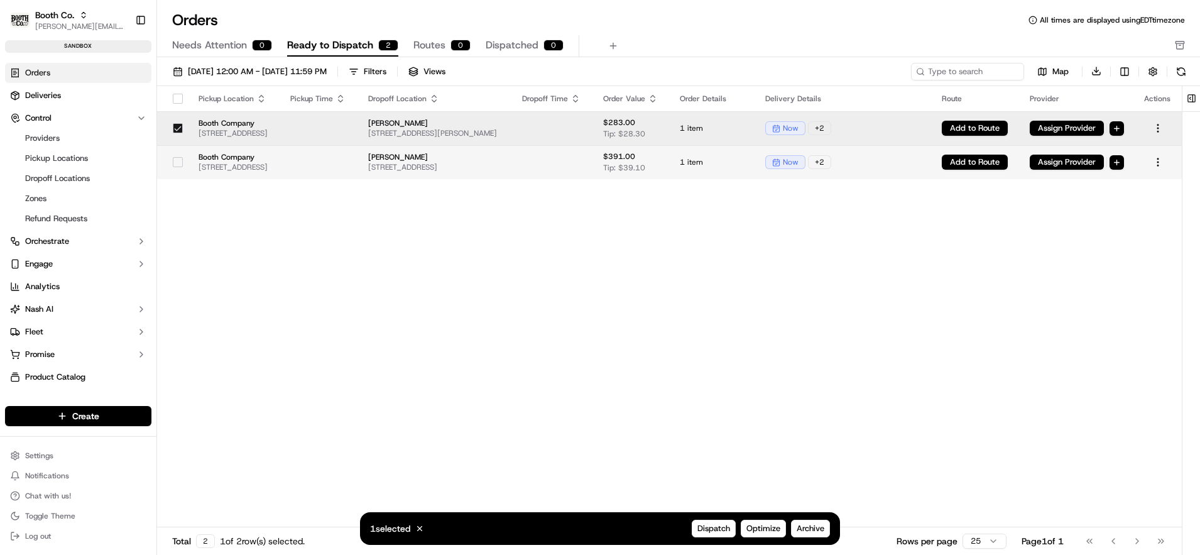
click at [173, 163] on button "button" at bounding box center [178, 162] width 10 height 10
click at [711, 534] on button "Dispatch" at bounding box center [714, 529] width 44 height 18
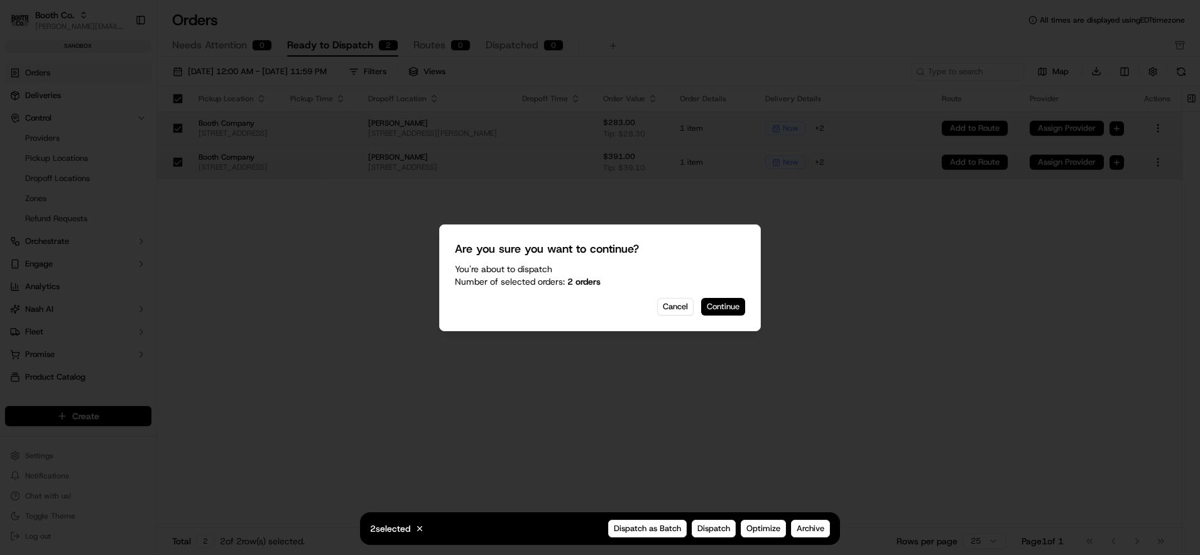
click at [729, 308] on button "Continue" at bounding box center [723, 307] width 44 height 18
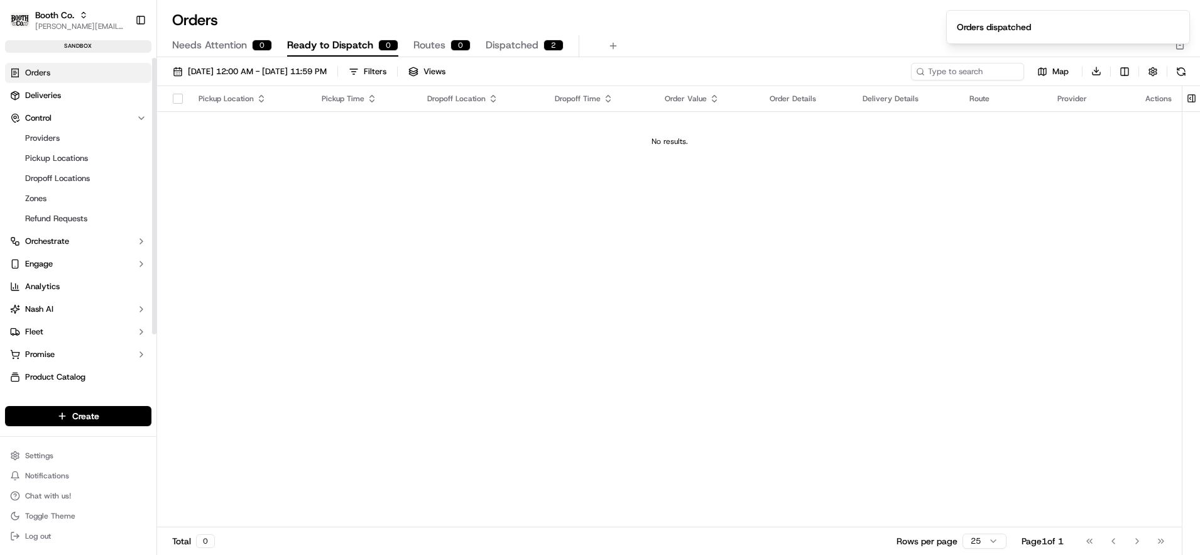
click at [48, 99] on span "Deliveries" at bounding box center [43, 95] width 36 height 11
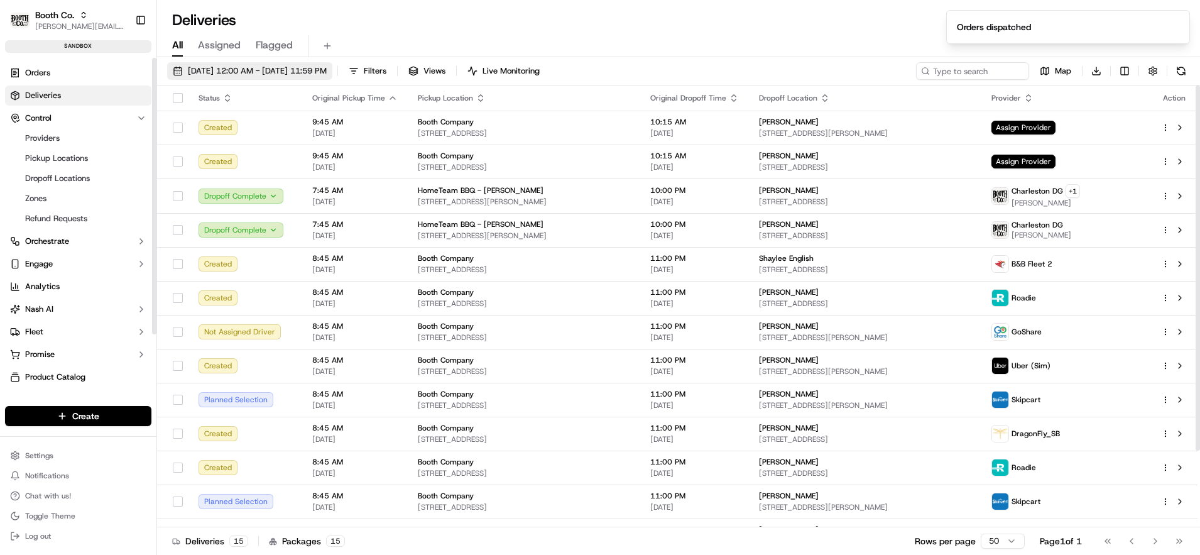
click at [229, 76] on span "[DATE] 12:00 AM - [DATE] 11:59 PM" at bounding box center [257, 70] width 139 height 11
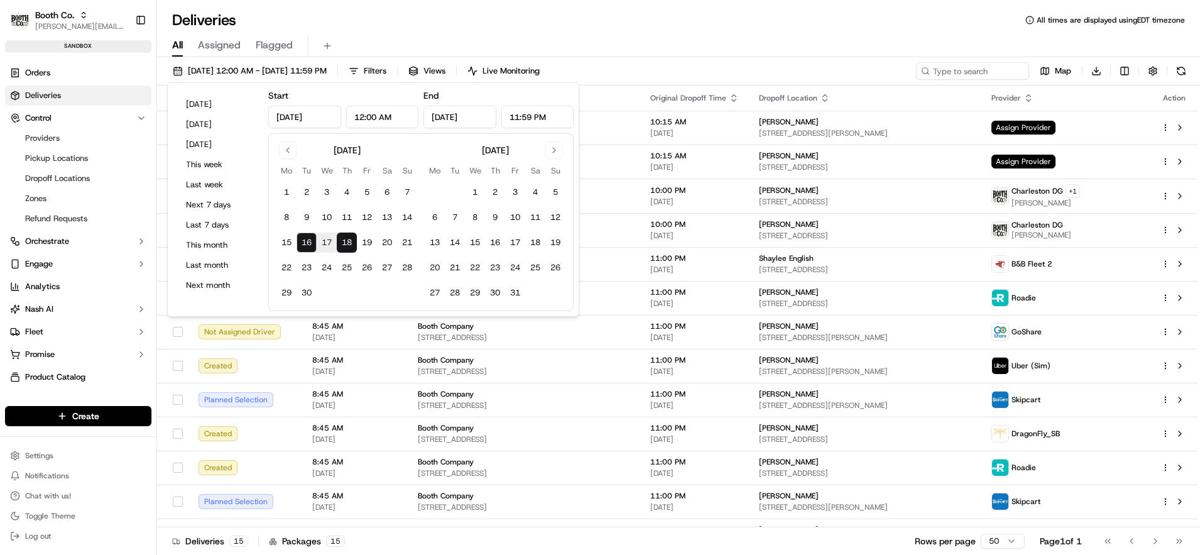
click at [307, 243] on button "16" at bounding box center [307, 242] width 20 height 20
type input "[DATE]"
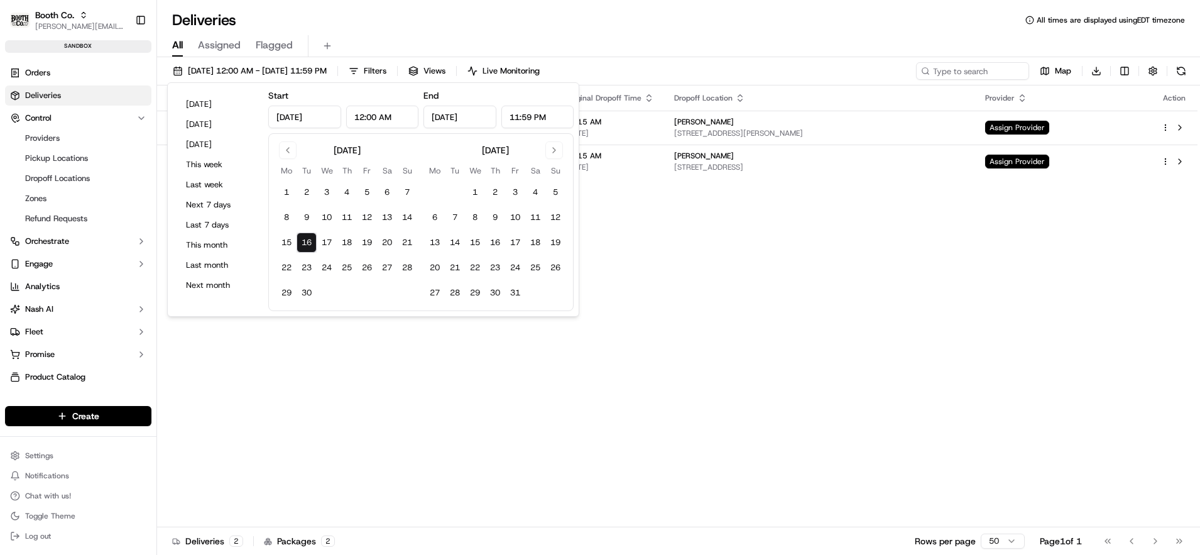
click at [662, 38] on div "All Assigned Flagged" at bounding box center [678, 46] width 1043 height 22
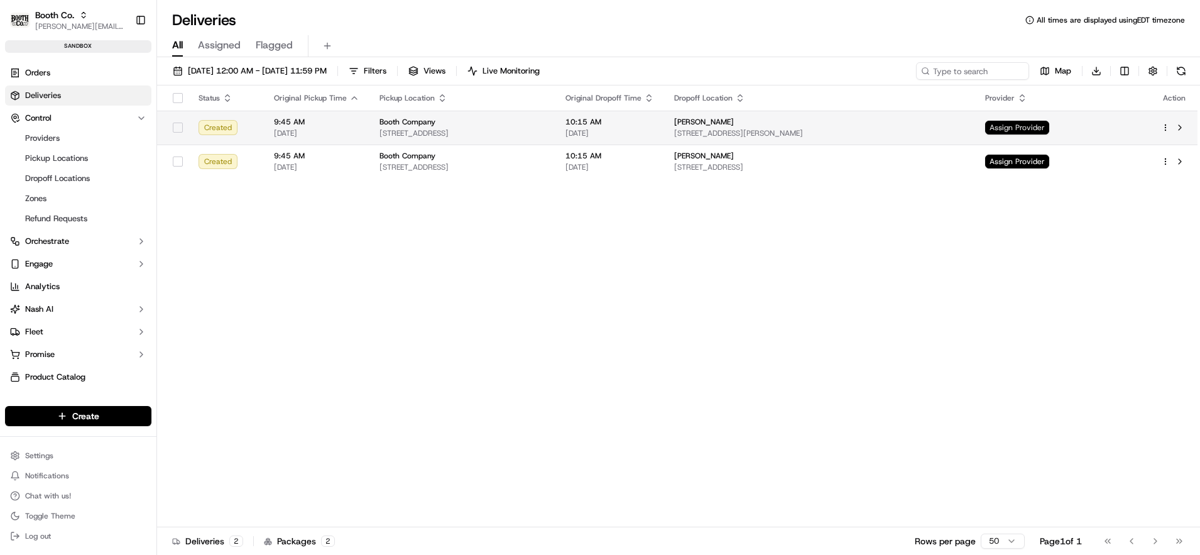
click at [1045, 121] on span "Assign Provider" at bounding box center [1017, 128] width 64 height 14
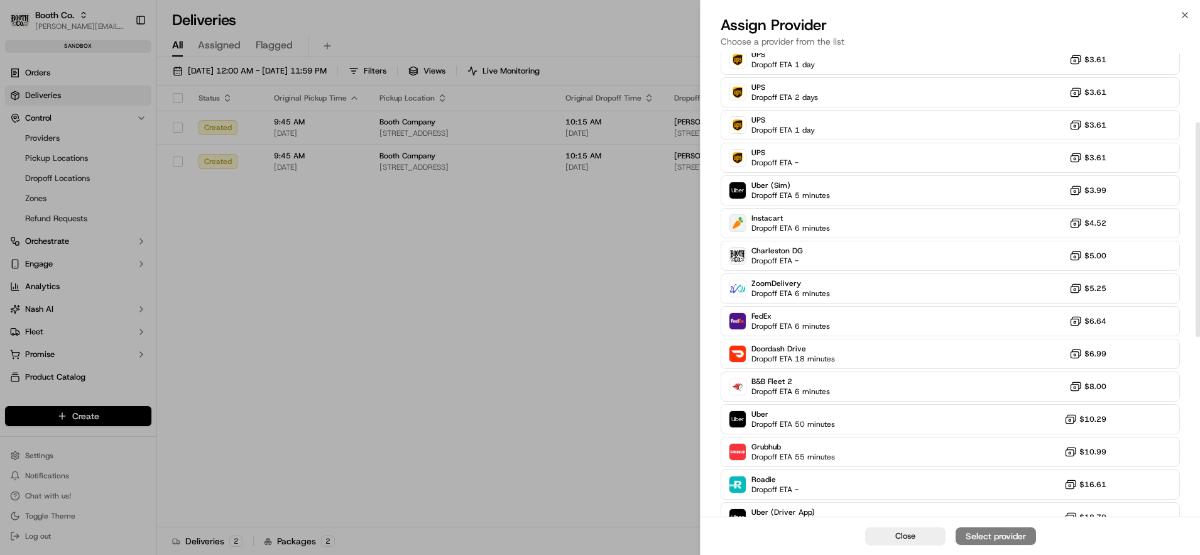
scroll to position [210, 0]
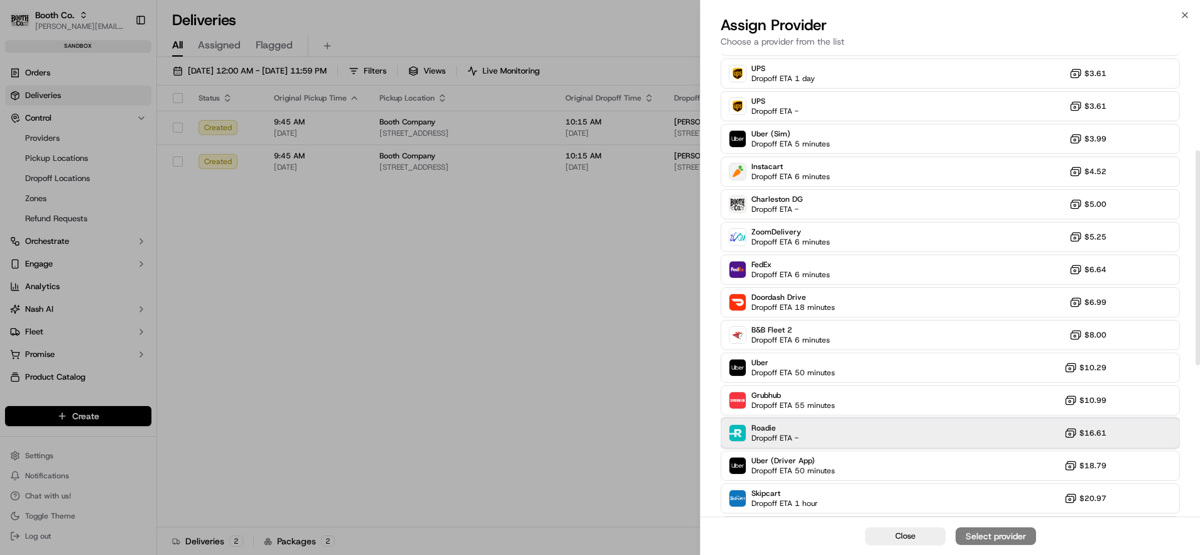
click at [846, 427] on div "Roadie Dropoff ETA - $16.61" at bounding box center [950, 433] width 459 height 30
click at [988, 538] on div "Assign Provider" at bounding box center [996, 536] width 62 height 13
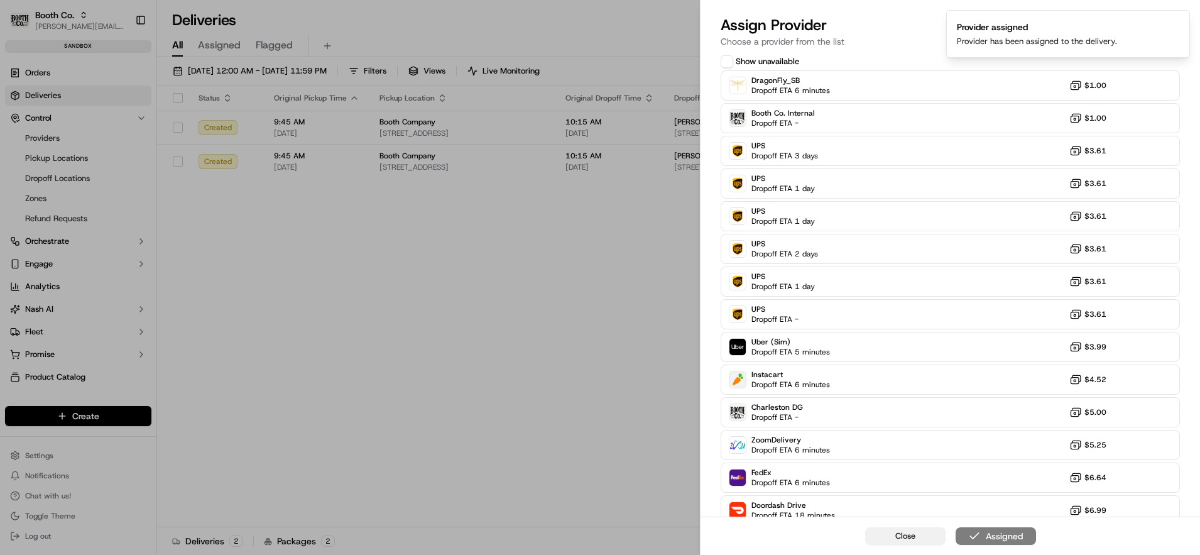
click at [910, 542] on button "Close" at bounding box center [905, 536] width 80 height 18
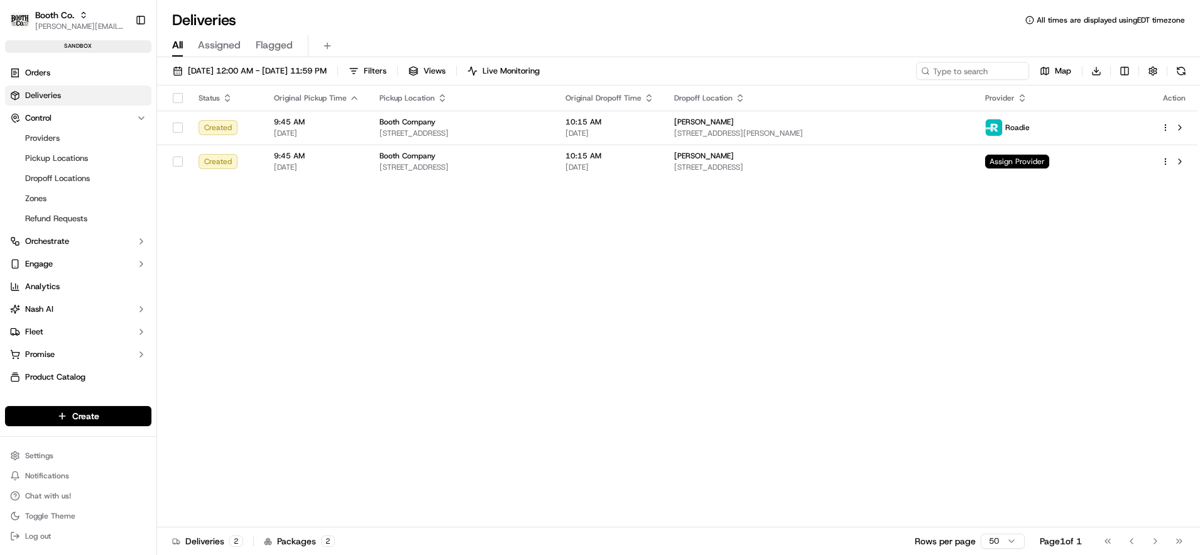
click at [514, 179] on div "Status Original Pickup Time Pickup Location Original Dropoff Time Dropoff Locat…" at bounding box center [677, 306] width 1040 height 442
click at [511, 165] on span "[STREET_ADDRESS]" at bounding box center [462, 167] width 166 height 10
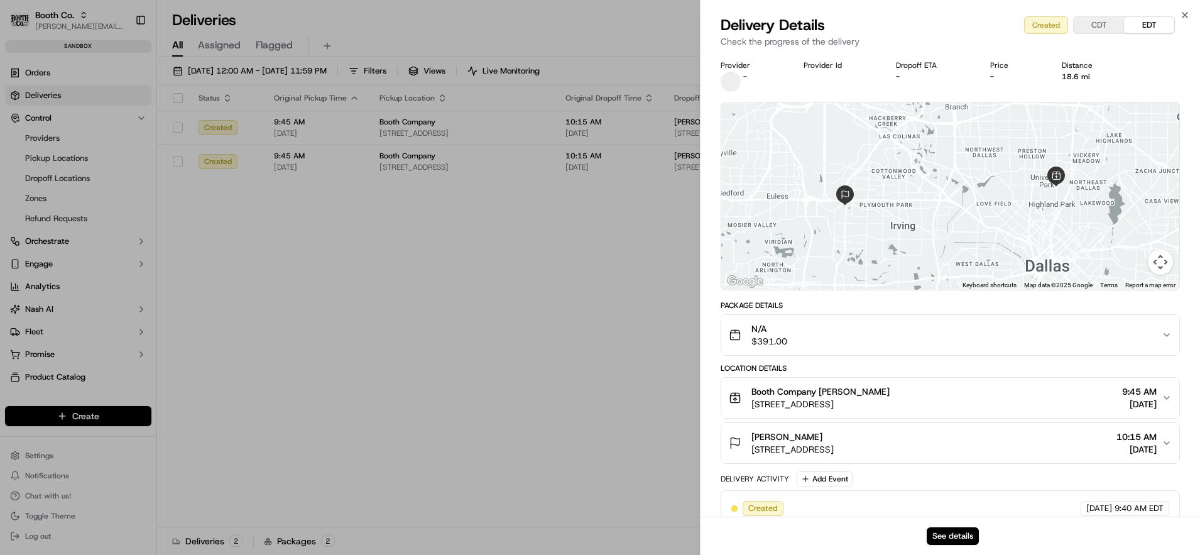
scroll to position [18, 0]
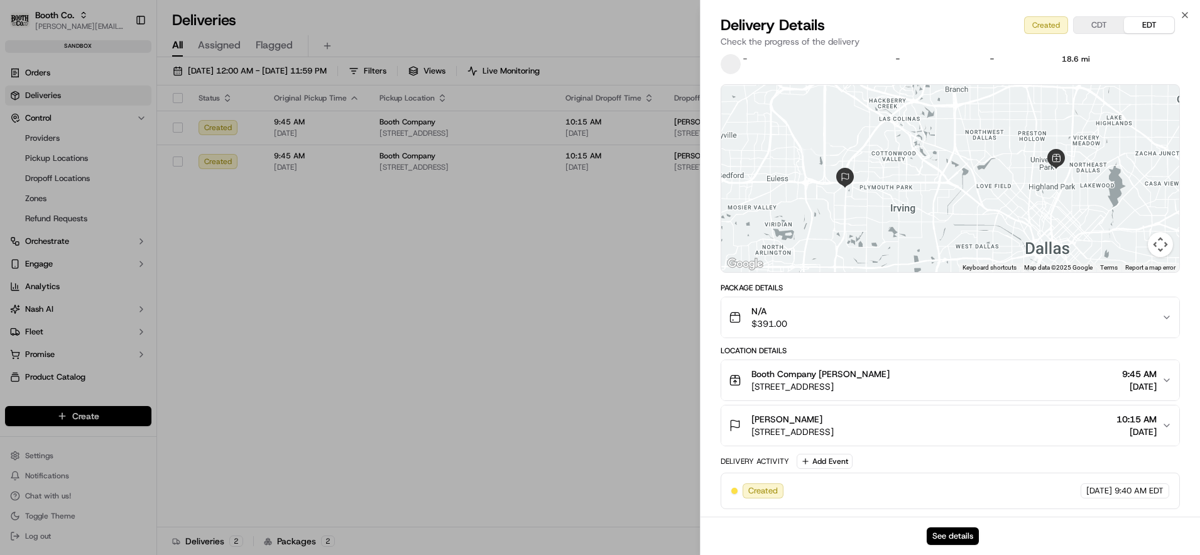
click at [709, 408] on div "Provider - Provider Id Dropoff ETA - Price - Distance 18.6 mi ← Move left → Mov…" at bounding box center [950, 275] width 499 height 481
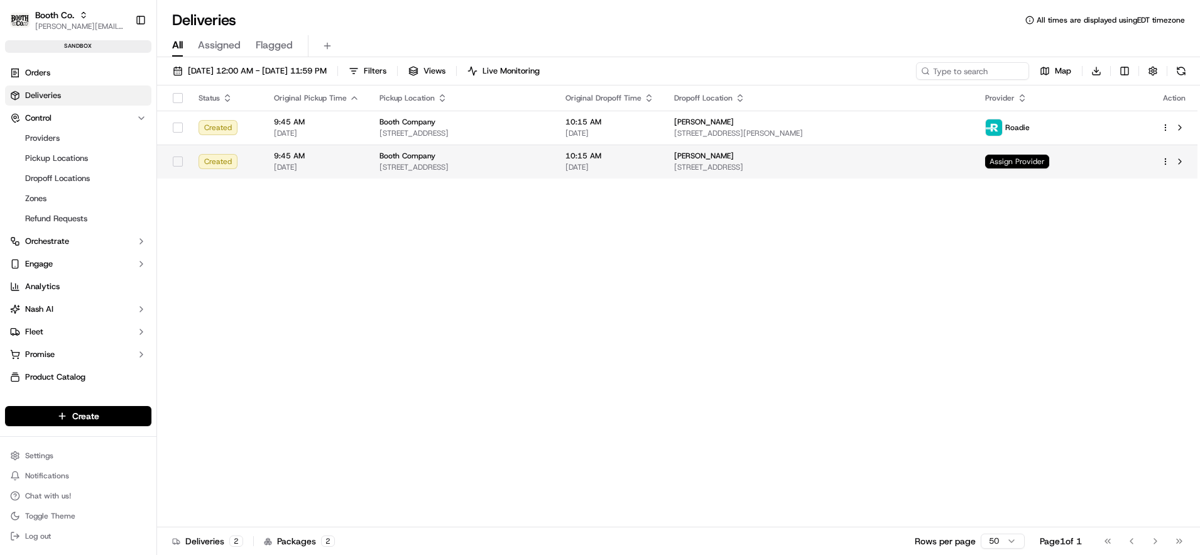
click at [1049, 163] on span "Assign Provider" at bounding box center [1017, 162] width 64 height 14
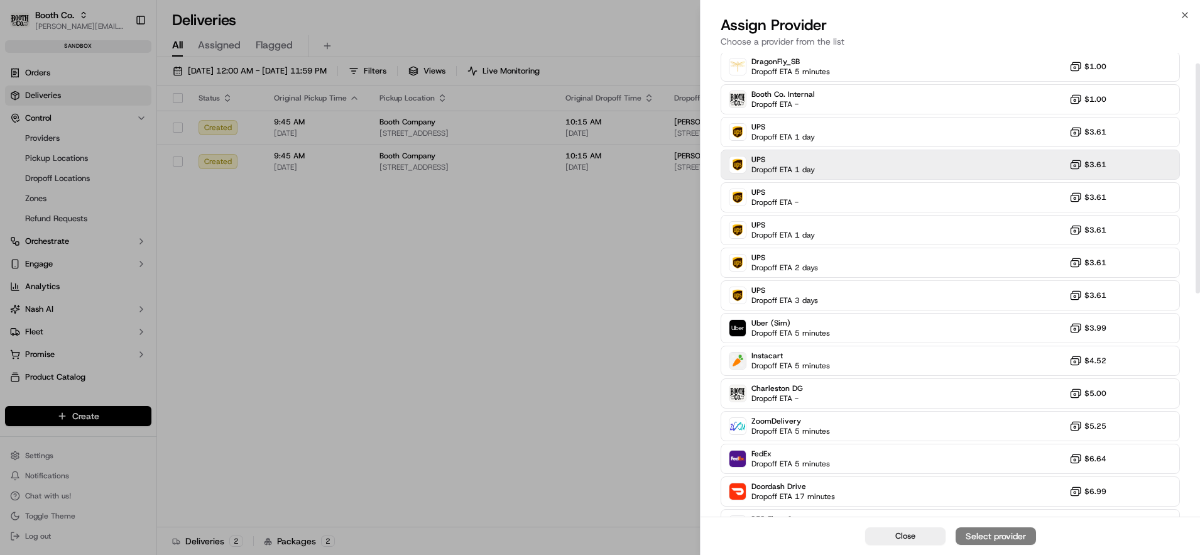
scroll to position [0, 0]
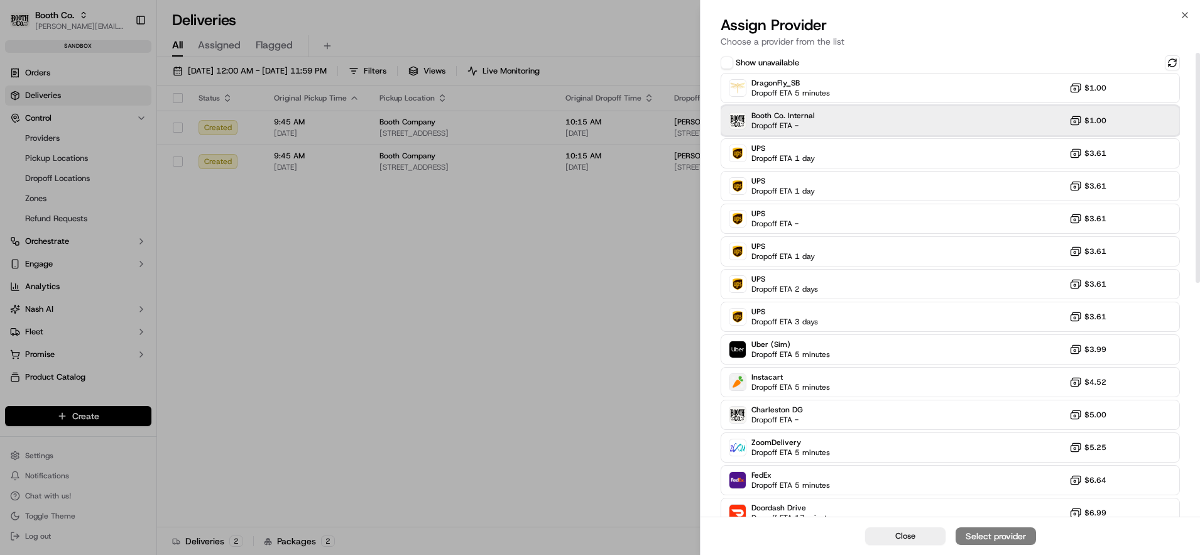
click at [854, 129] on div "Booth Co. Internal Dropoff ETA - $1.00" at bounding box center [950, 121] width 459 height 30
click at [980, 530] on div "Assign Provider" at bounding box center [996, 536] width 62 height 13
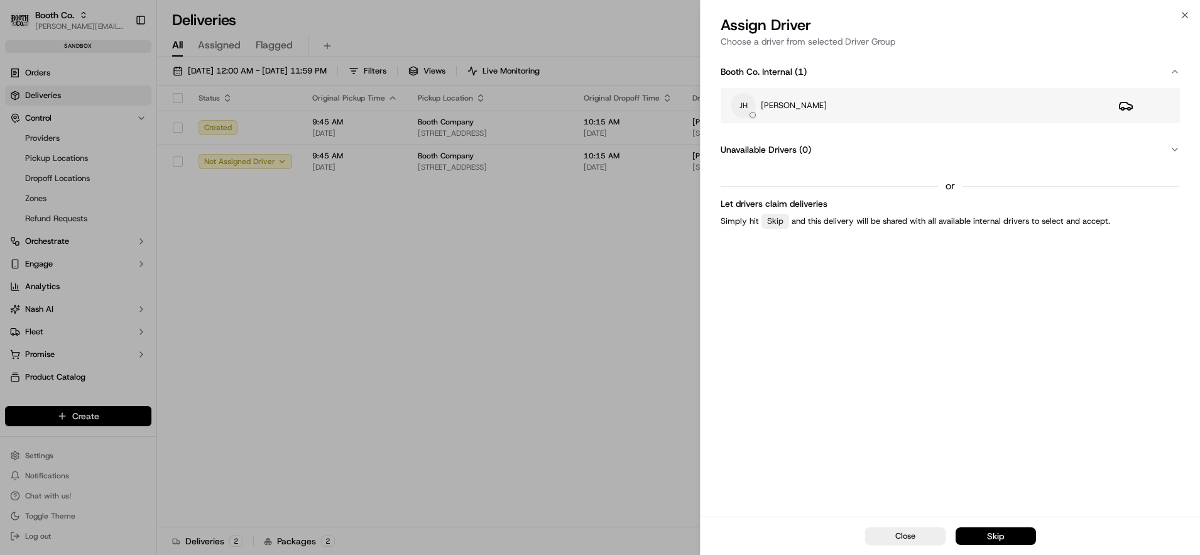
click at [952, 119] on td "[PERSON_NAME] [PERSON_NAME]" at bounding box center [915, 105] width 388 height 35
click at [1005, 531] on div "Assign Driver" at bounding box center [995, 536] width 53 height 13
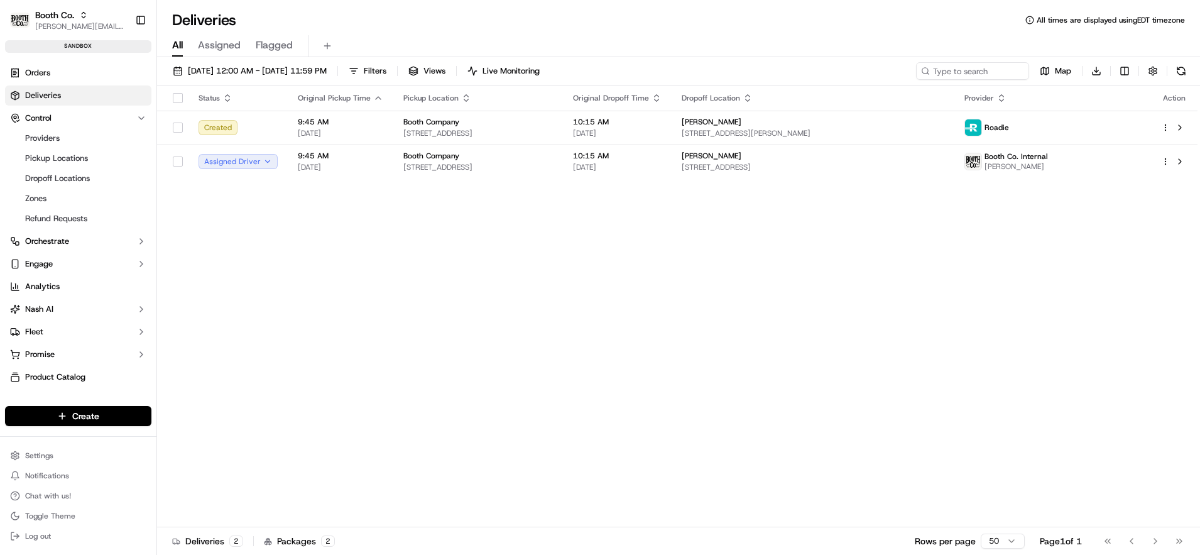
click at [634, 397] on div "Status Original Pickup Time Pickup Location Original Dropoff Time Dropoff Locat…" at bounding box center [677, 306] width 1040 height 442
click at [38, 80] on link "Orders" at bounding box center [78, 73] width 146 height 20
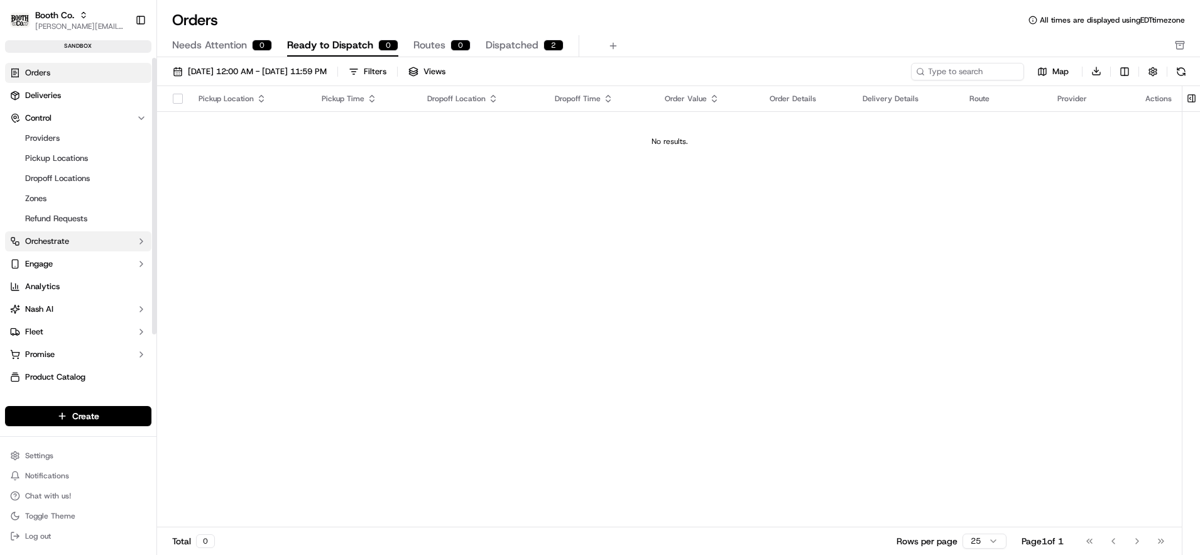
click at [61, 243] on span "Orchestrate" at bounding box center [47, 241] width 44 height 11
click at [62, 261] on span "Workflows" at bounding box center [44, 261] width 38 height 11
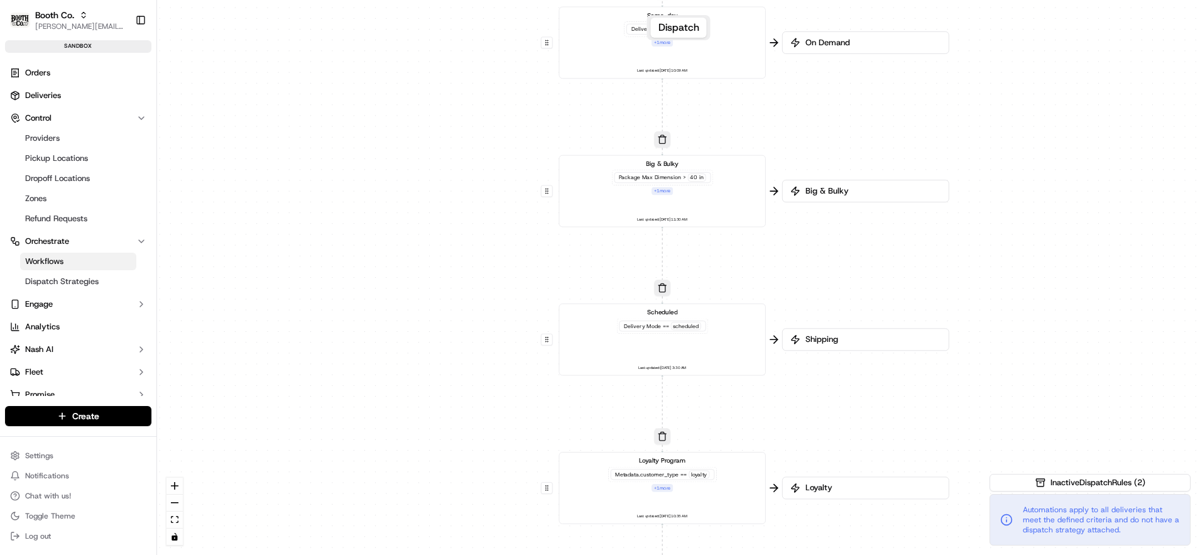
drag, startPoint x: 569, startPoint y: 159, endPoint x: 471, endPoint y: 331, distance: 198.1
click at [471, 331] on div "0 0 0 0 0 0 0 0 Order / Delivery Received Same-day Delivery Mode == now + 1 mor…" at bounding box center [678, 277] width 1043 height 555
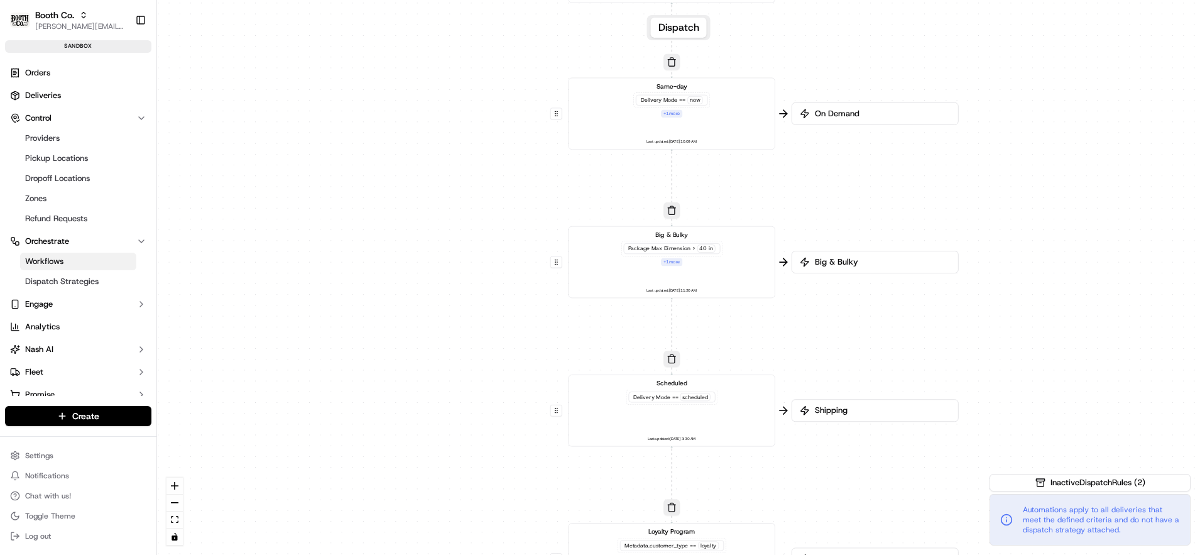
drag, startPoint x: 495, startPoint y: 252, endPoint x: 504, endPoint y: 283, distance: 32.0
click at [504, 283] on div "0 0 0 0 0 0 0 0 Order / Delivery Received Same-day Delivery Mode == now + 1 mor…" at bounding box center [678, 277] width 1043 height 555
